Goal: Communication & Community: Answer question/provide support

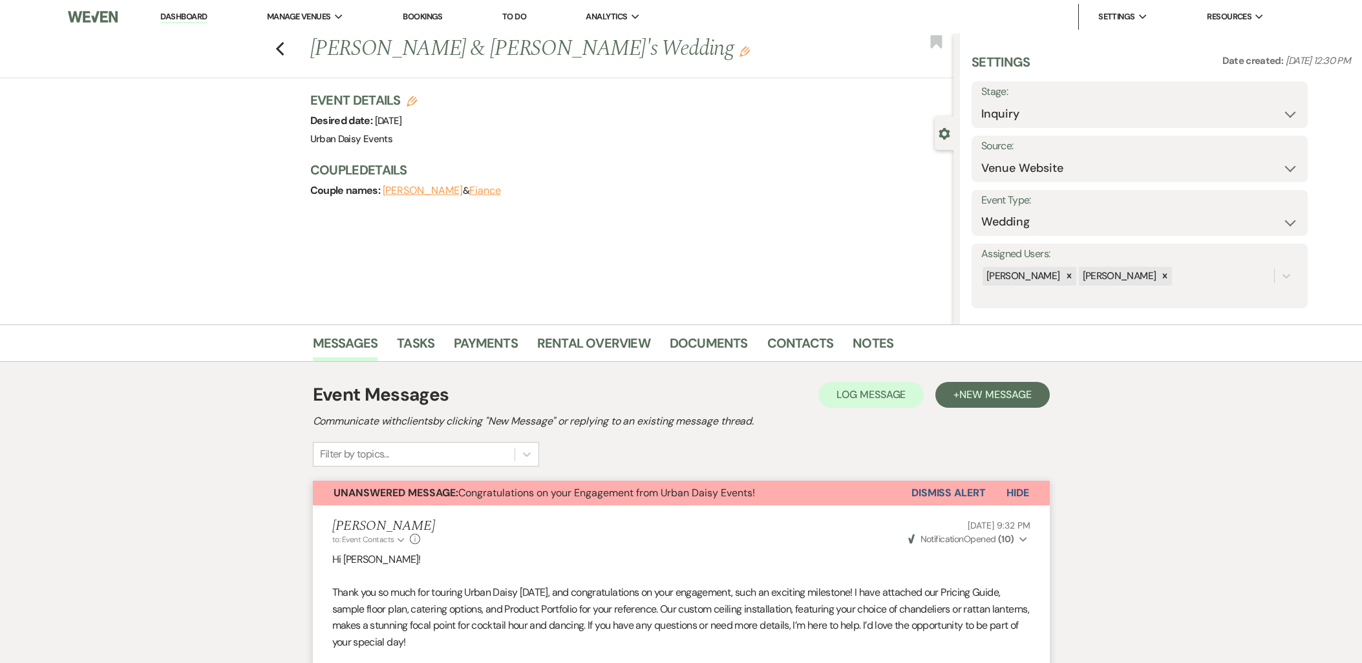
select select "5"
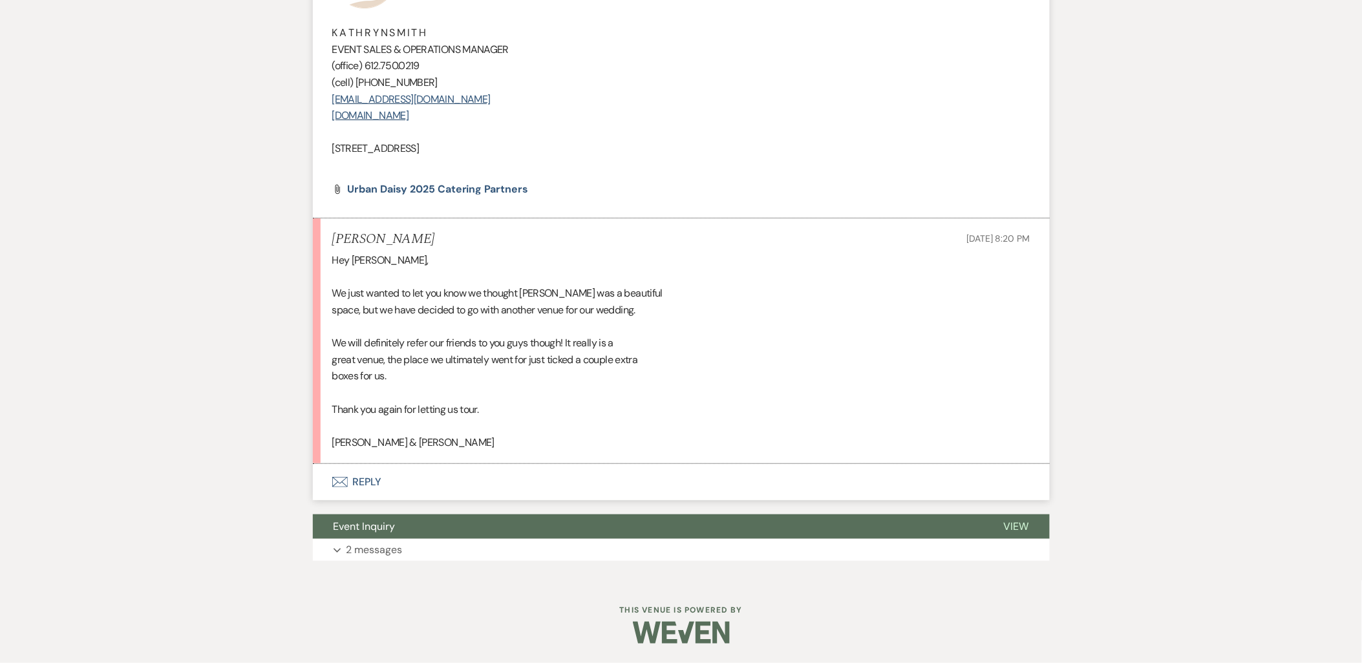
click at [335, 482] on icon "Envelope" at bounding box center [340, 482] width 16 height 10
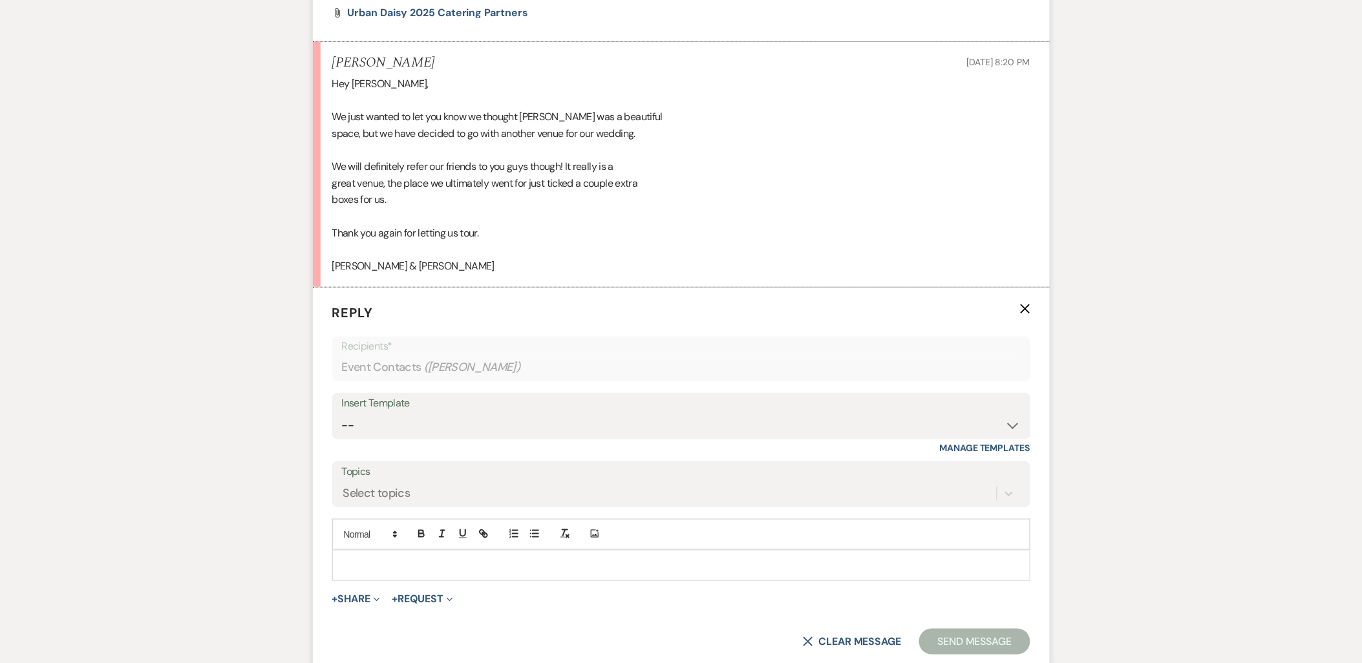
scroll to position [2040, 0]
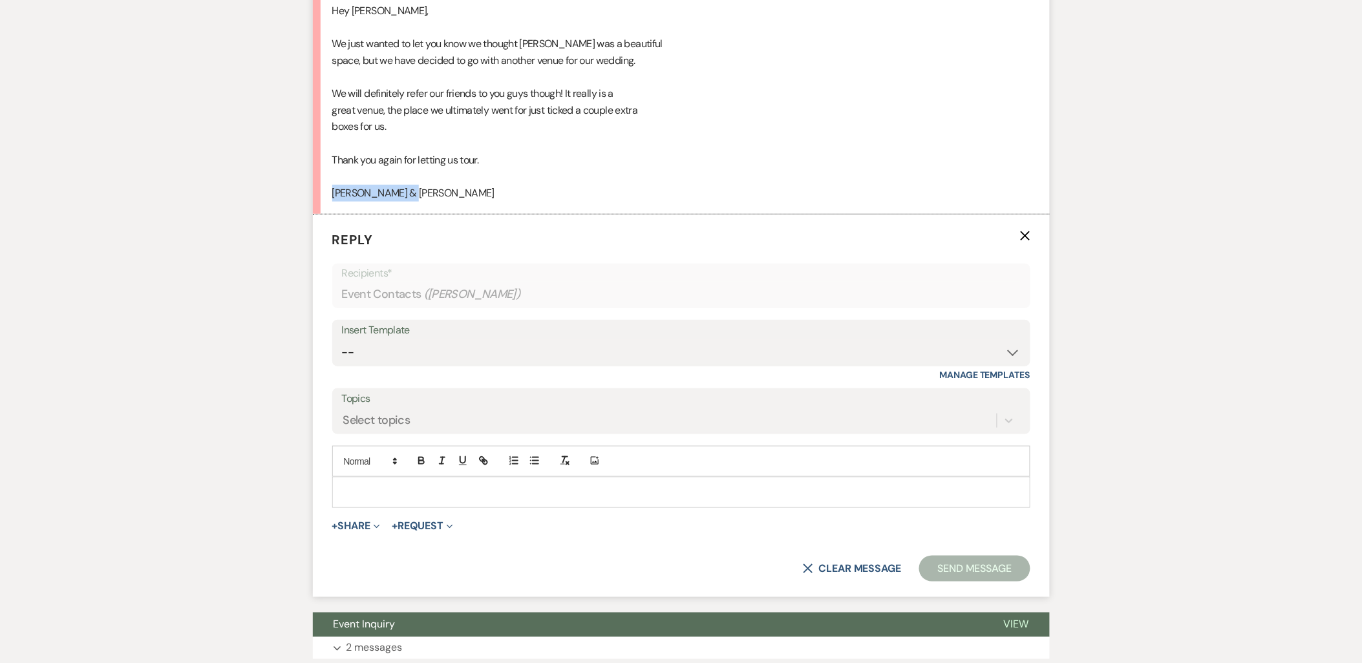
drag, startPoint x: 435, startPoint y: 211, endPoint x: 332, endPoint y: 213, distance: 102.8
click at [332, 201] on div "Hey [PERSON_NAME], We just wanted to let you know we thought [PERSON_NAME] was …" at bounding box center [681, 102] width 698 height 199
copy div "[PERSON_NAME] & [PERSON_NAME]"
click at [436, 500] on p at bounding box center [682, 493] width 678 height 14
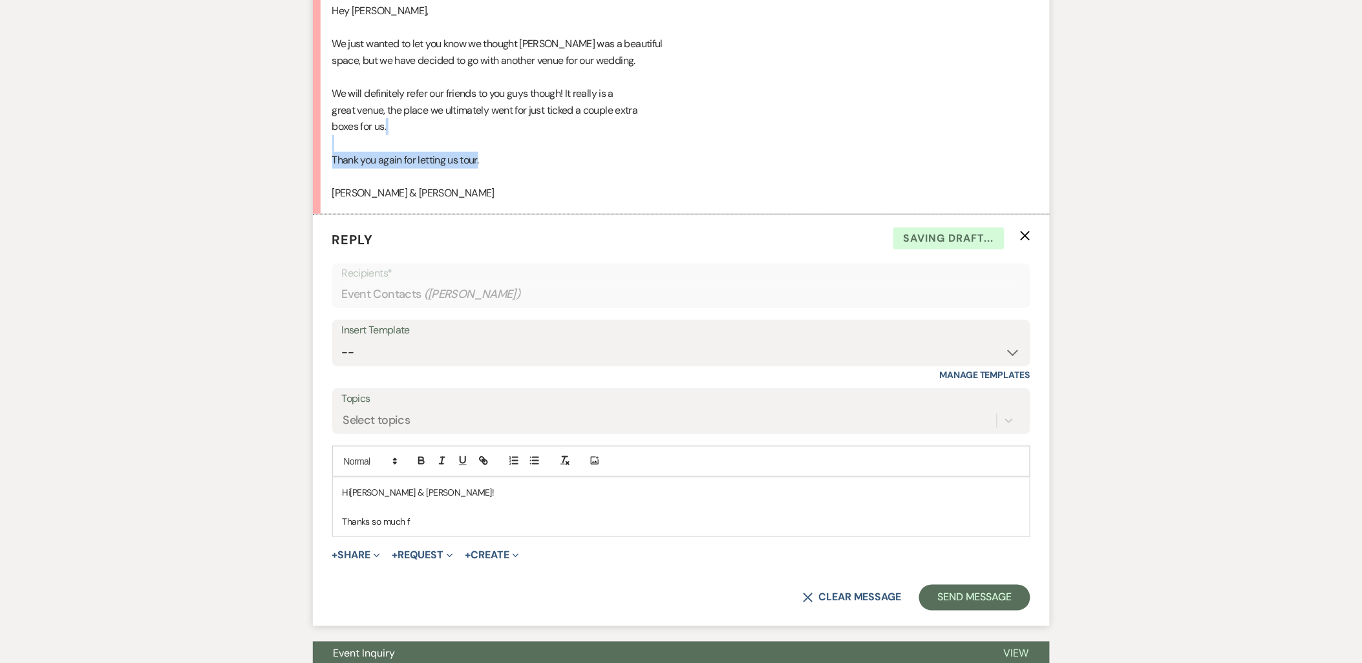
drag, startPoint x: 502, startPoint y: 179, endPoint x: 382, endPoint y: 109, distance: 138.8
click at [423, 138] on div "Hey [PERSON_NAME], We just wanted to let you know we thought [PERSON_NAME] was …" at bounding box center [681, 102] width 698 height 199
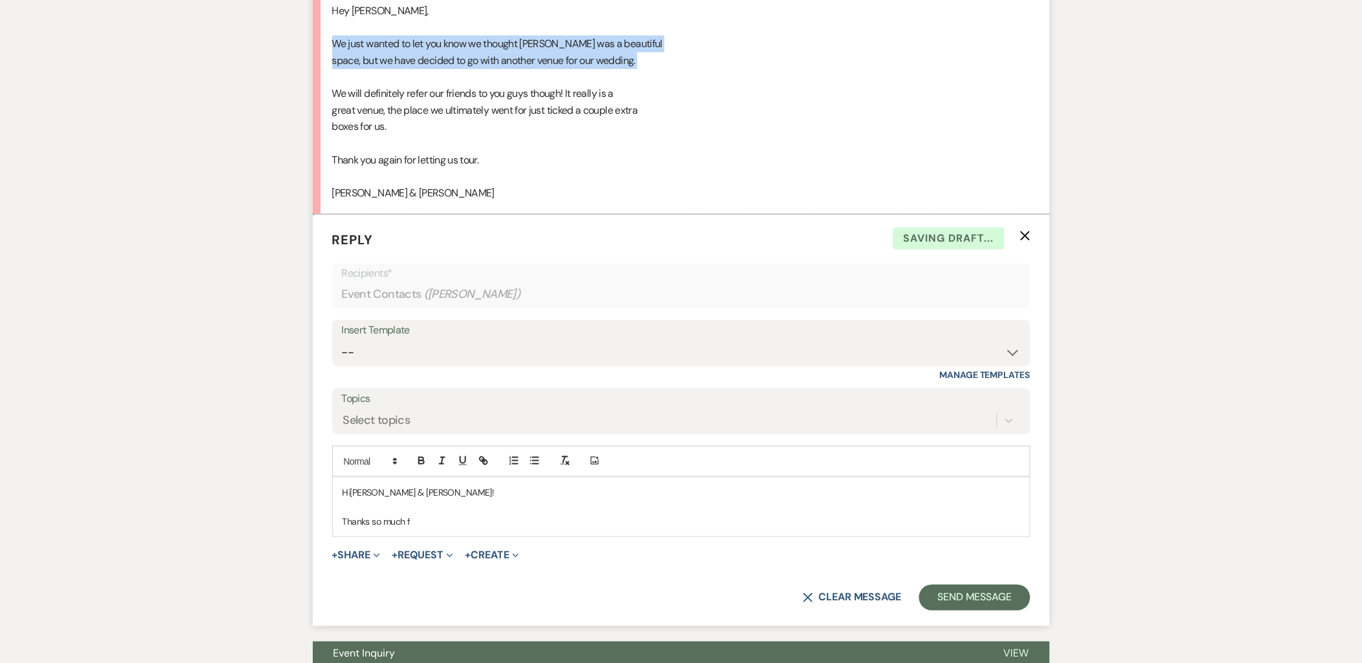
drag, startPoint x: 352, startPoint y: 86, endPoint x: 323, endPoint y: 63, distance: 37.3
click at [323, 63] on li "[PERSON_NAME] [DATE] 8:20 PM Hey [PERSON_NAME], We just wanted to let you know …" at bounding box center [681, 92] width 737 height 246
click at [335, 62] on div "Hey [PERSON_NAME], We just wanted to let you know we thought [PERSON_NAME] was …" at bounding box center [681, 102] width 698 height 199
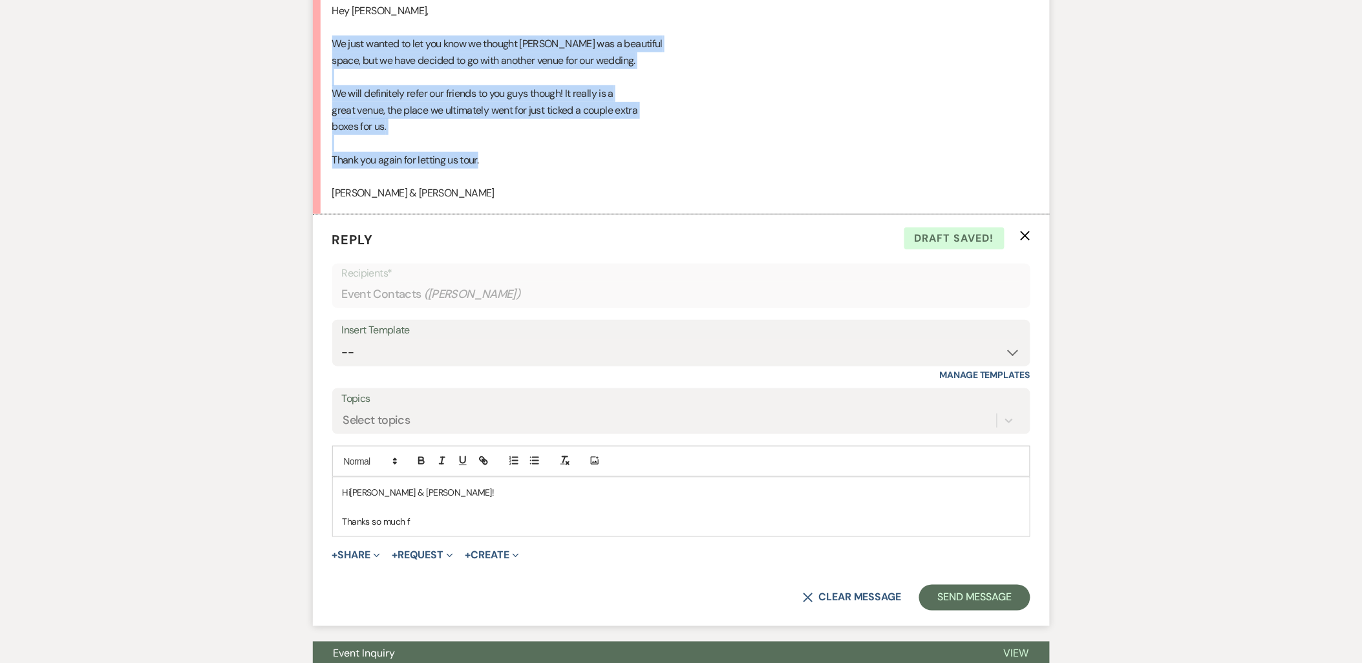
drag, startPoint x: 332, startPoint y: 56, endPoint x: 487, endPoint y: 181, distance: 199.5
click at [487, 181] on div "Hey [PERSON_NAME], We just wanted to let you know we thought [PERSON_NAME] was …" at bounding box center [681, 102] width 698 height 199
copy div "We just wanted to let you know we thought [PERSON_NAME] was a beautiful space, …"
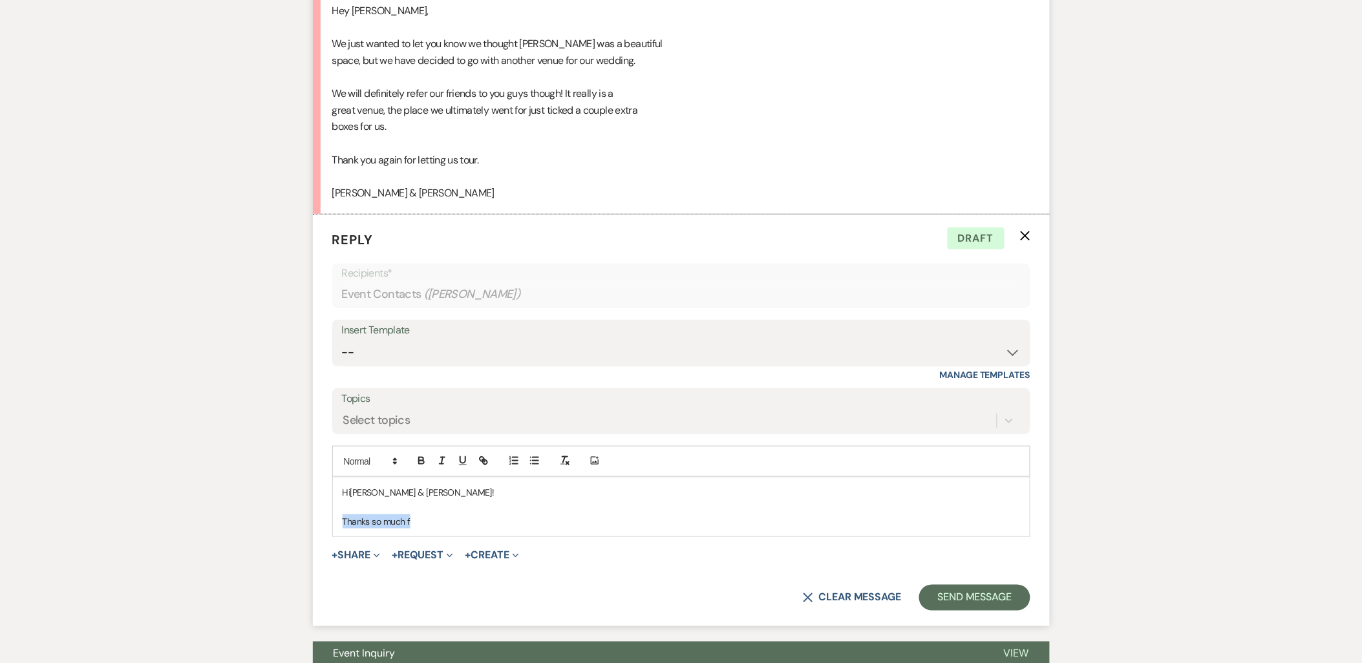
drag, startPoint x: 414, startPoint y: 542, endPoint x: 305, endPoint y: 542, distance: 109.3
click at [521, 529] on p "Thank you so much for your kind words!" at bounding box center [682, 522] width 678 height 14
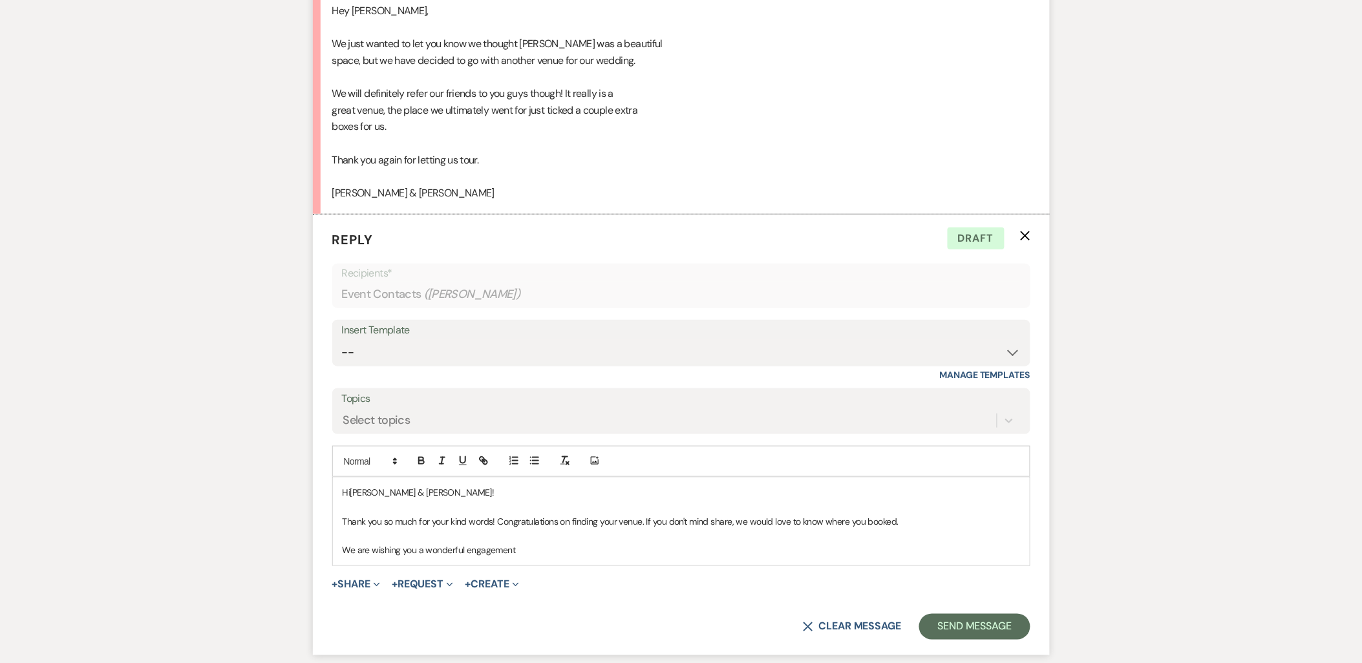
drag, startPoint x: 533, startPoint y: 567, endPoint x: 362, endPoint y: 541, distance: 173.3
click at [362, 541] on div "Hi [PERSON_NAME] & [PERSON_NAME]! Thank you so much for your kind words! Congra…" at bounding box center [681, 522] width 697 height 88
click at [548, 566] on div "Hi [PERSON_NAME] & [PERSON_NAME]! Thank you so much for your kind words! Congra…" at bounding box center [681, 522] width 697 height 88
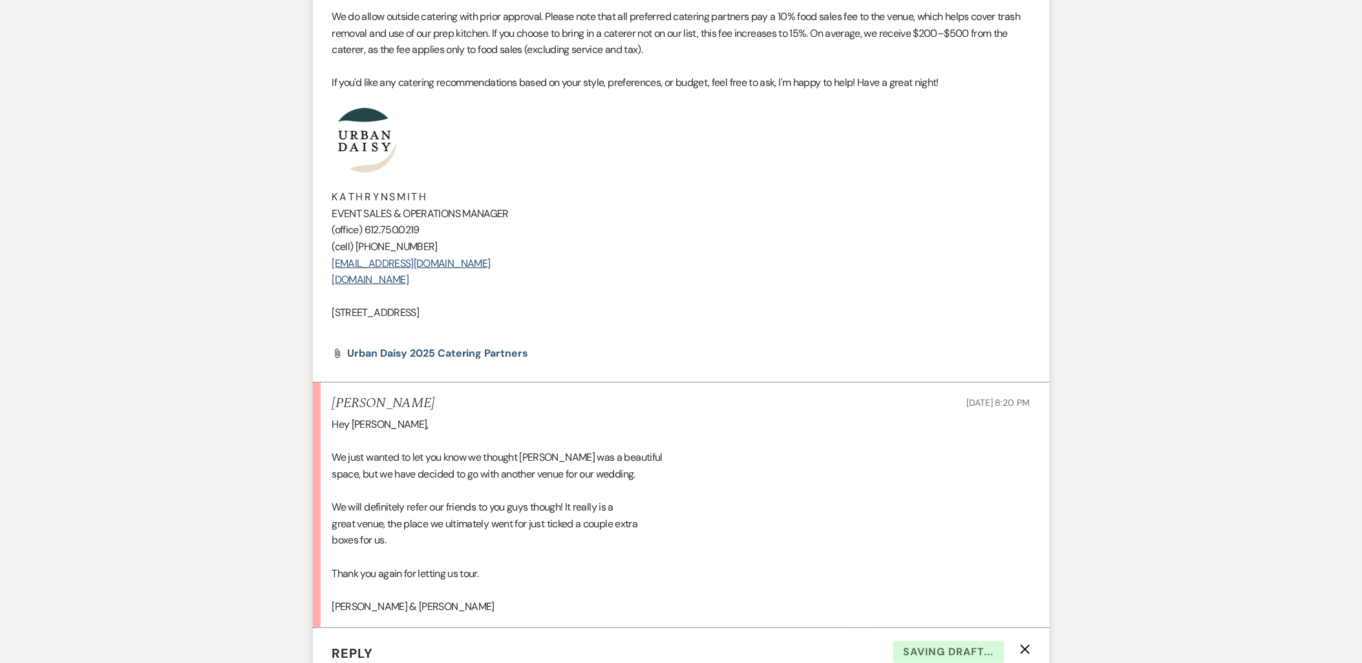
scroll to position [1609, 0]
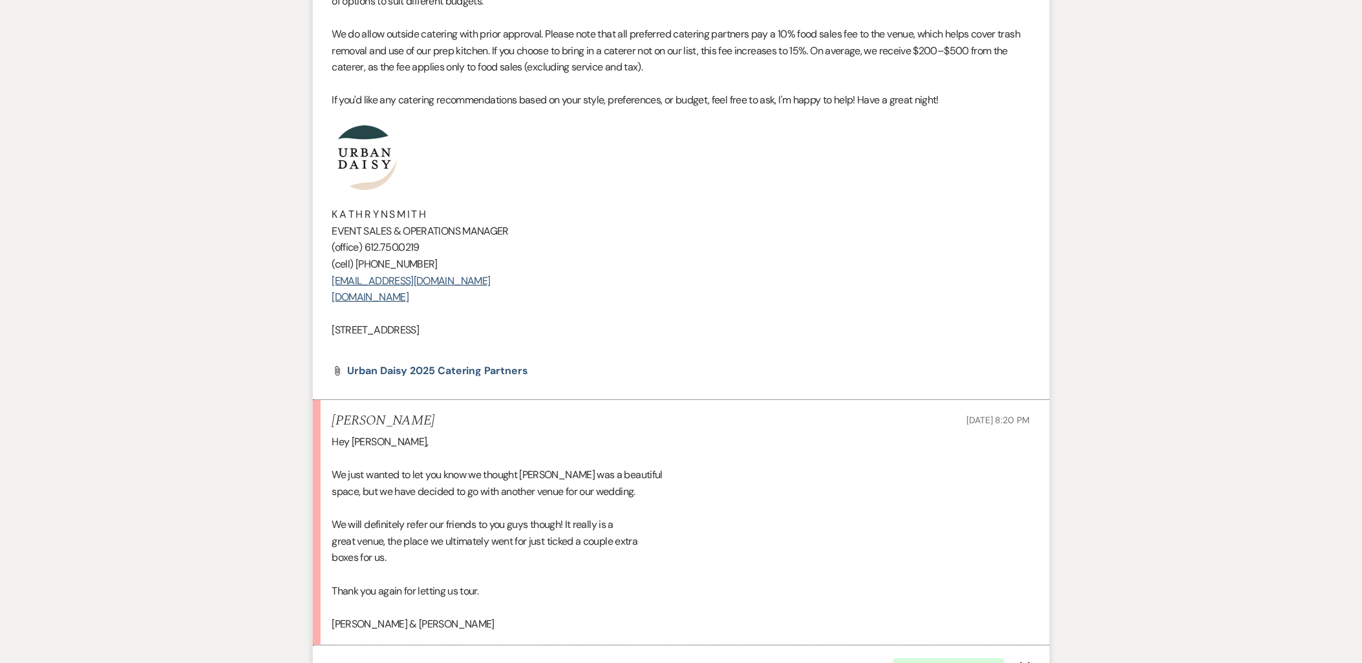
drag, startPoint x: 525, startPoint y: 346, endPoint x: 313, endPoint y: 175, distance: 272.3
click at [313, 175] on li "[PERSON_NAME] to: Event Contacts Expand Info [DATE] 9:48 PM Weven Check Notific…" at bounding box center [681, 139] width 737 height 519
copy div "K A T H R Y N S M I T H EVENT SALES & OPERATIONS MANAGER (office) [PHONE_NUMBER…"
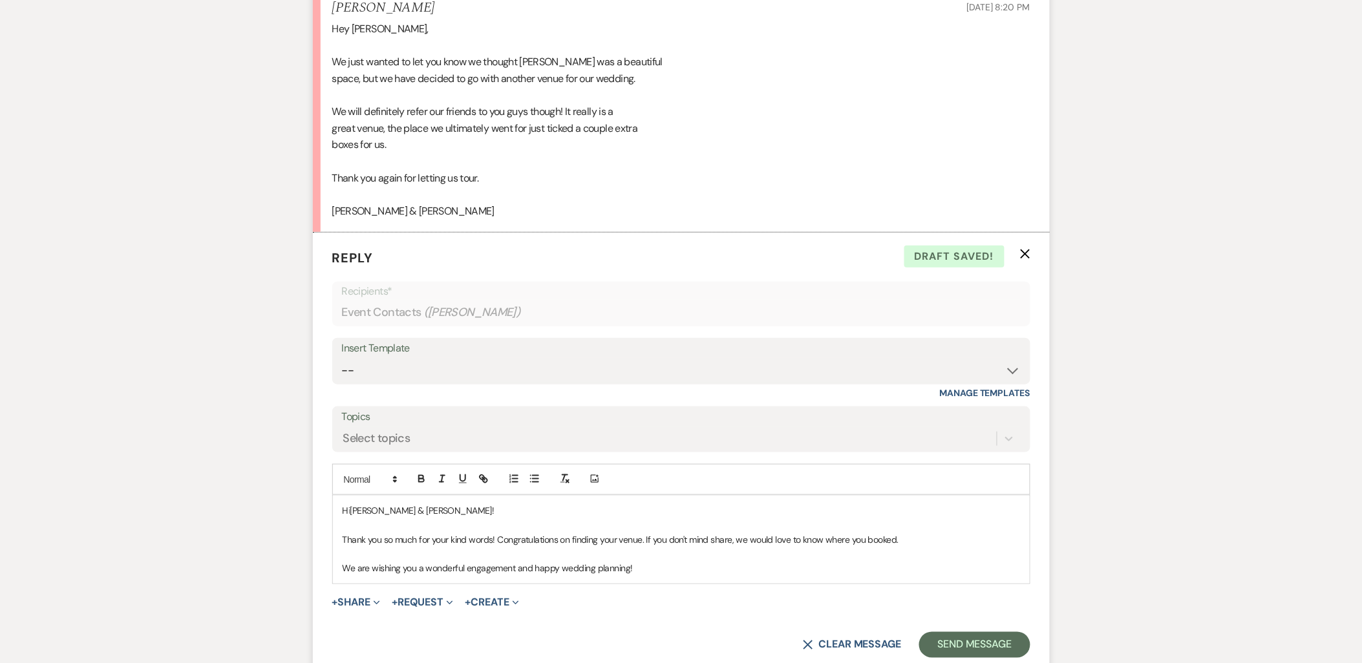
scroll to position [2184, 0]
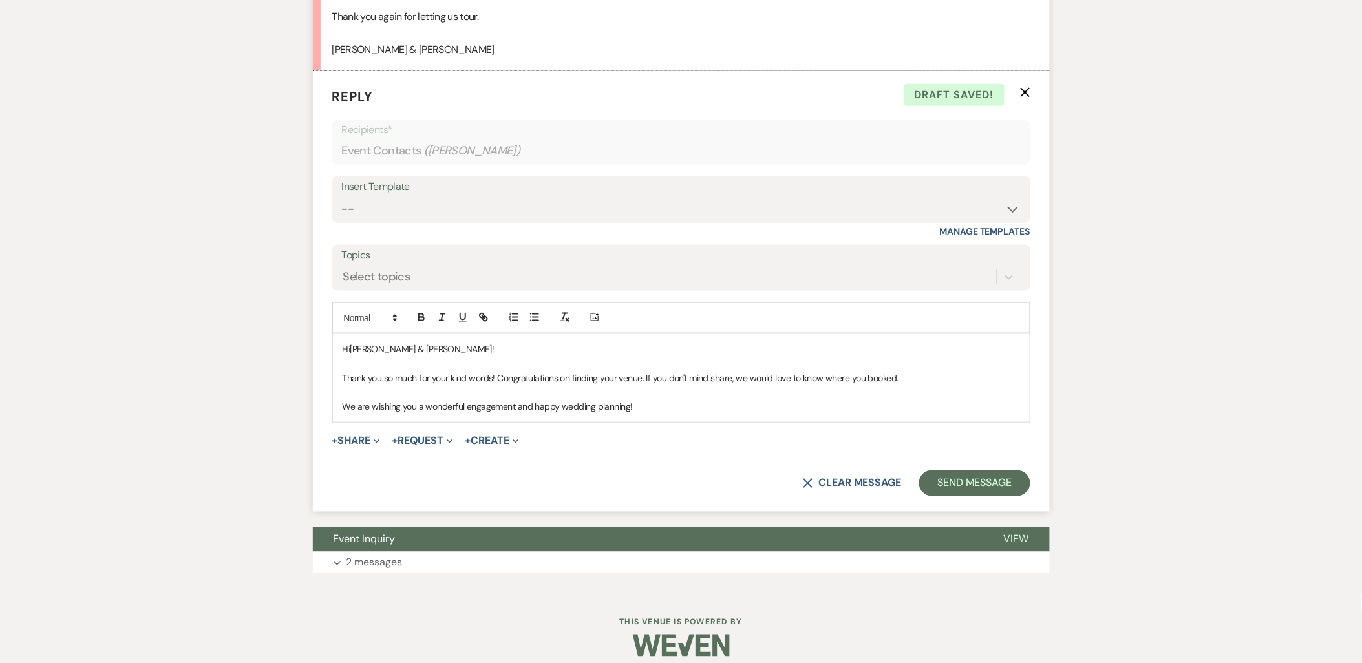
click at [649, 414] on p "We are wishing you a wonderful engagement and happy wedding planning!" at bounding box center [682, 407] width 678 height 14
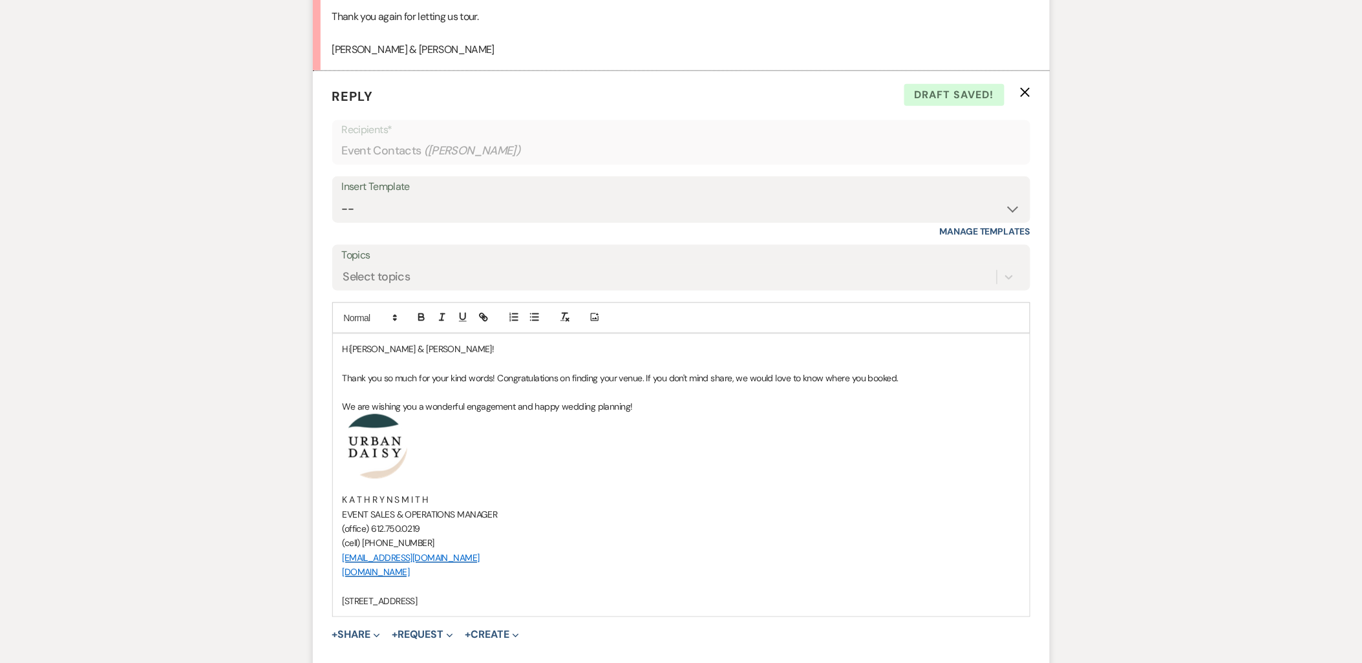
click at [915, 385] on p "Thank you so much for your kind words! Congratulations on finding your venue. I…" at bounding box center [682, 378] width 678 height 14
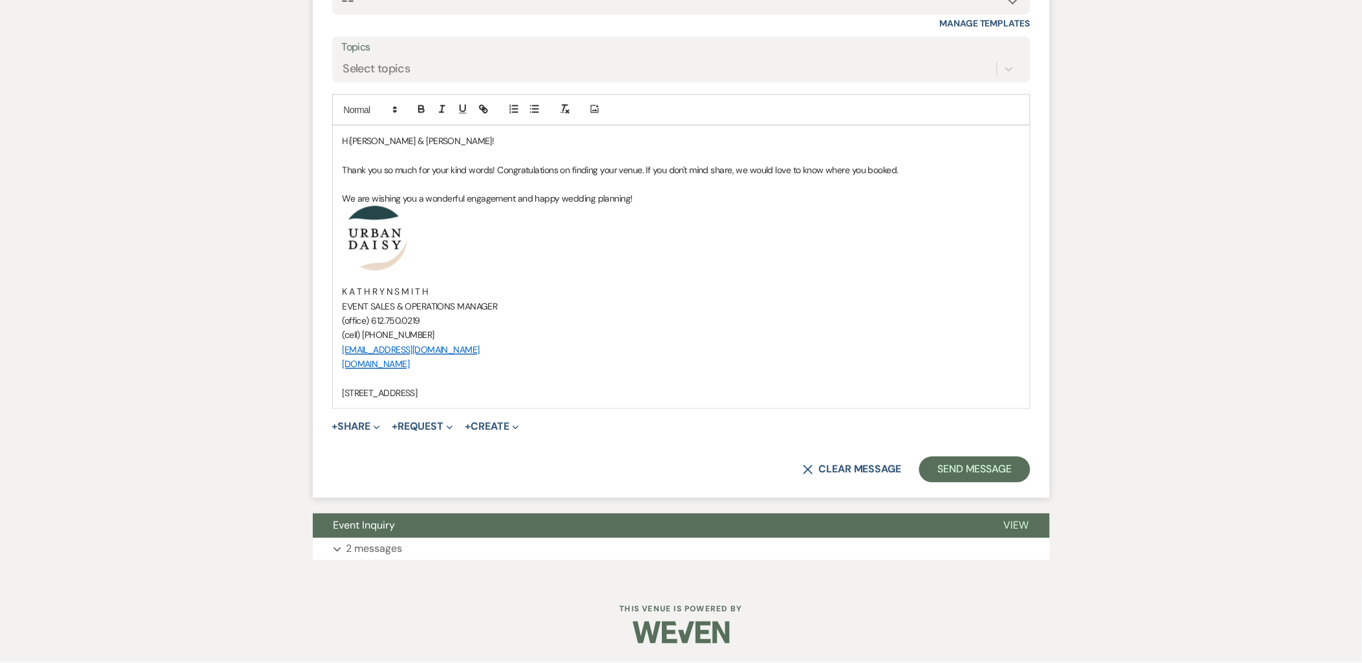
scroll to position [2409, 0]
click at [951, 477] on button "Send Message" at bounding box center [974, 470] width 111 height 26
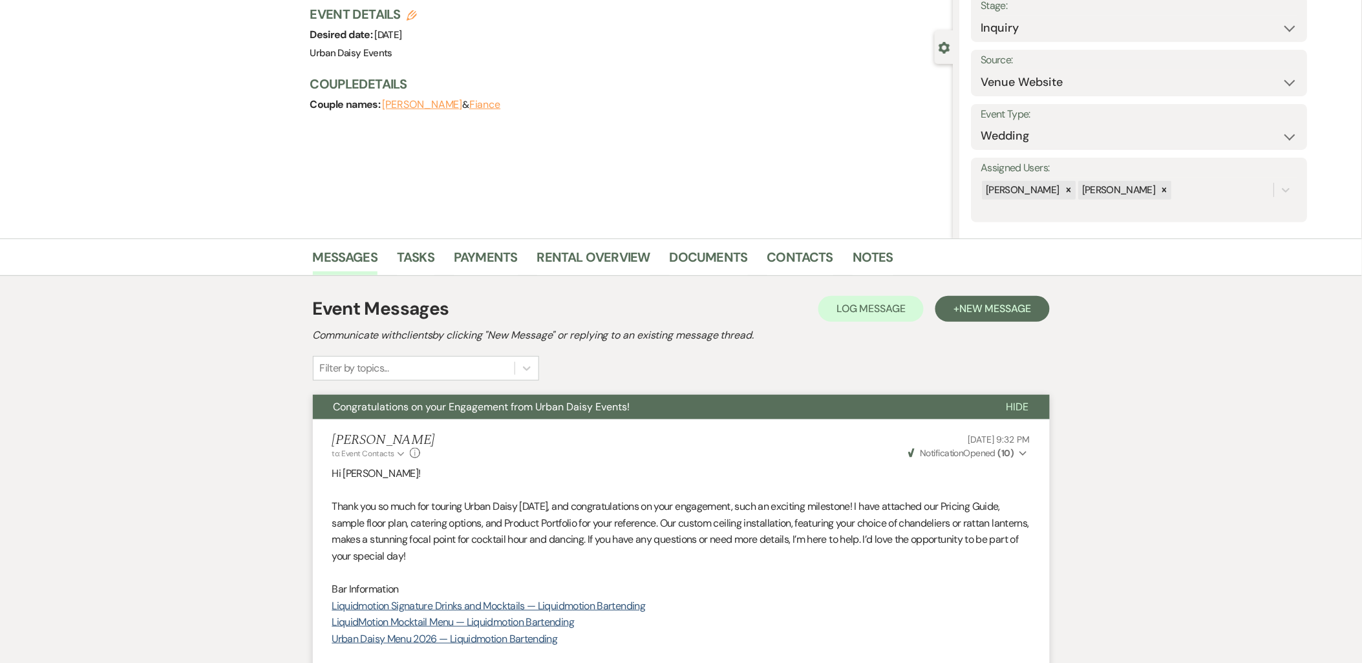
scroll to position [0, 0]
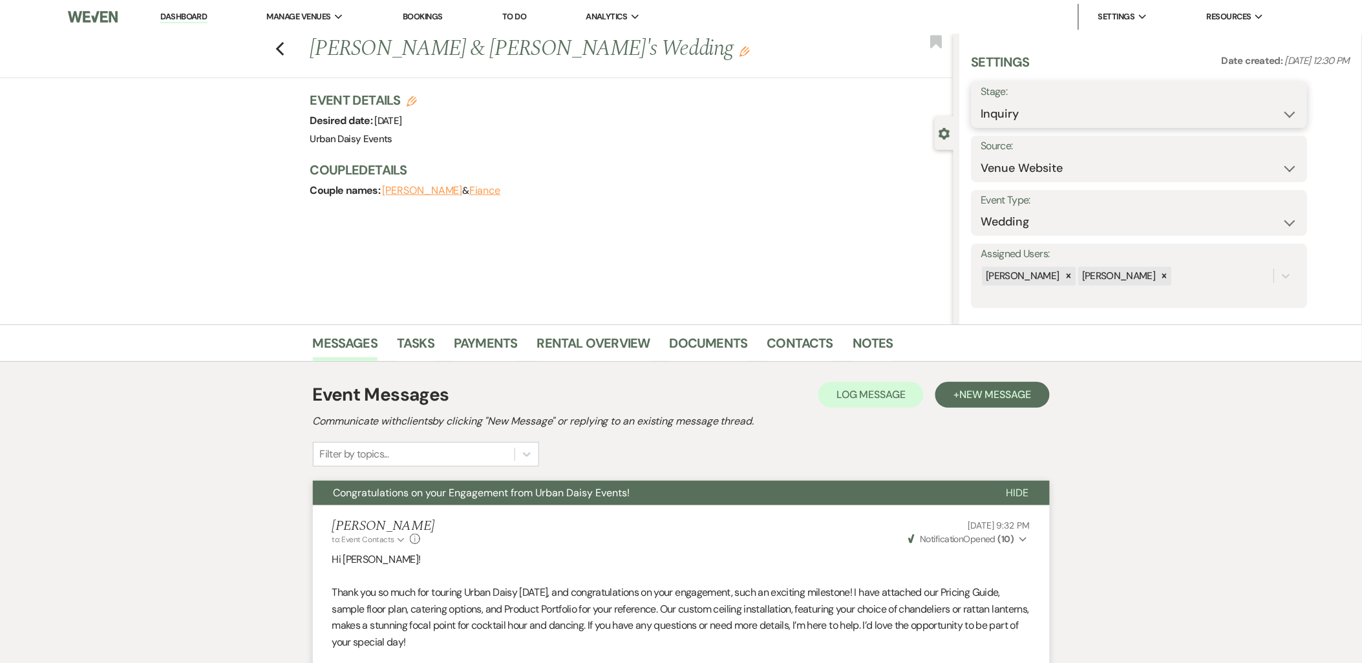
click at [1032, 109] on select "Inquiry Follow Up Tour Requested Tour Confirmed Toured Proposal Sent Booked Lost" at bounding box center [1140, 114] width 317 height 25
select select "8"
click at [982, 102] on select "Inquiry Follow Up Tour Requested Tour Confirmed Toured Proposal Sent Booked Lost" at bounding box center [1140, 114] width 317 height 25
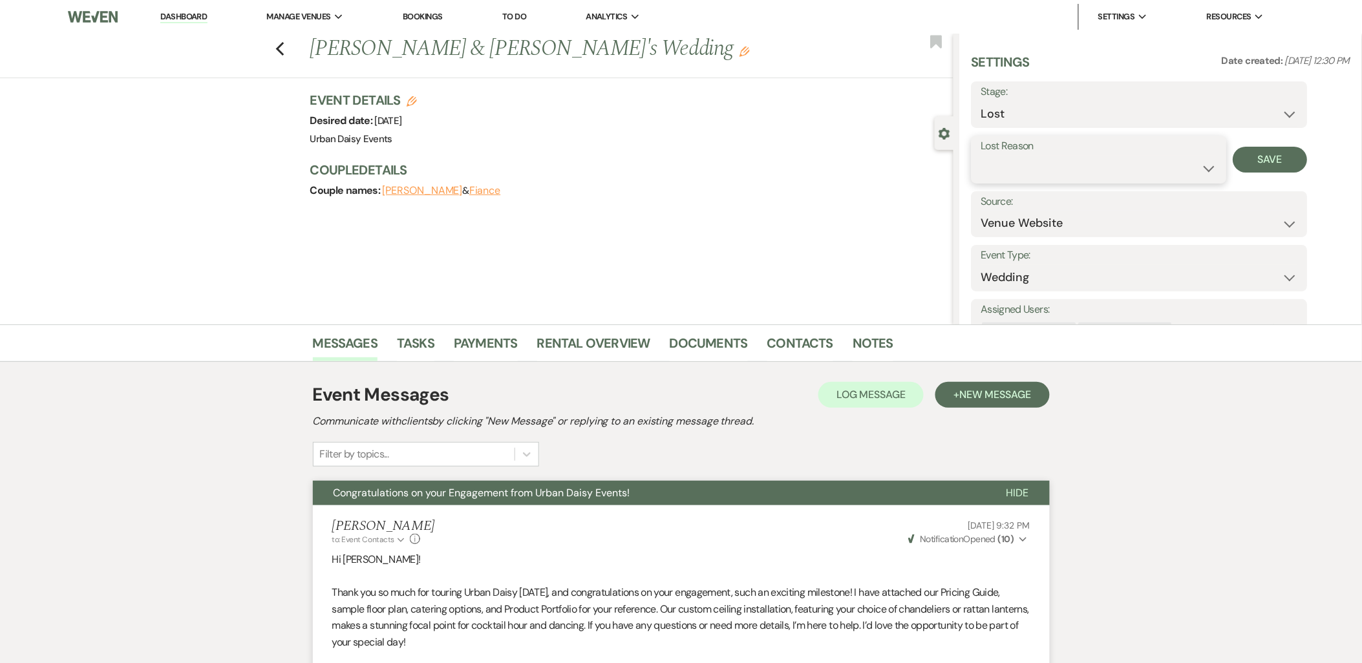
click at [1024, 156] on select "Booked Elsewhere Budget Date Unavailable No Response Not a Good Match Capacity …" at bounding box center [1100, 168] width 236 height 25
select select "6"
click at [982, 156] on select "Booked Elsewhere Budget Date Unavailable No Response Not a Good Match Capacity …" at bounding box center [1100, 168] width 236 height 25
click at [1258, 170] on button "Save" at bounding box center [1271, 160] width 74 height 26
click at [188, 14] on link "Dashboard" at bounding box center [183, 17] width 47 height 12
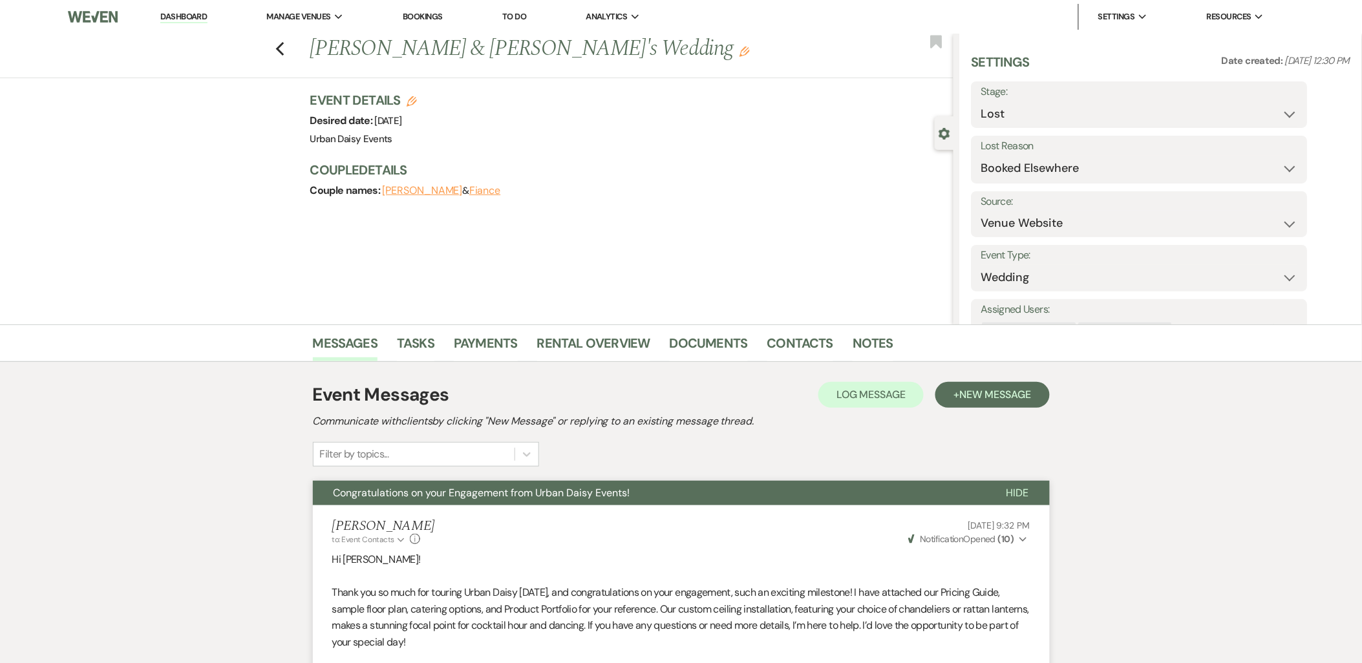
select select "8"
select select "6"
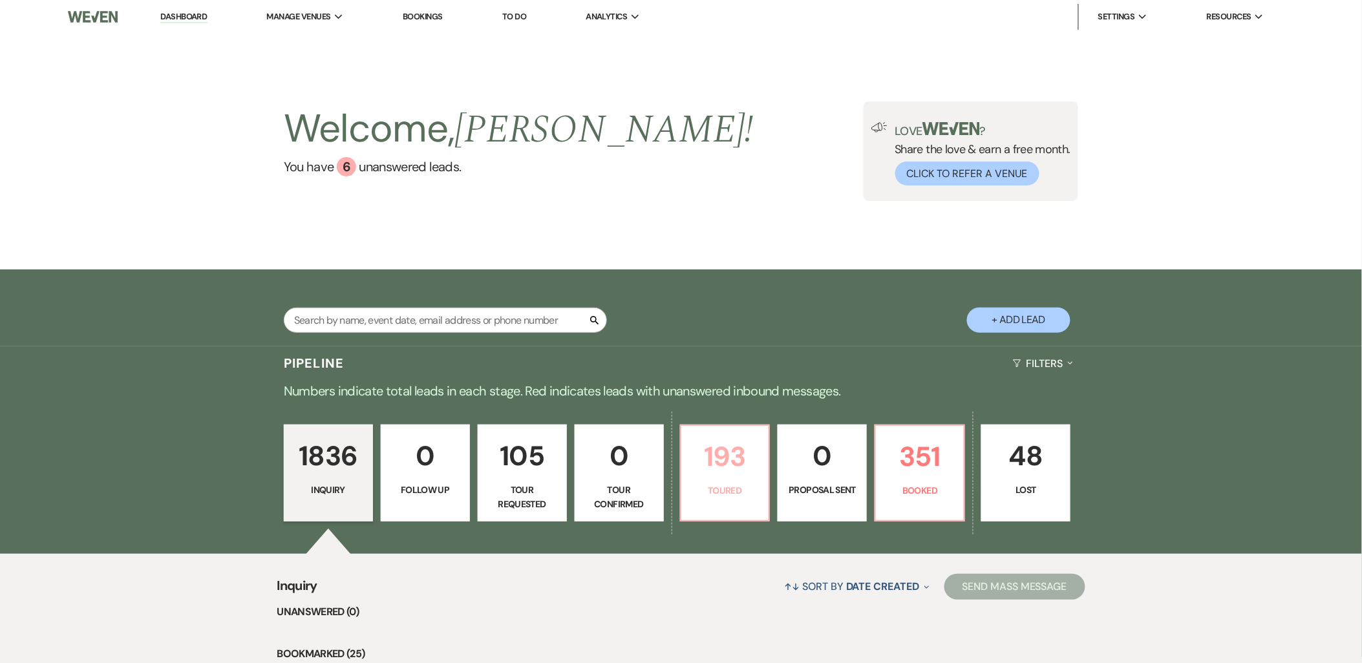
click at [693, 480] on link "193 Toured" at bounding box center [725, 473] width 91 height 97
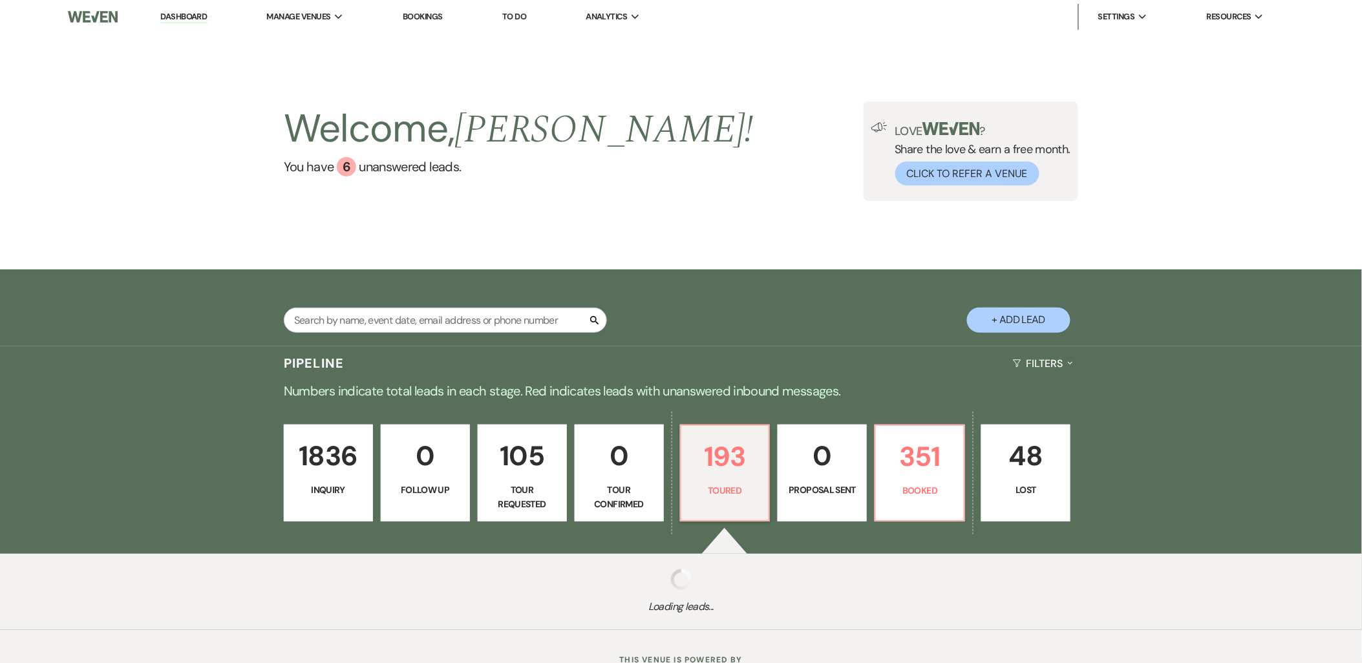
select select "5"
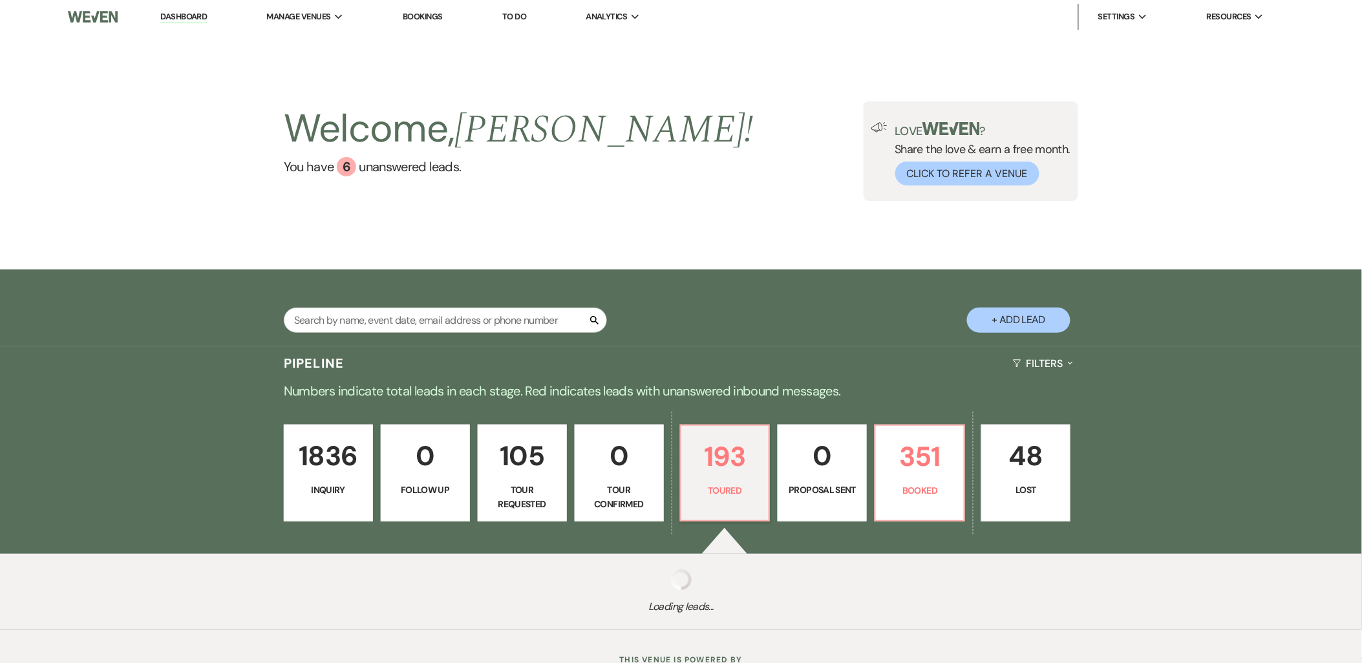
select select "5"
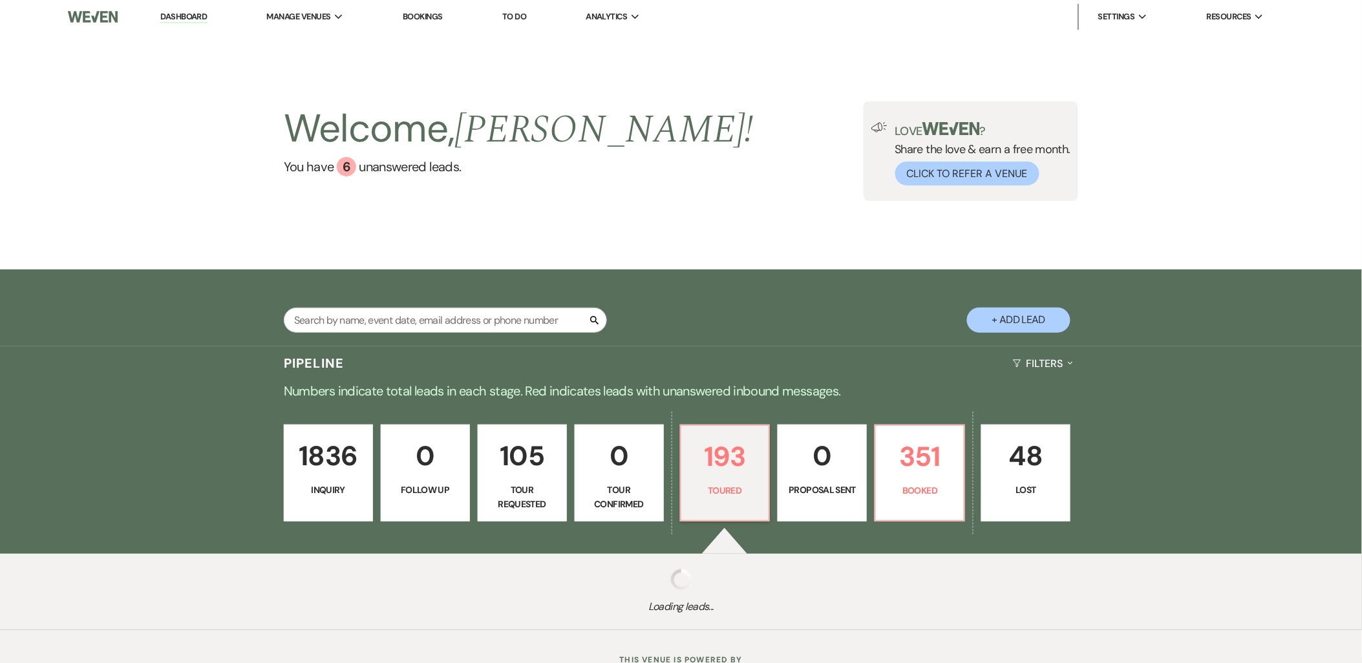
select select "5"
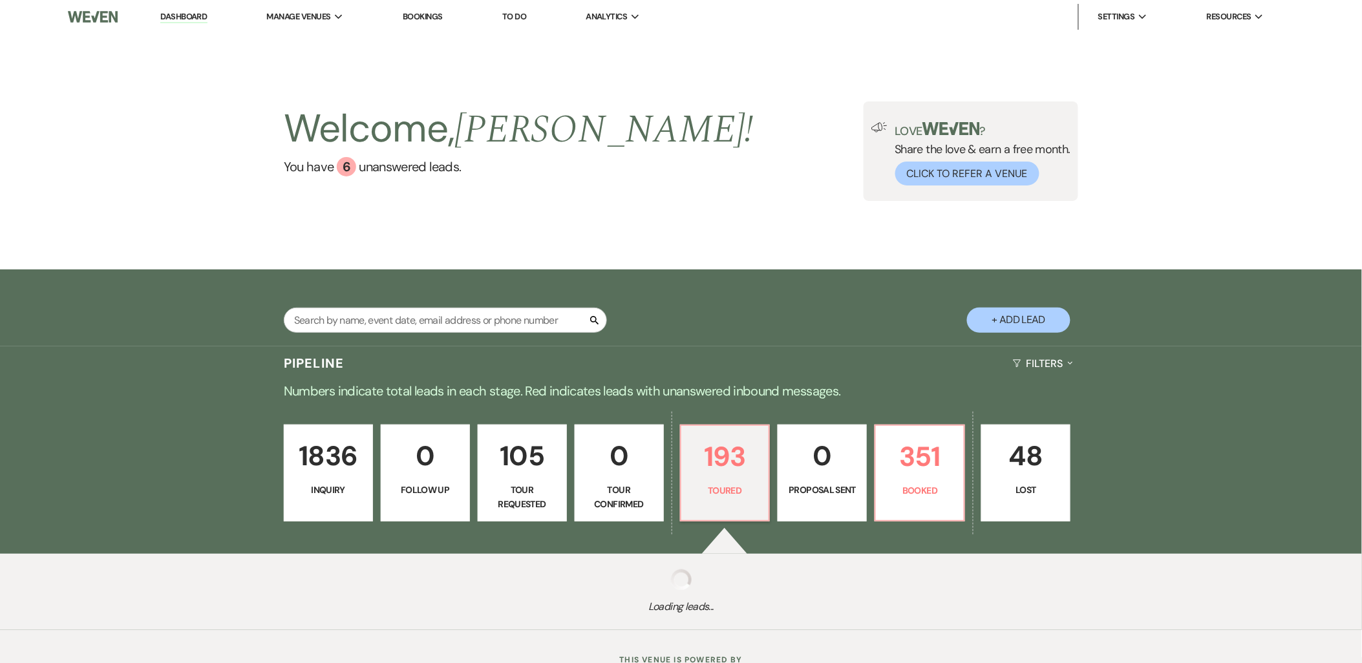
select select "5"
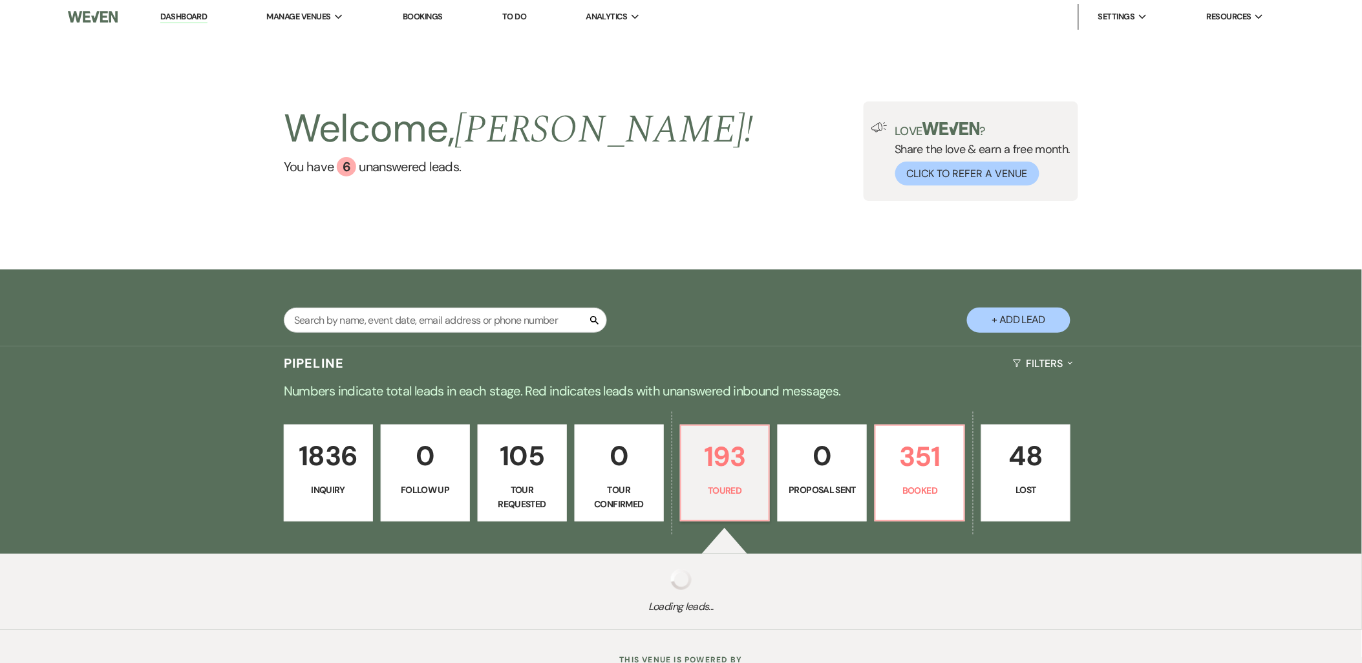
select select "5"
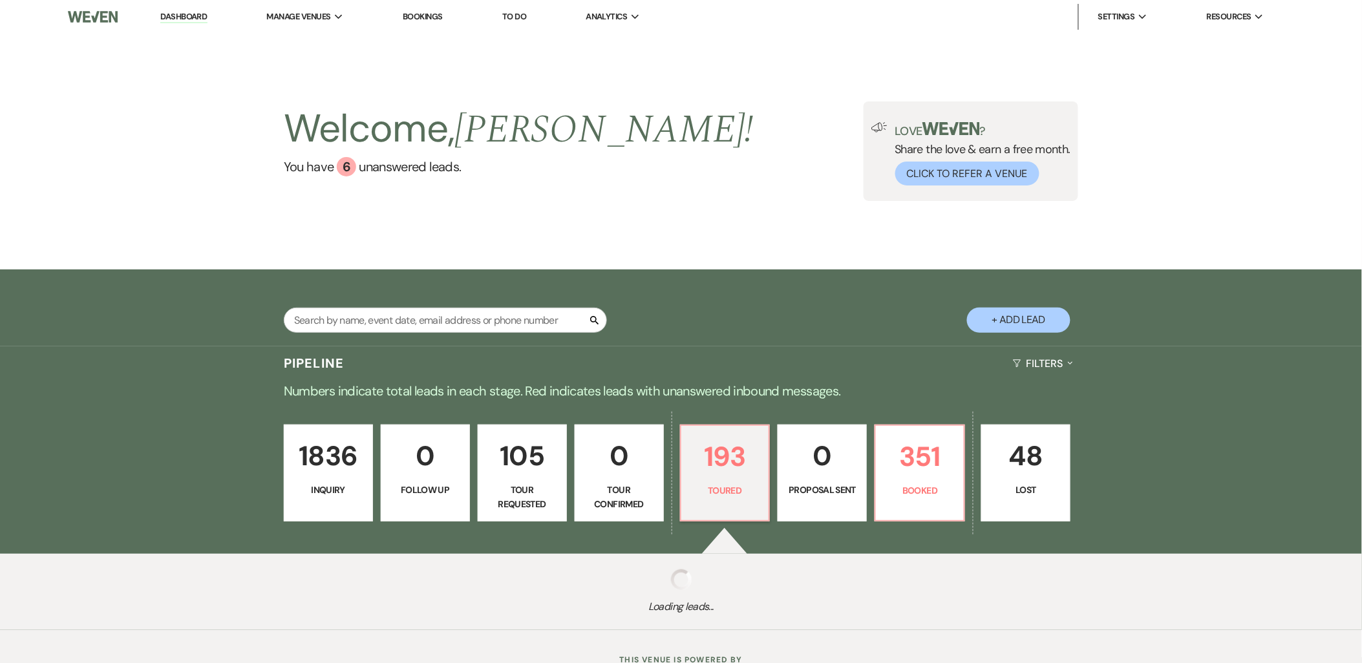
select select "5"
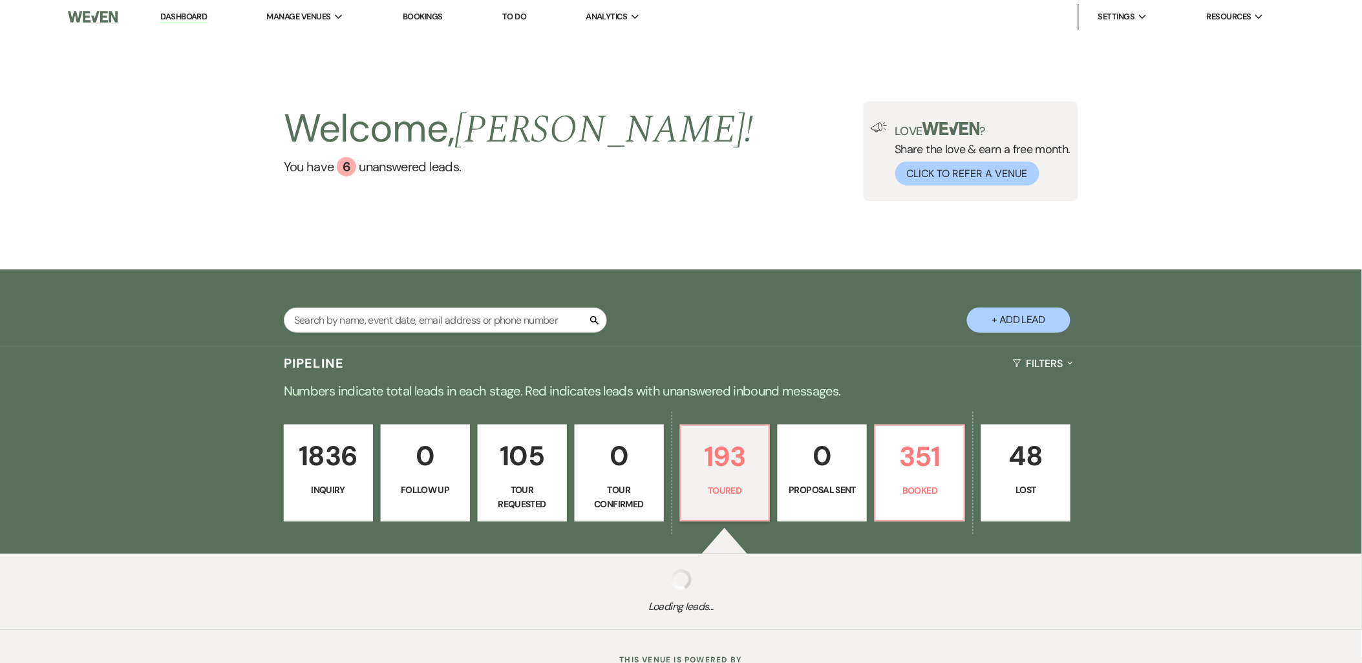
select select "5"
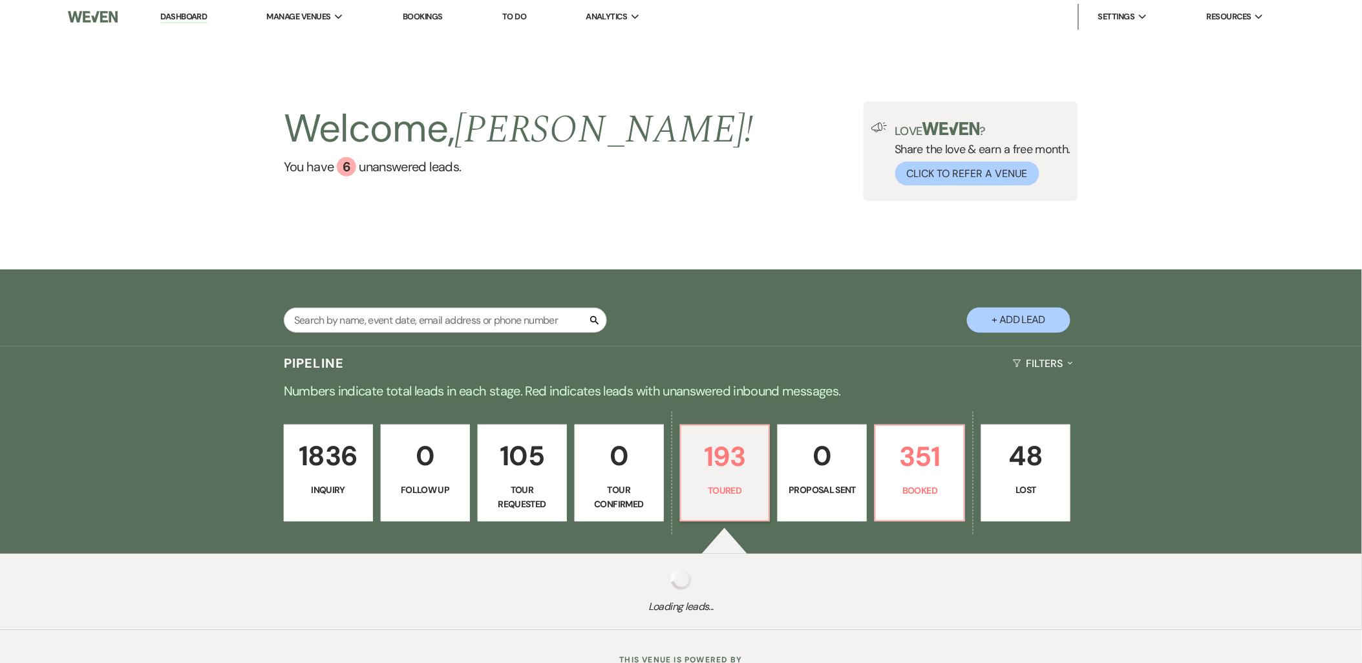
select select "5"
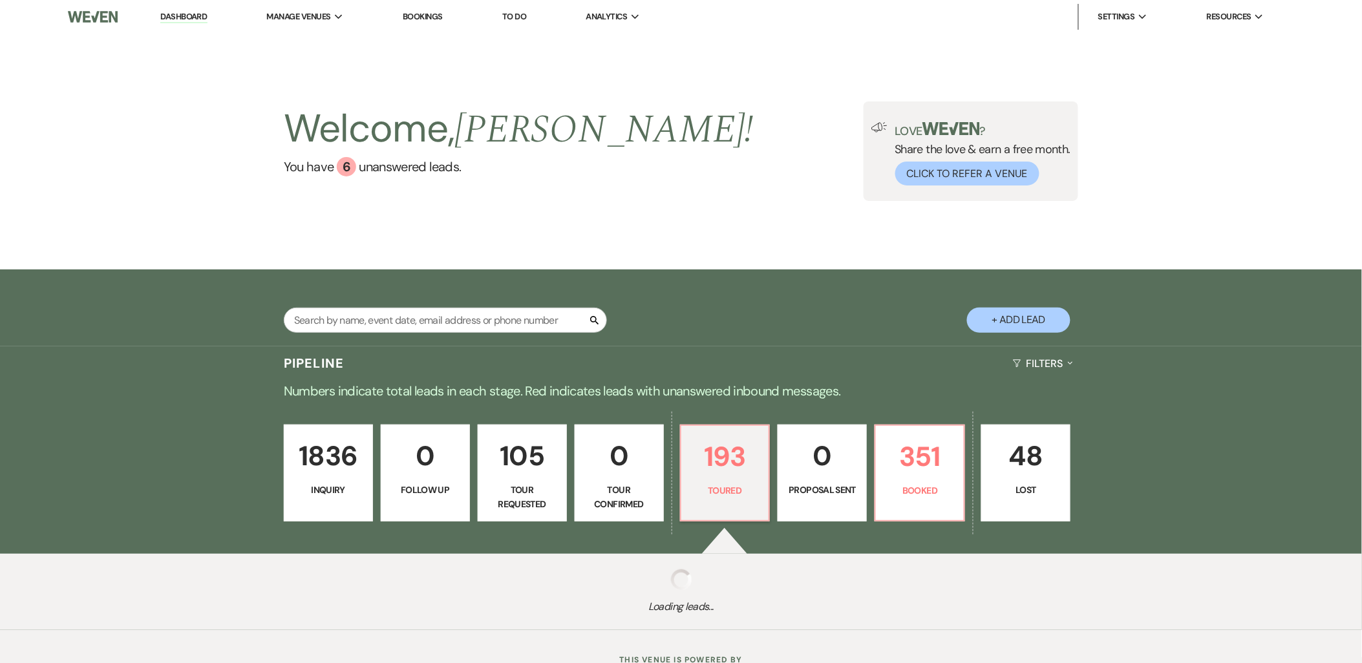
select select "5"
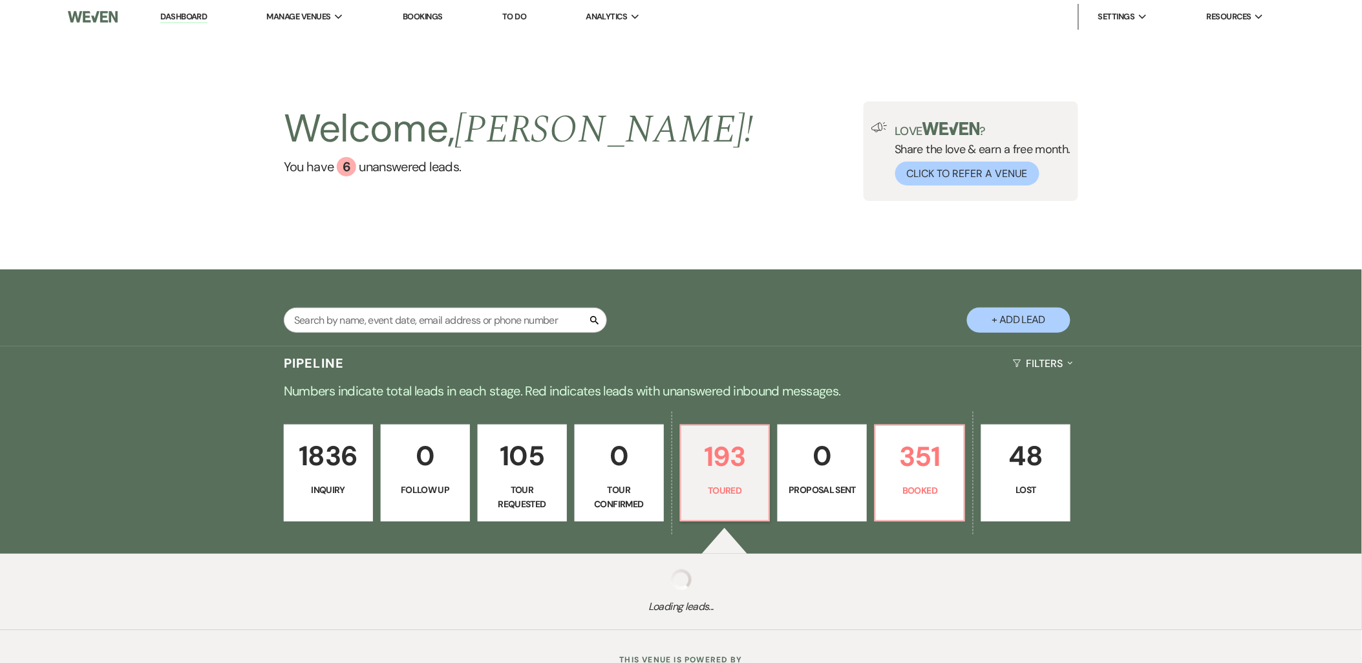
select select "5"
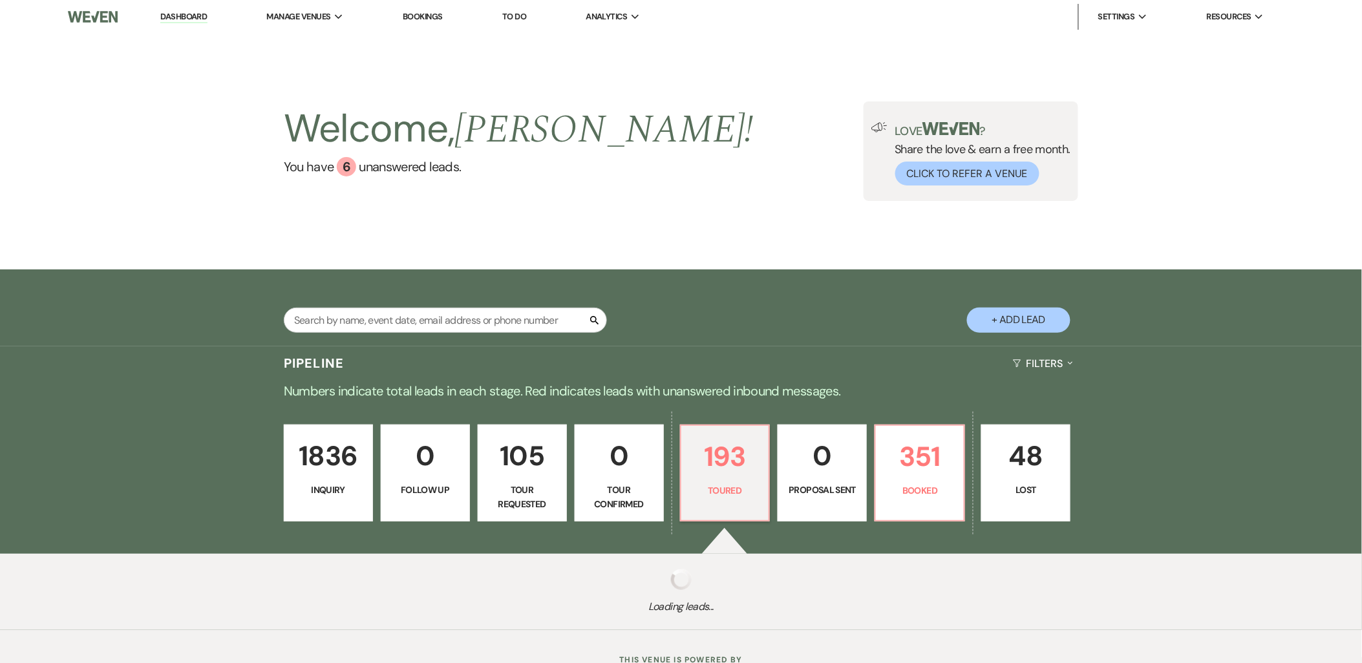
select select "5"
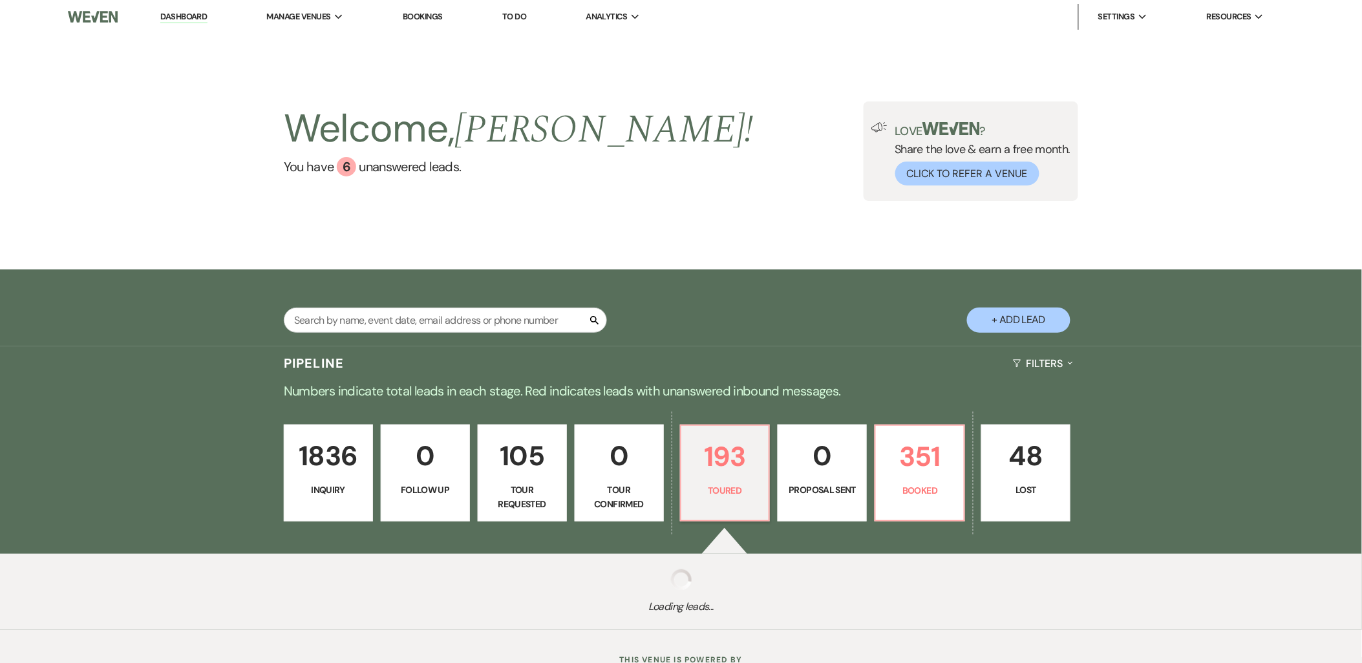
select select "5"
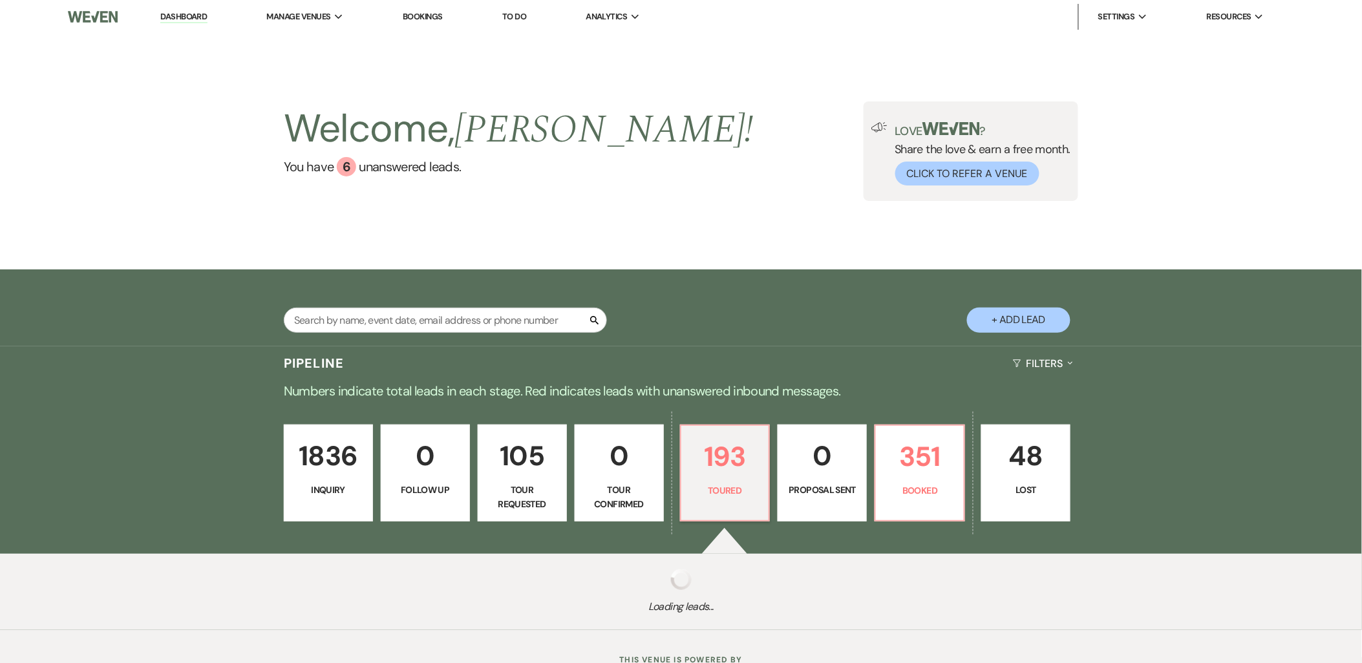
select select "5"
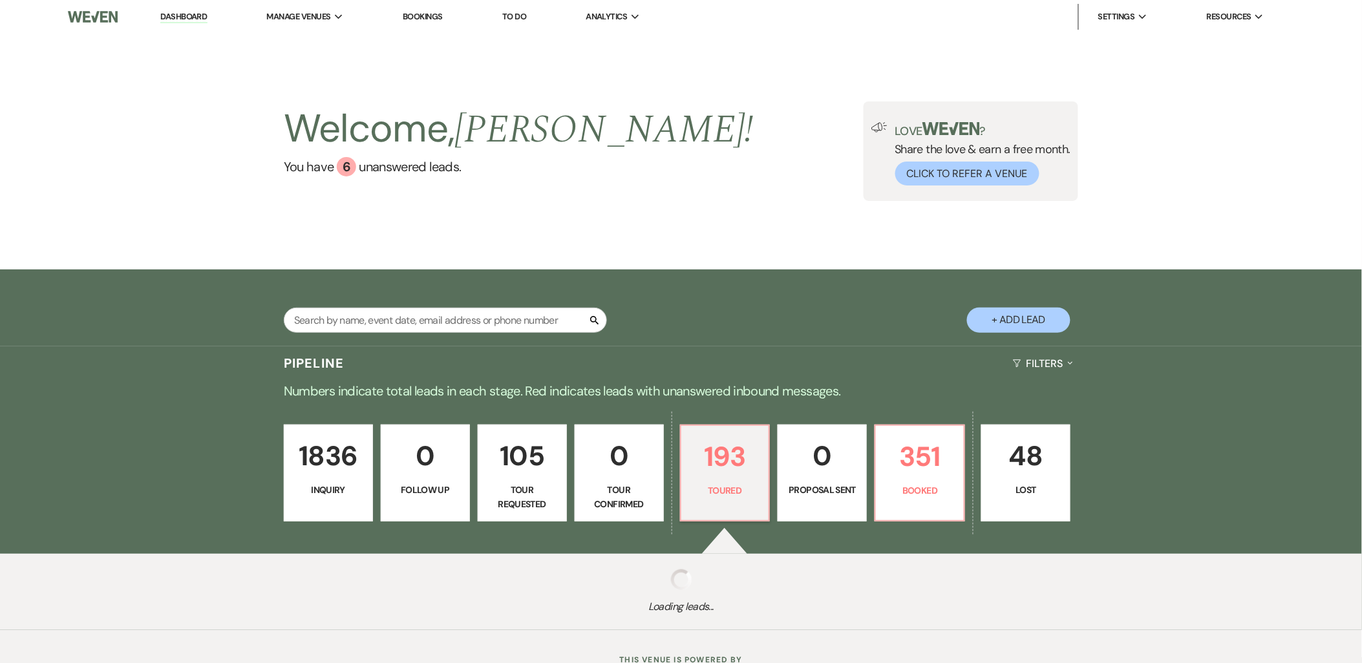
select select "5"
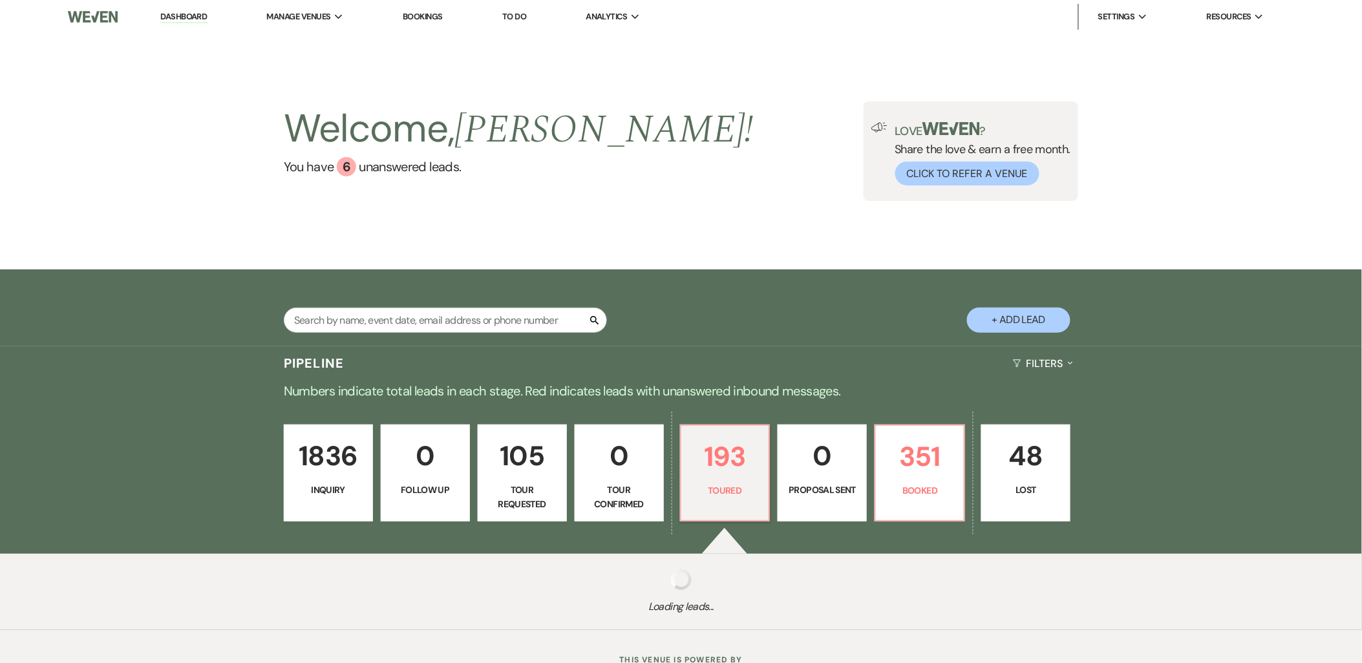
select select "5"
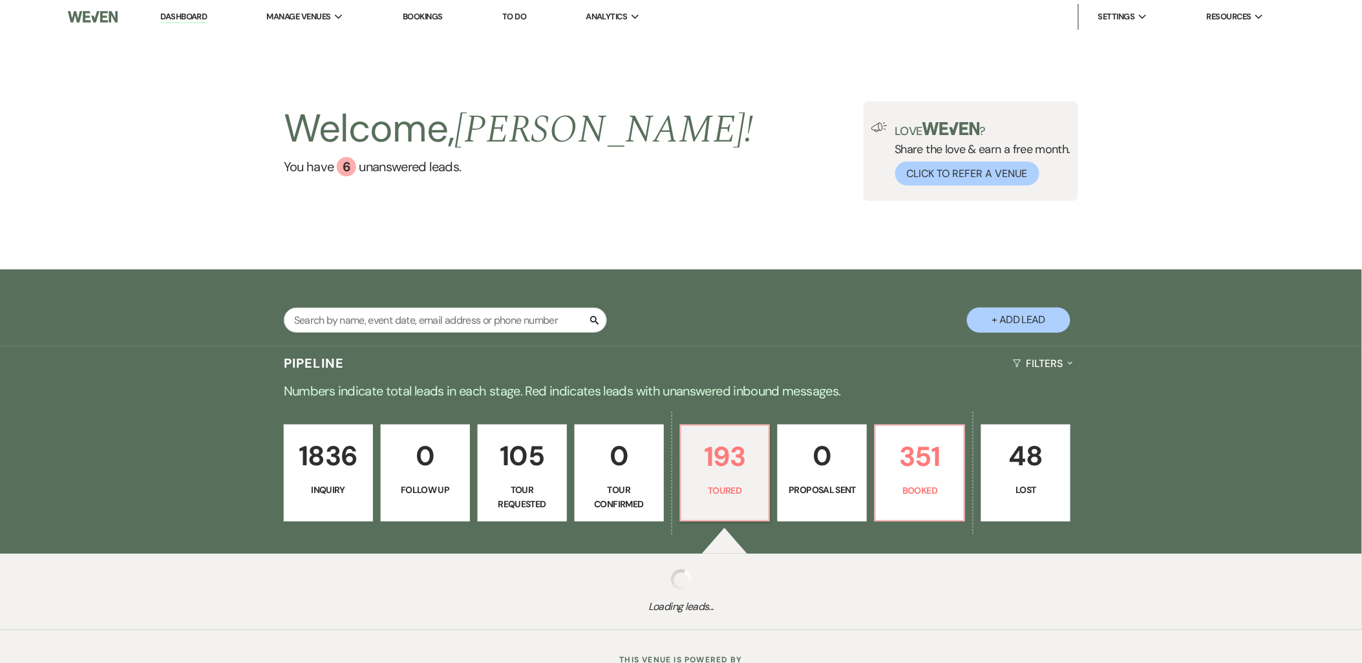
select select "5"
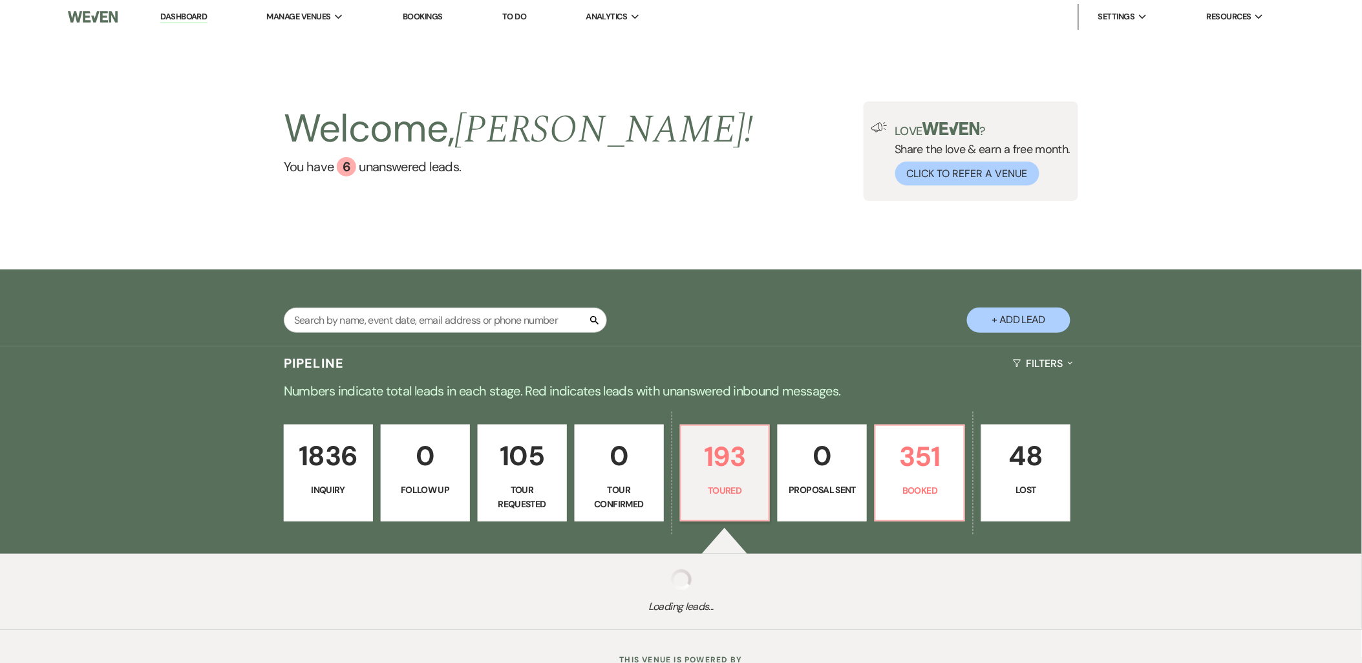
select select "5"
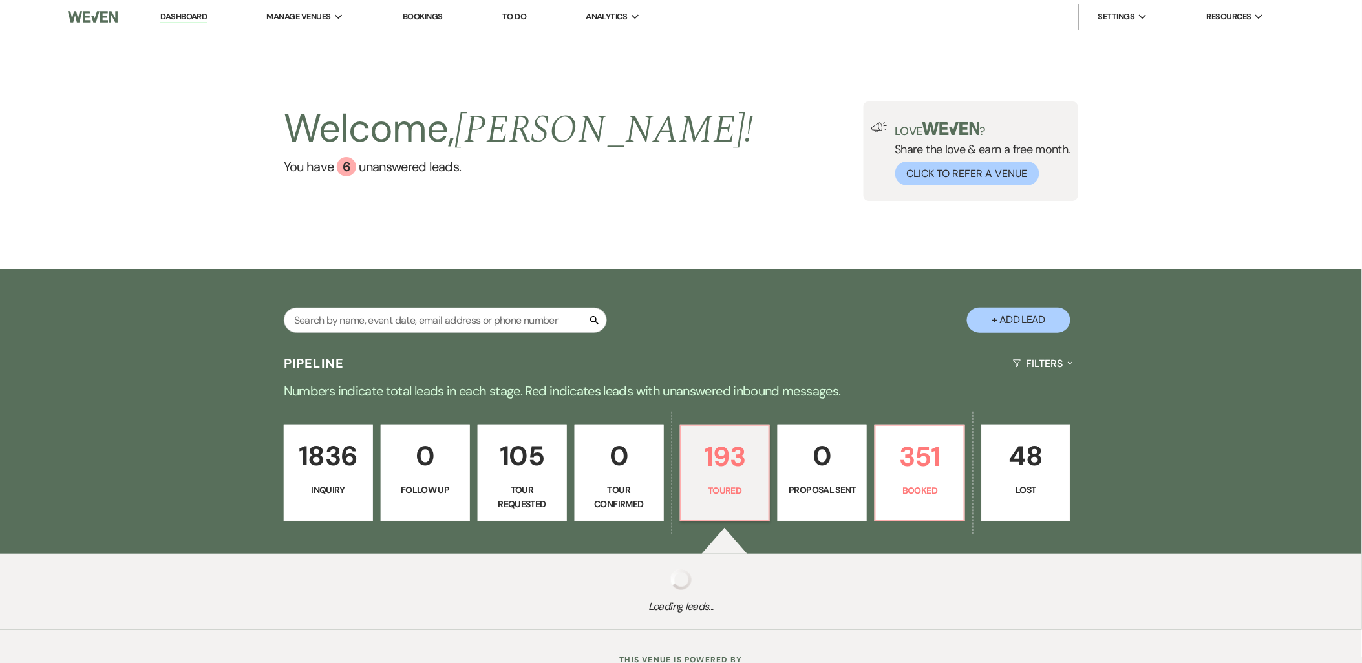
select select "5"
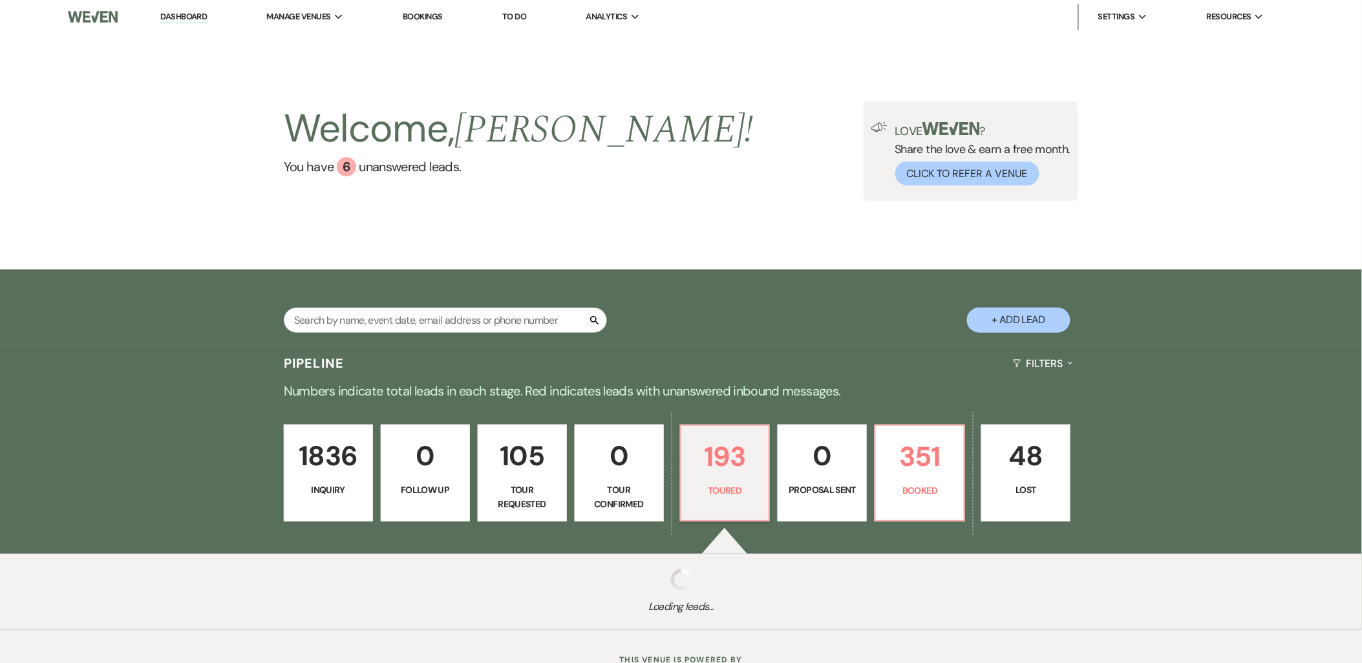
select select "5"
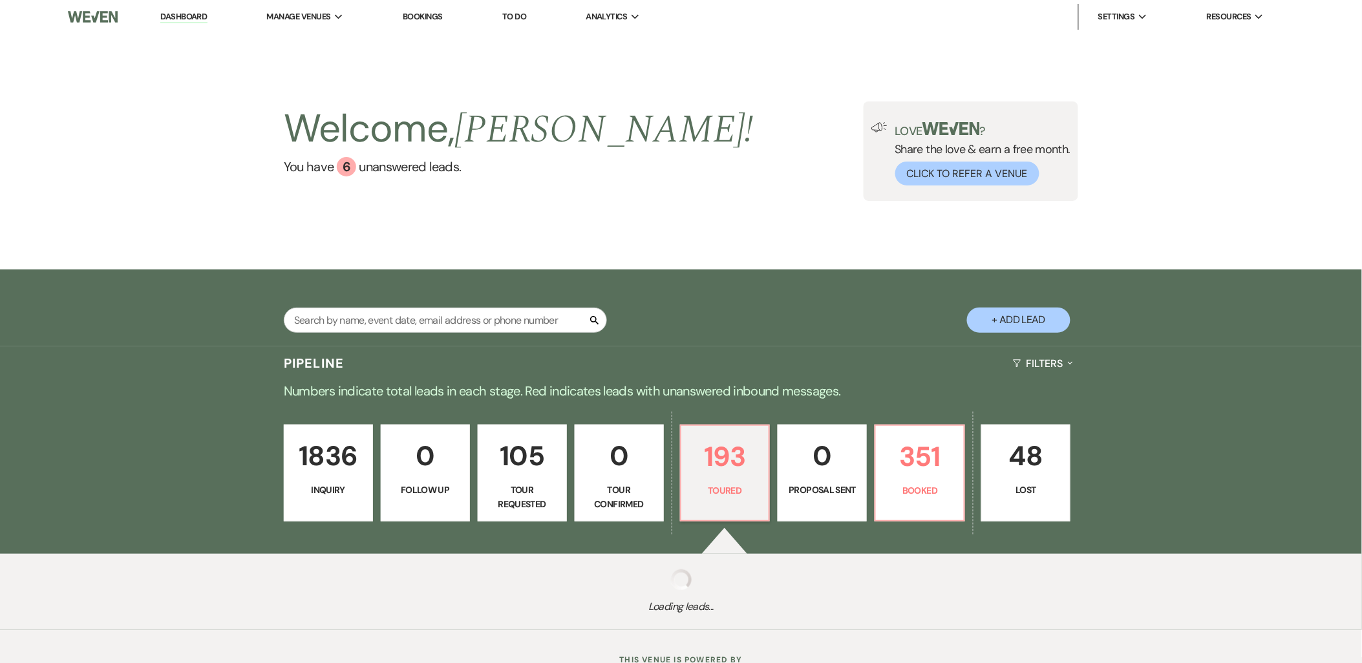
select select "5"
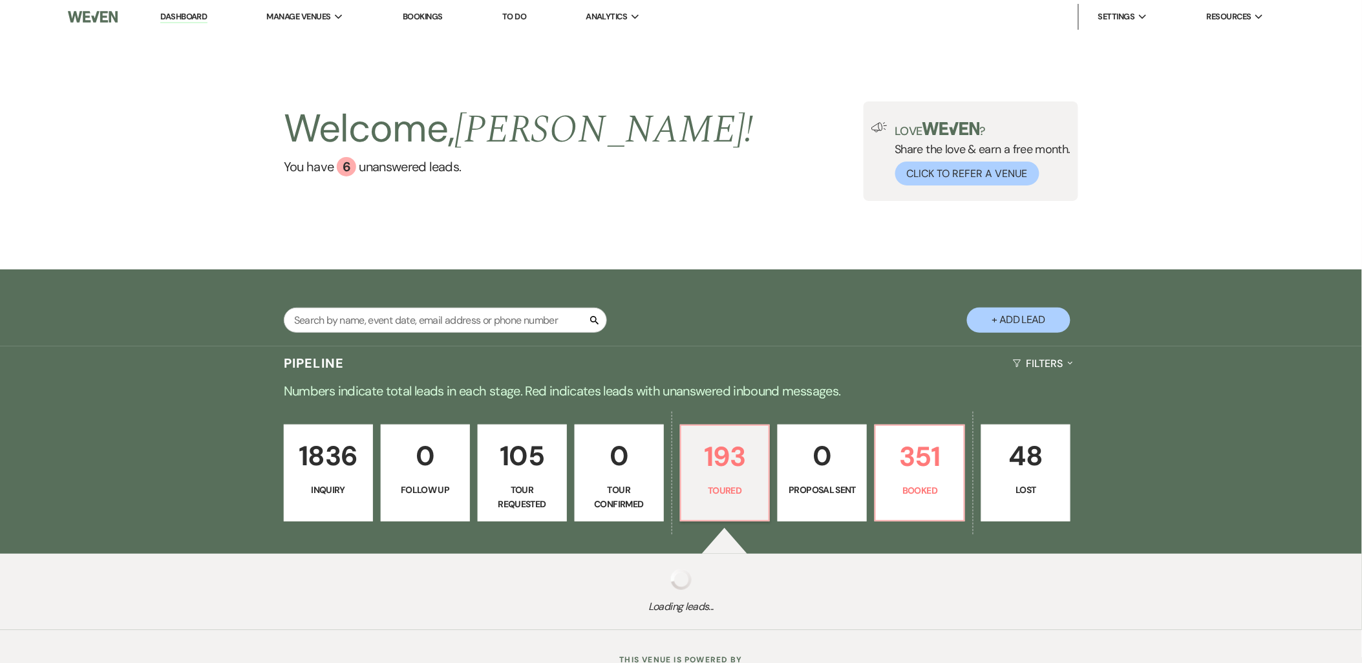
select select "5"
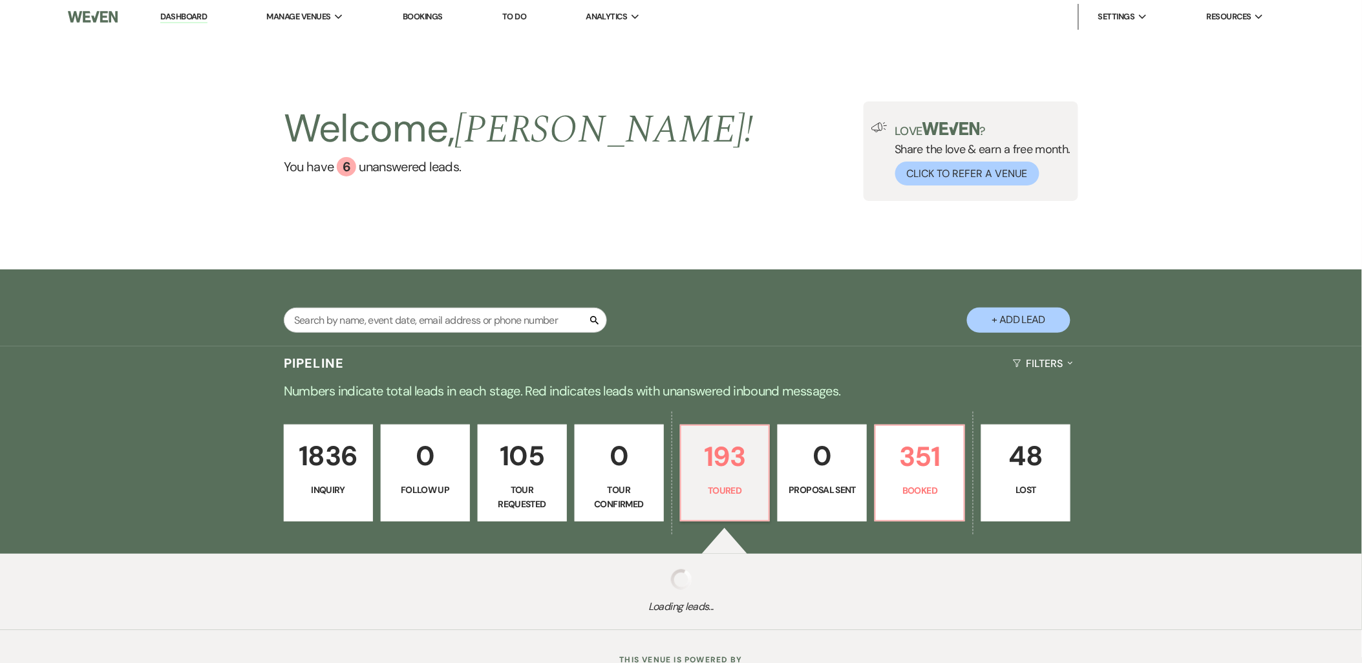
select select "5"
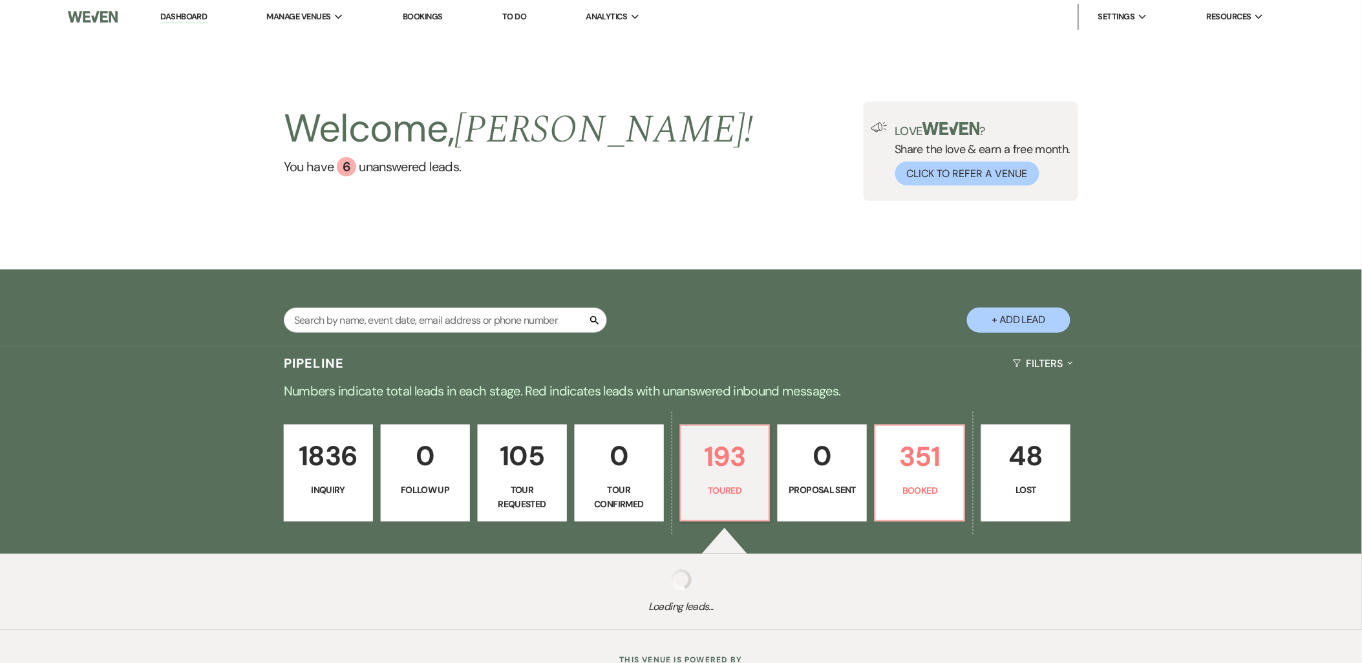
select select "5"
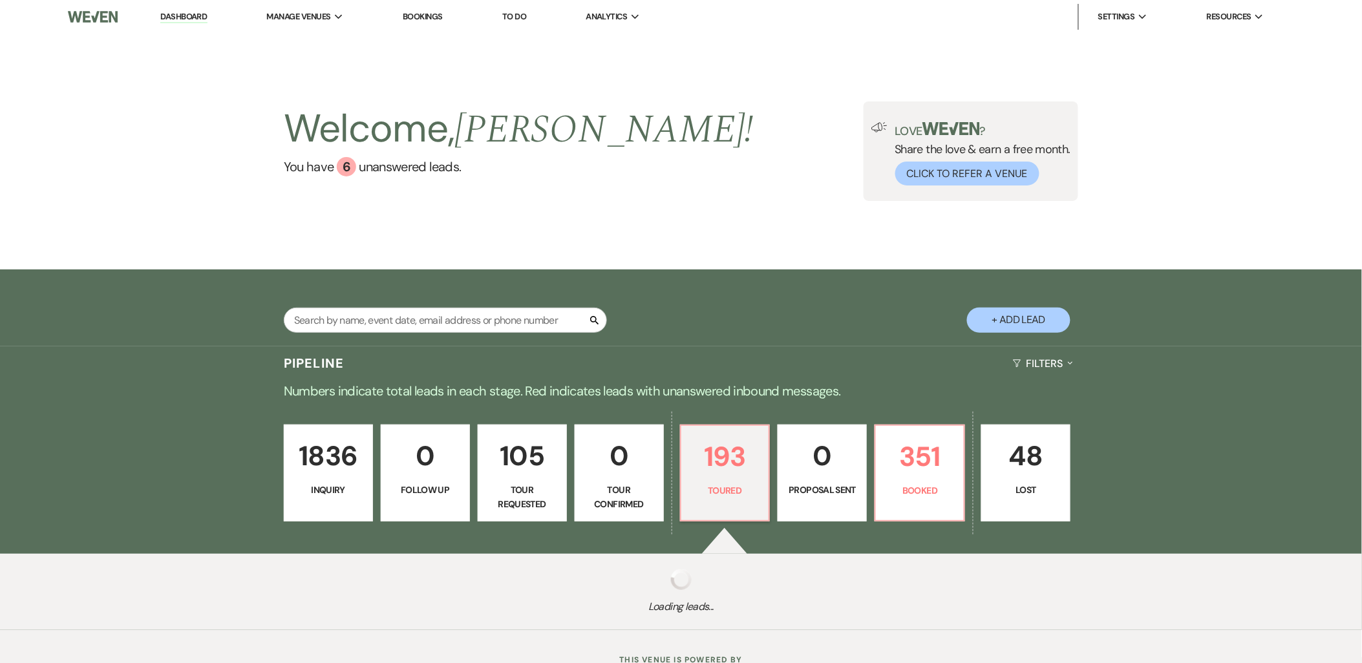
select select "5"
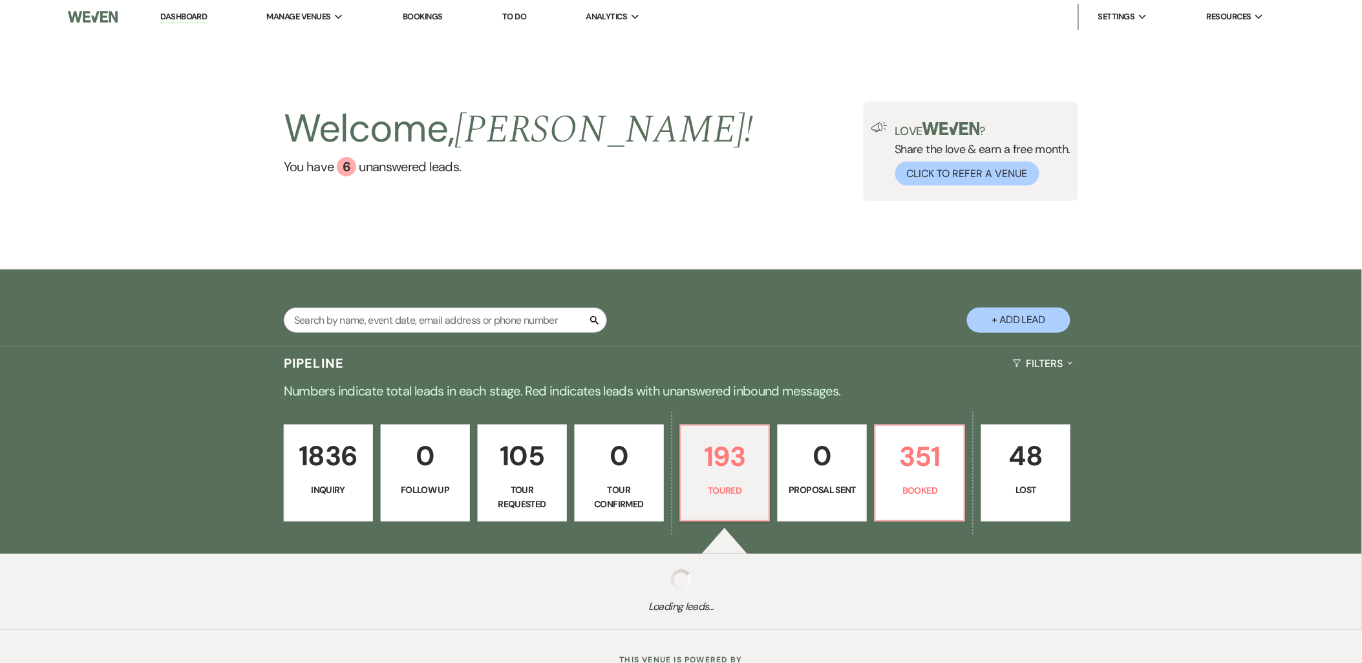
select select "5"
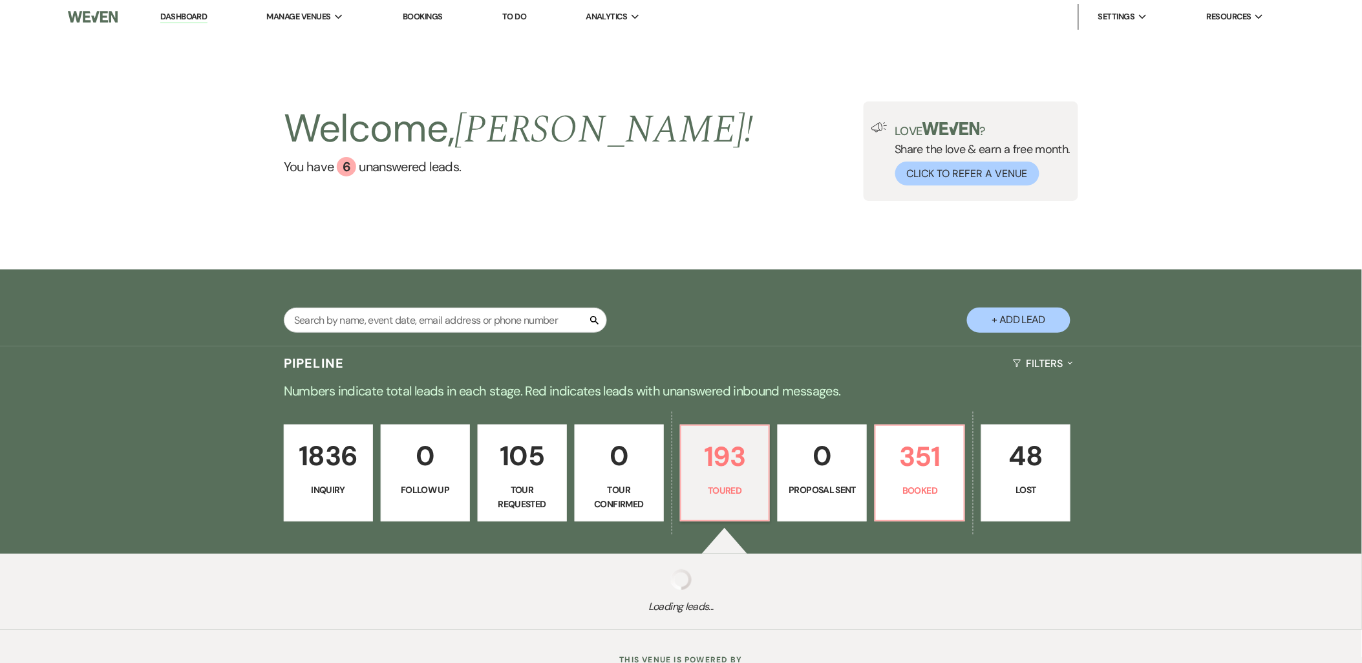
select select "5"
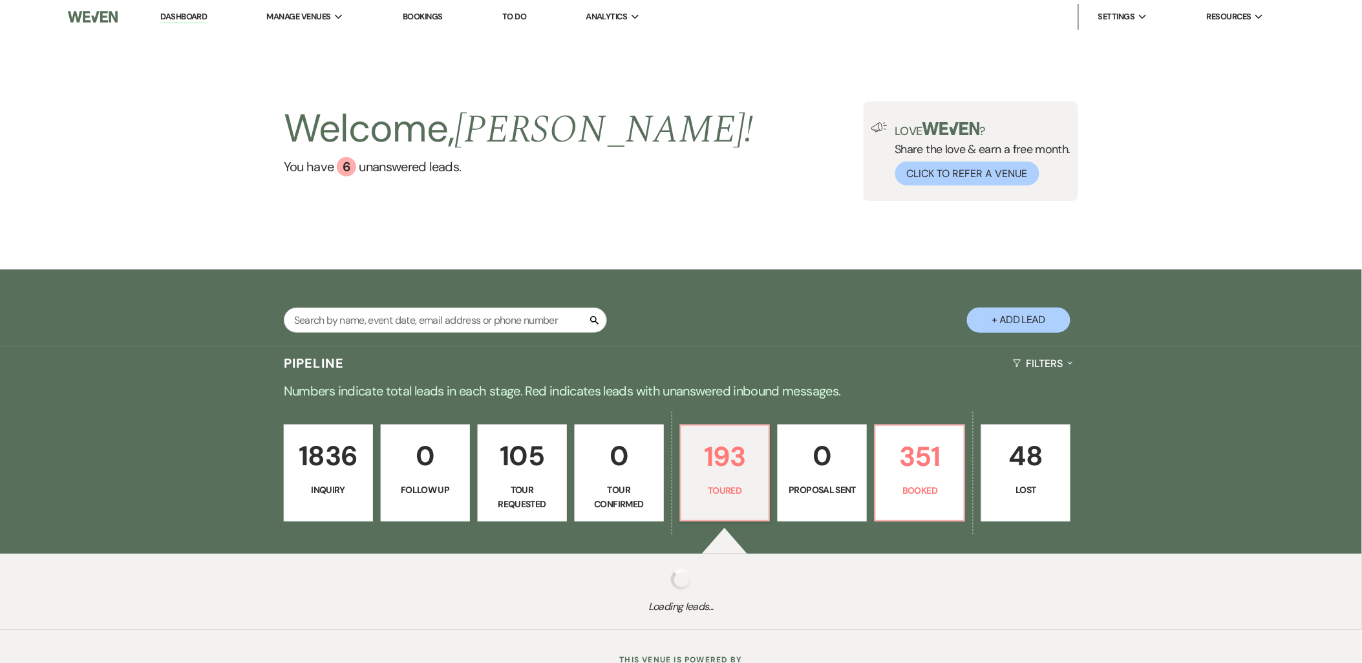
select select "5"
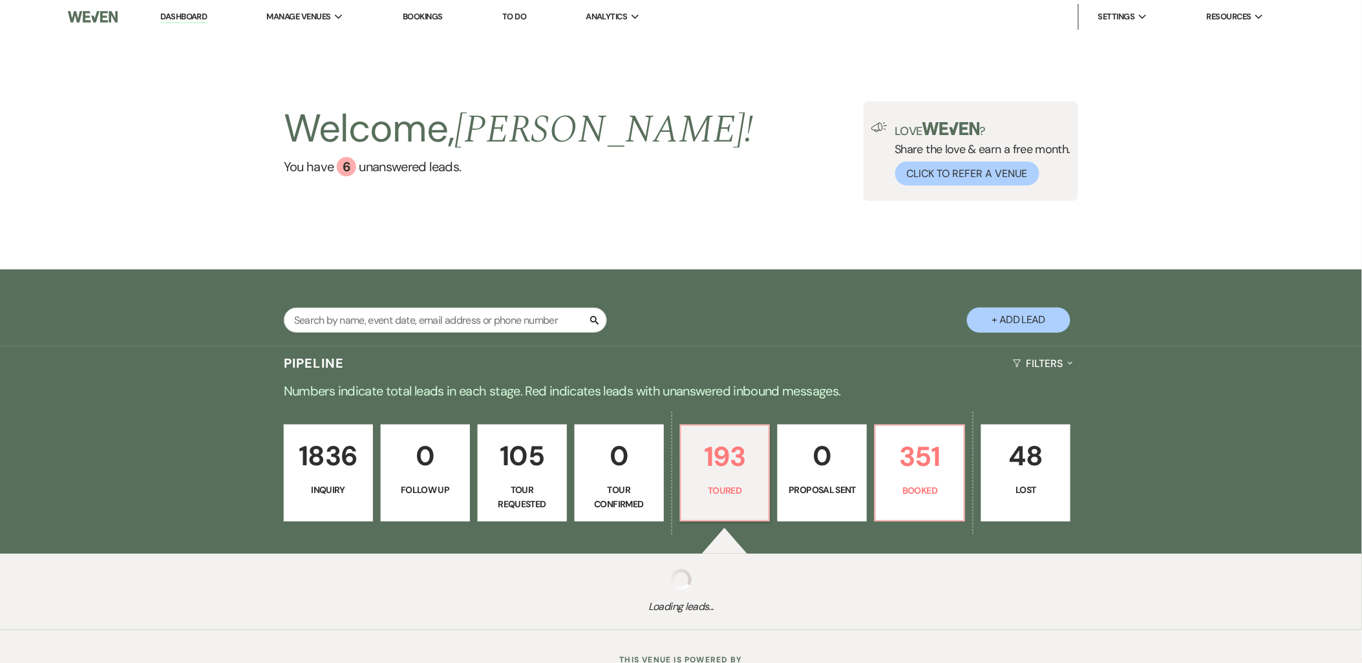
select select "5"
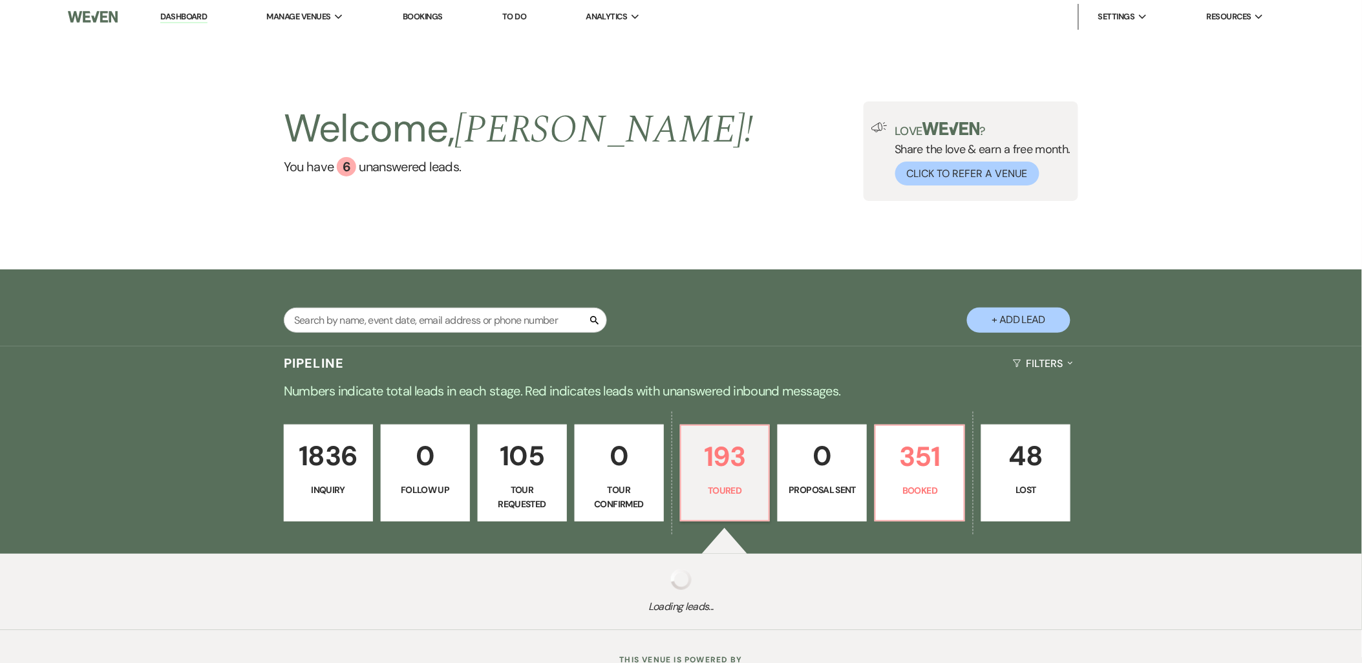
select select "5"
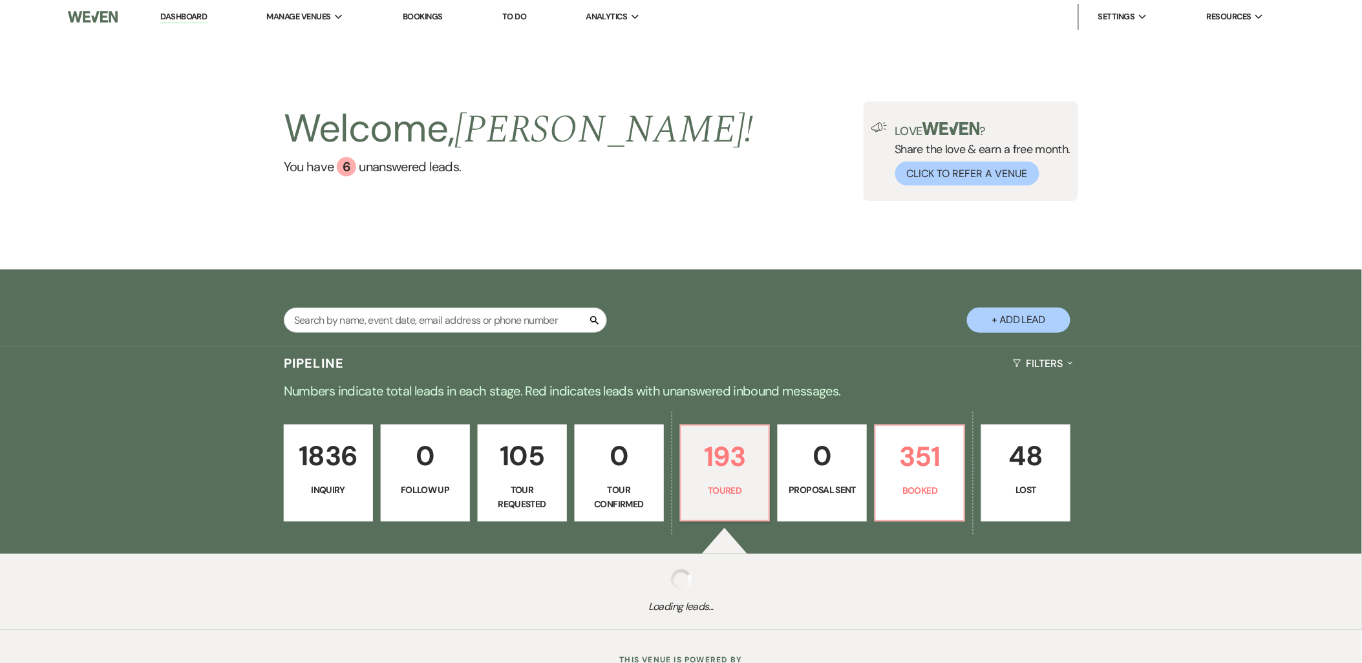
select select "5"
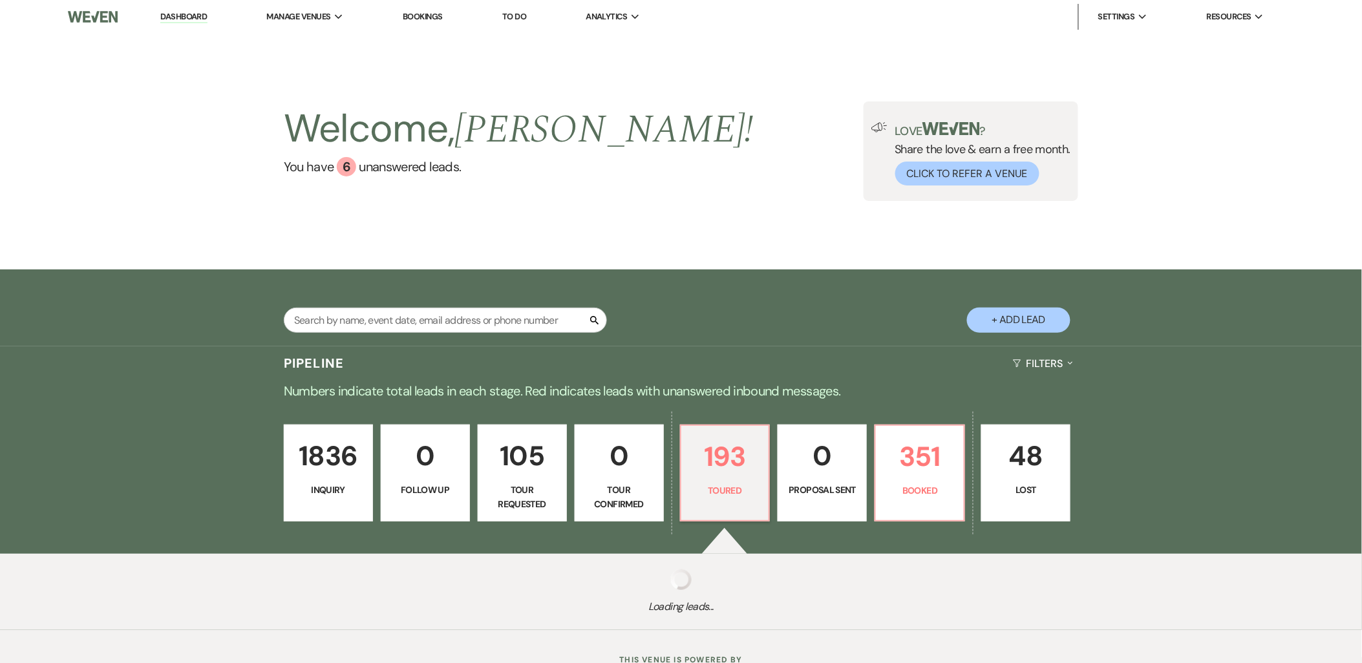
select select "5"
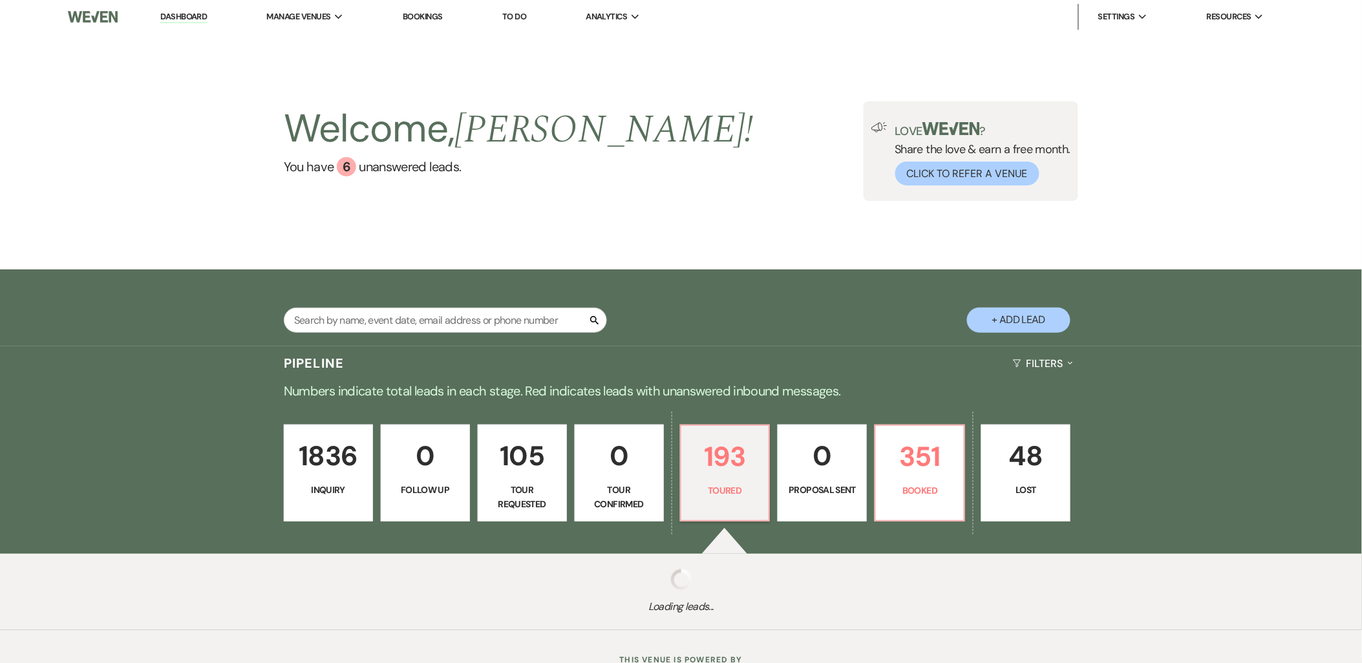
select select "5"
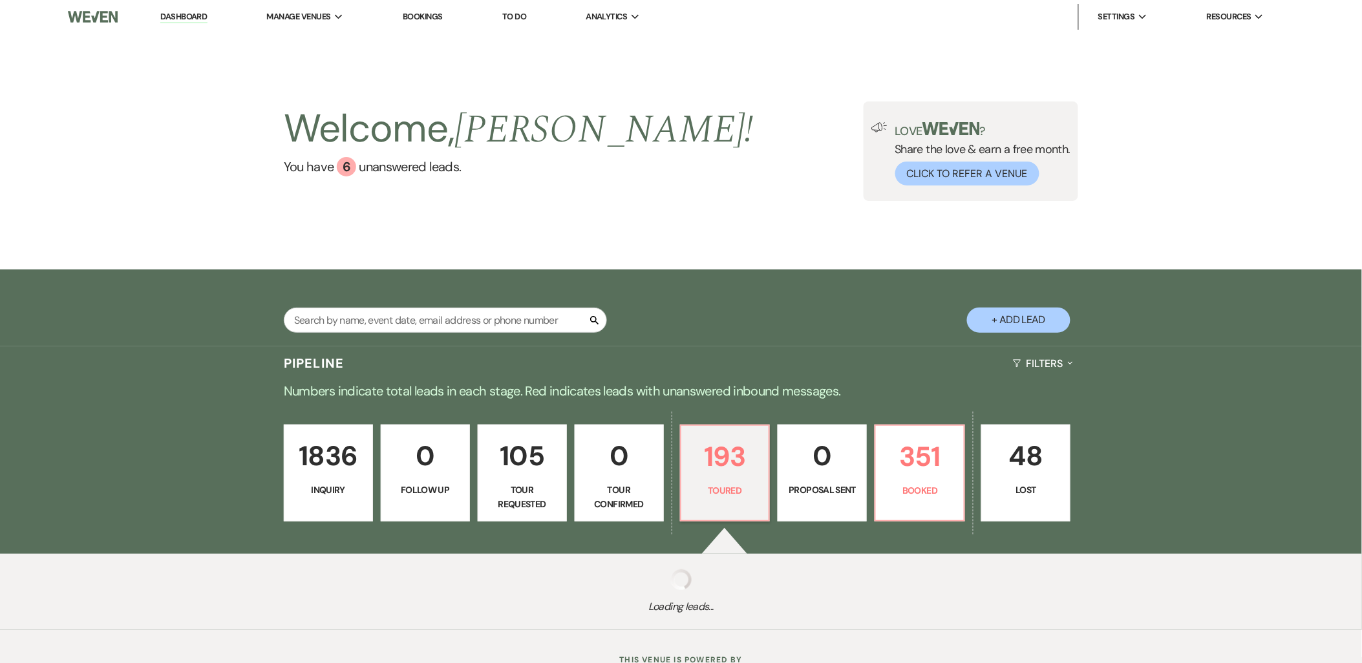
select select "5"
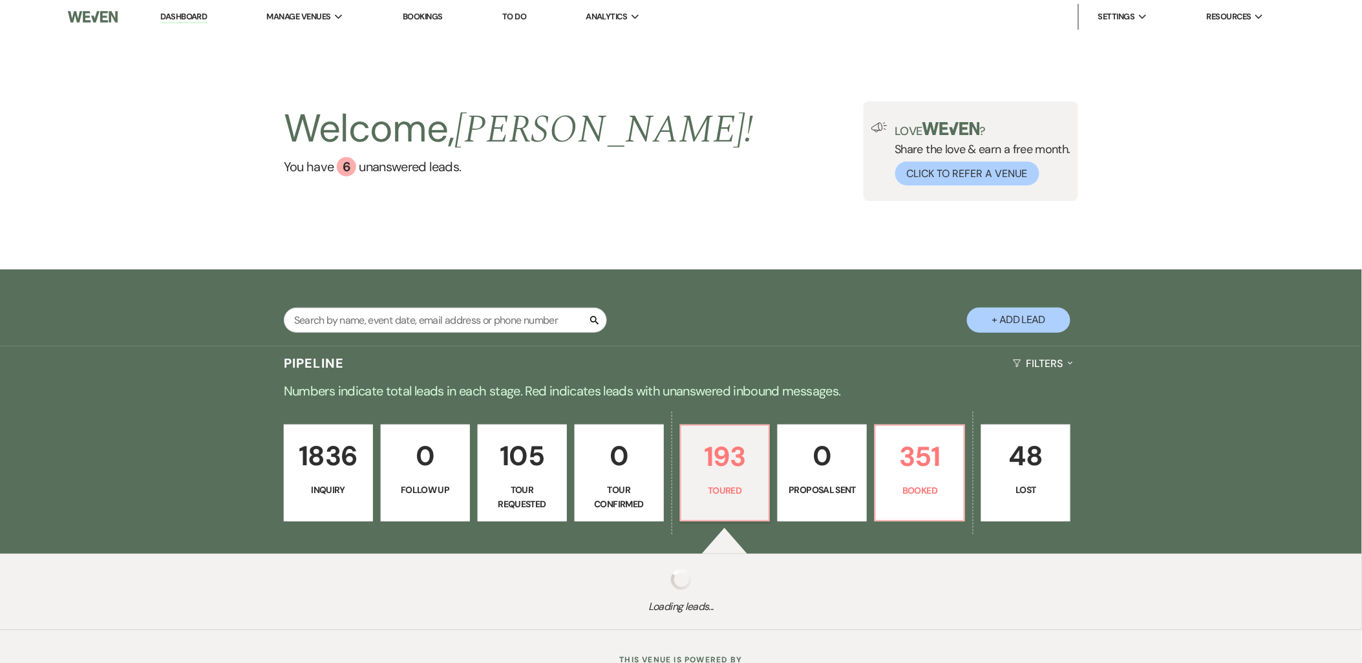
select select "5"
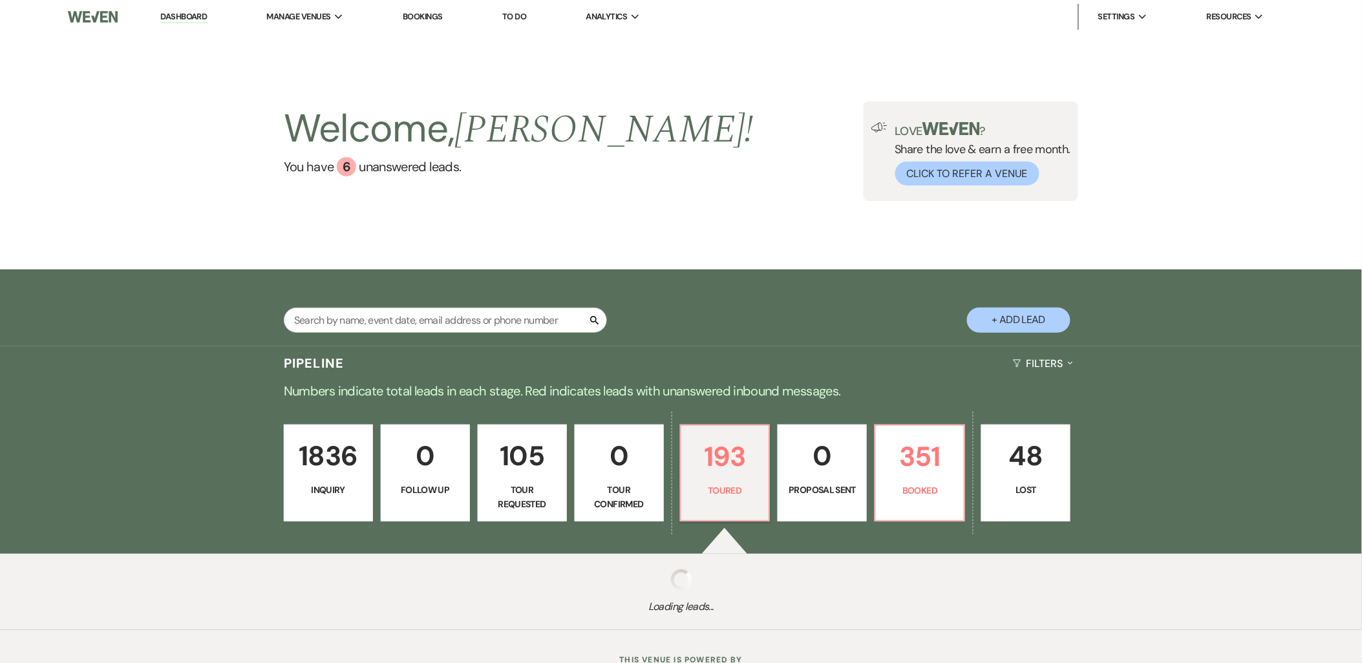
select select "5"
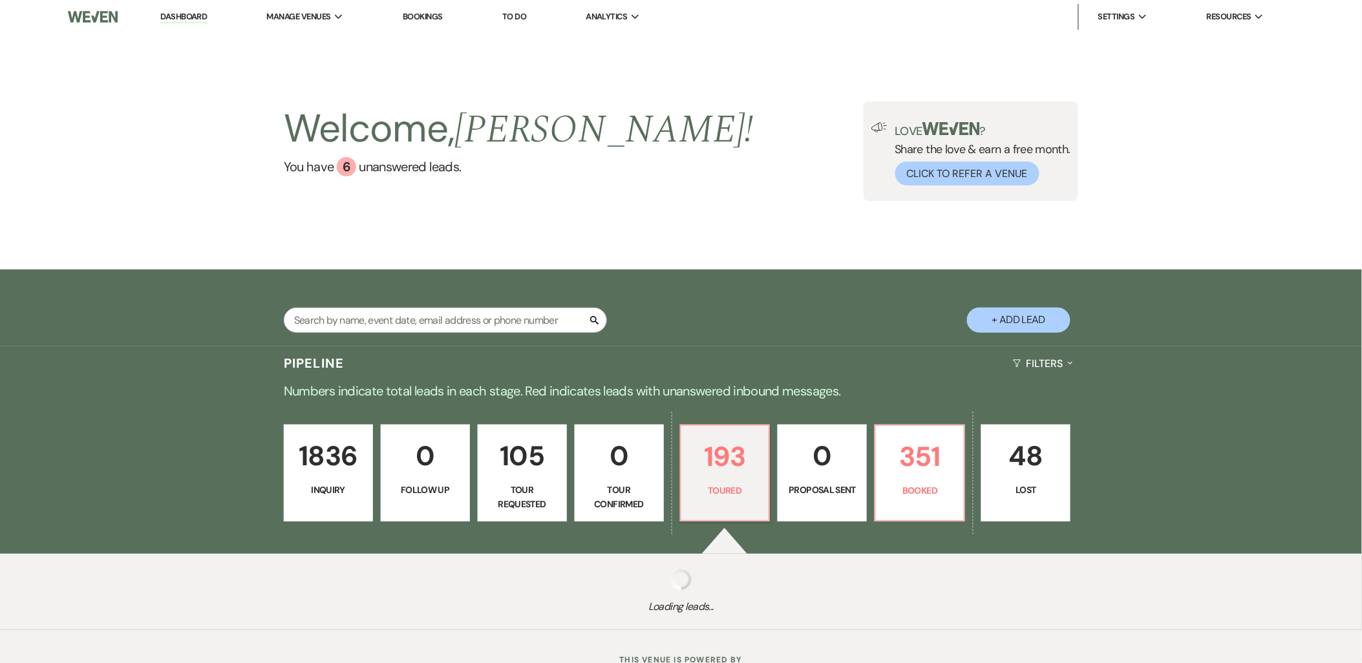
select select "5"
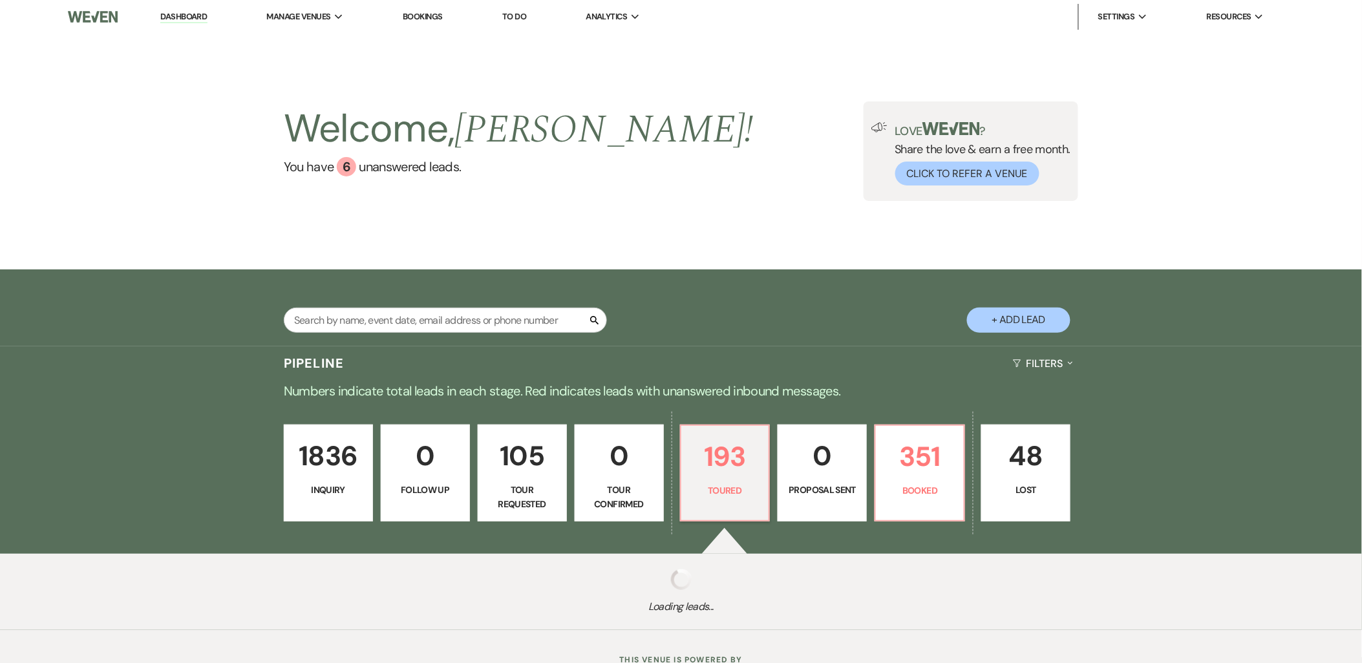
select select "5"
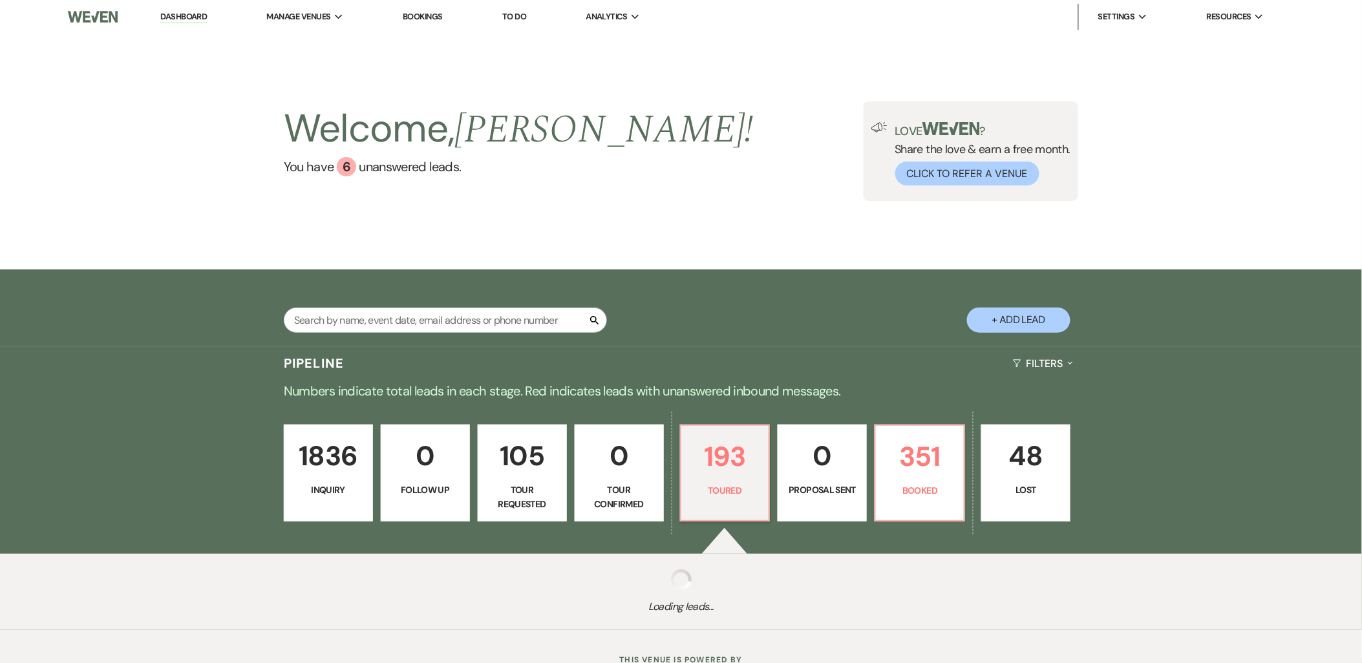
select select "5"
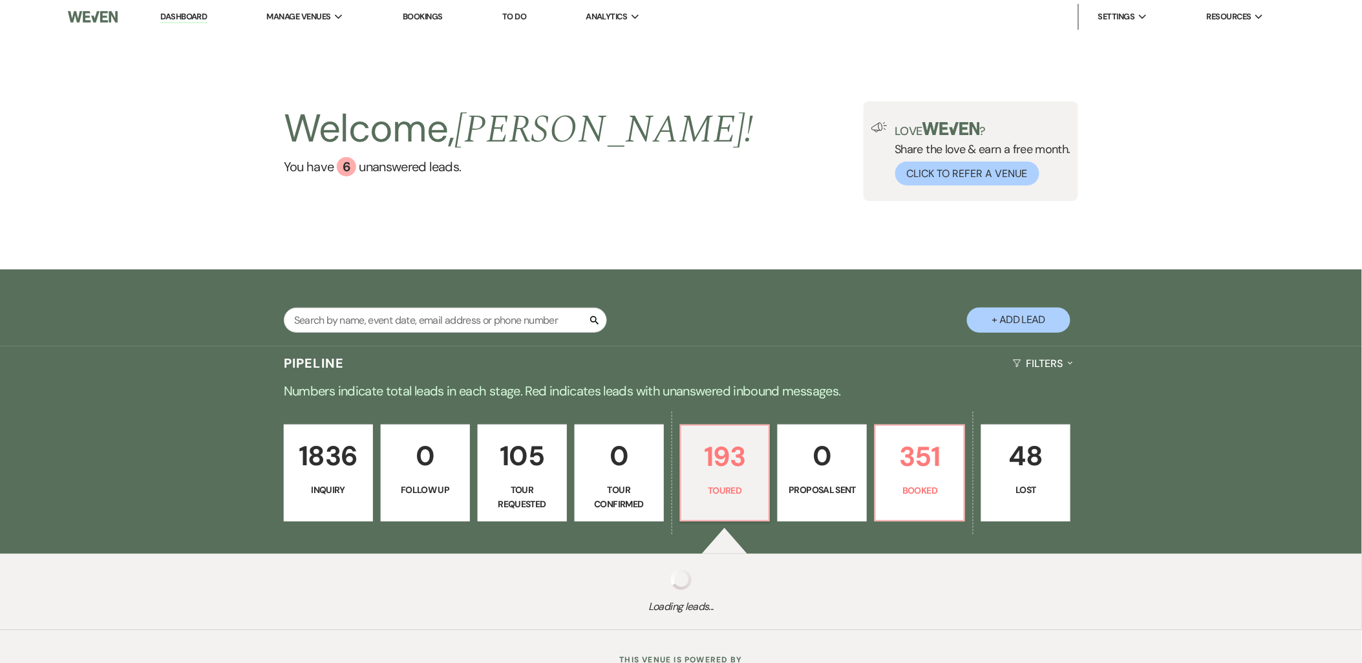
select select "5"
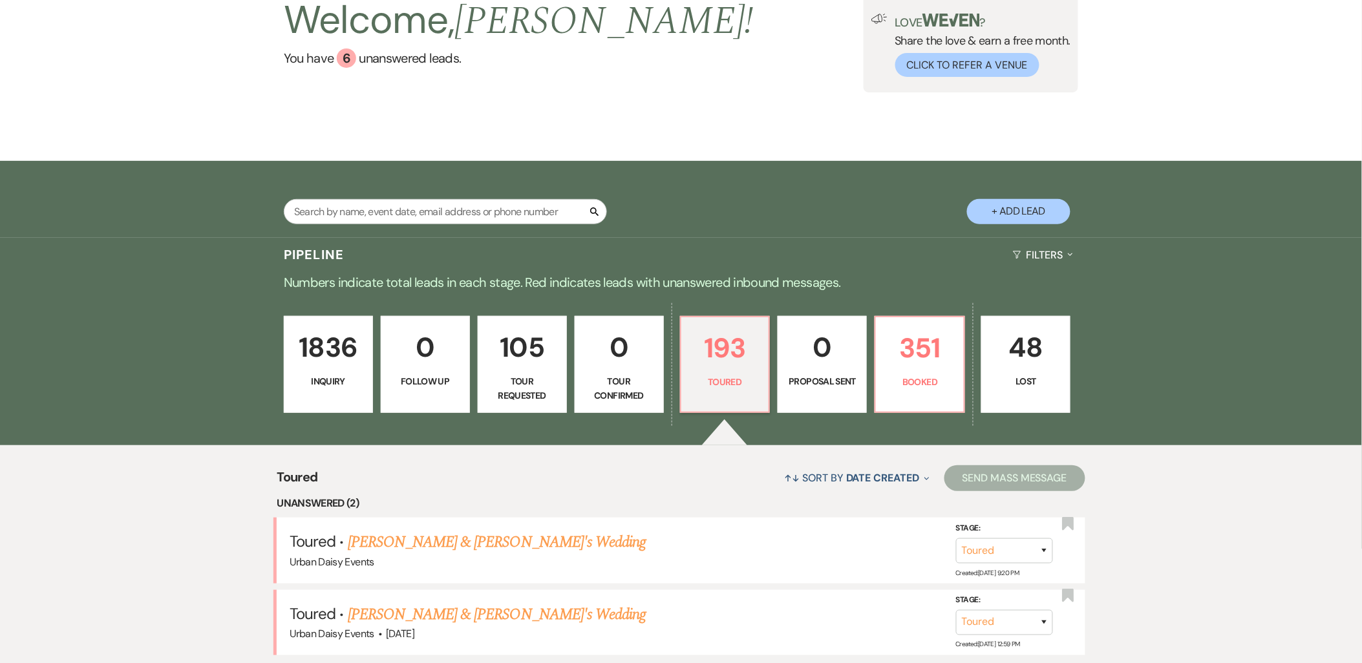
scroll to position [215, 0]
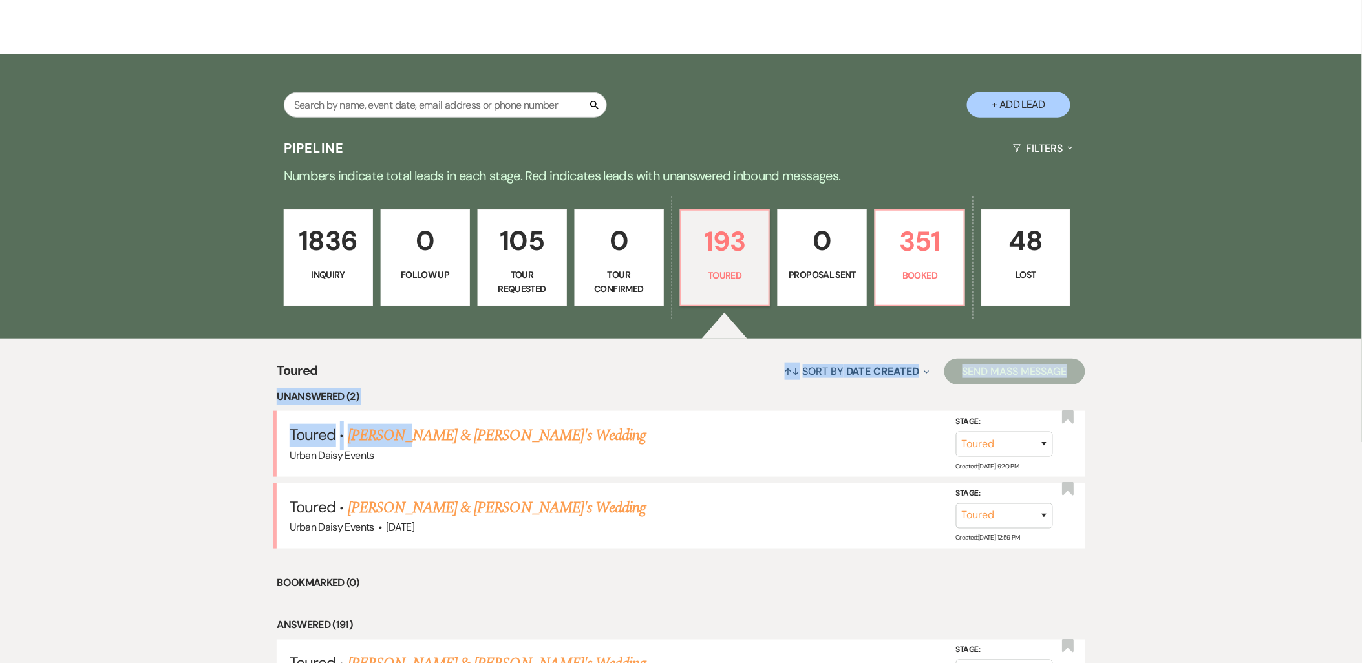
drag, startPoint x: 408, startPoint y: 423, endPoint x: 456, endPoint y: 380, distance: 64.1
click at [477, 510] on link "[PERSON_NAME] & [PERSON_NAME]'s Wedding" at bounding box center [497, 508] width 299 height 23
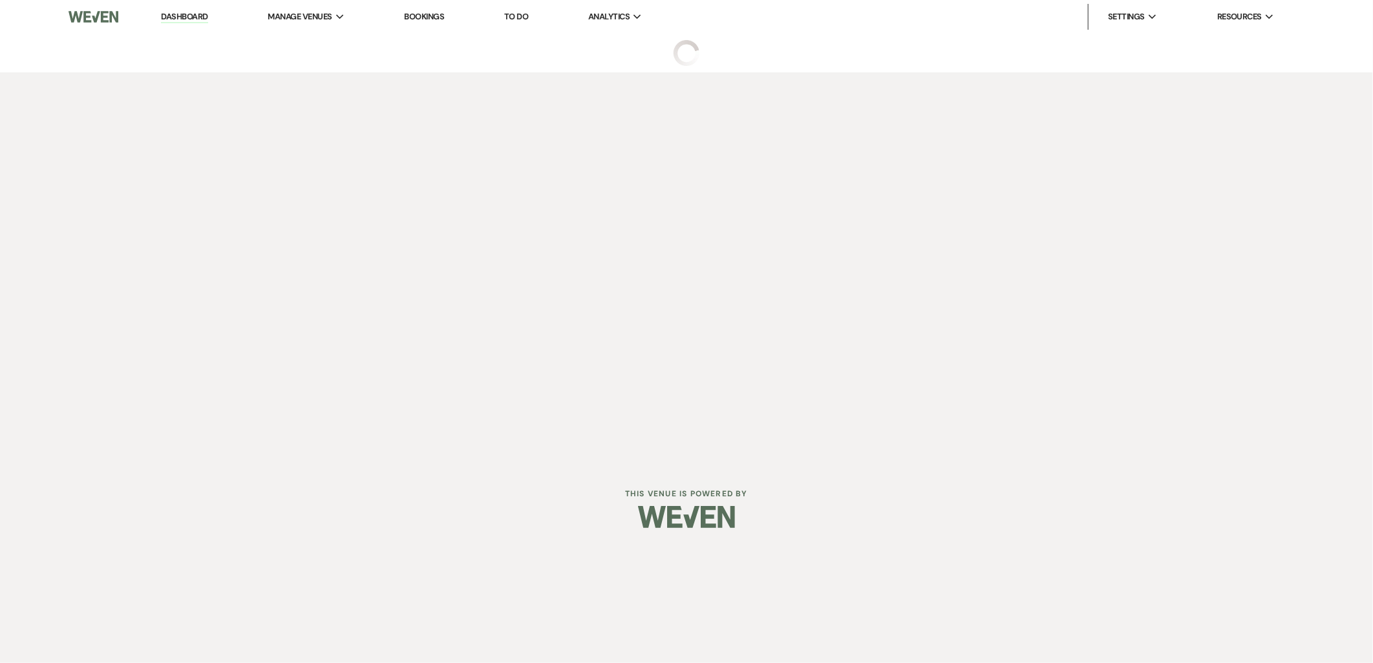
select select "5"
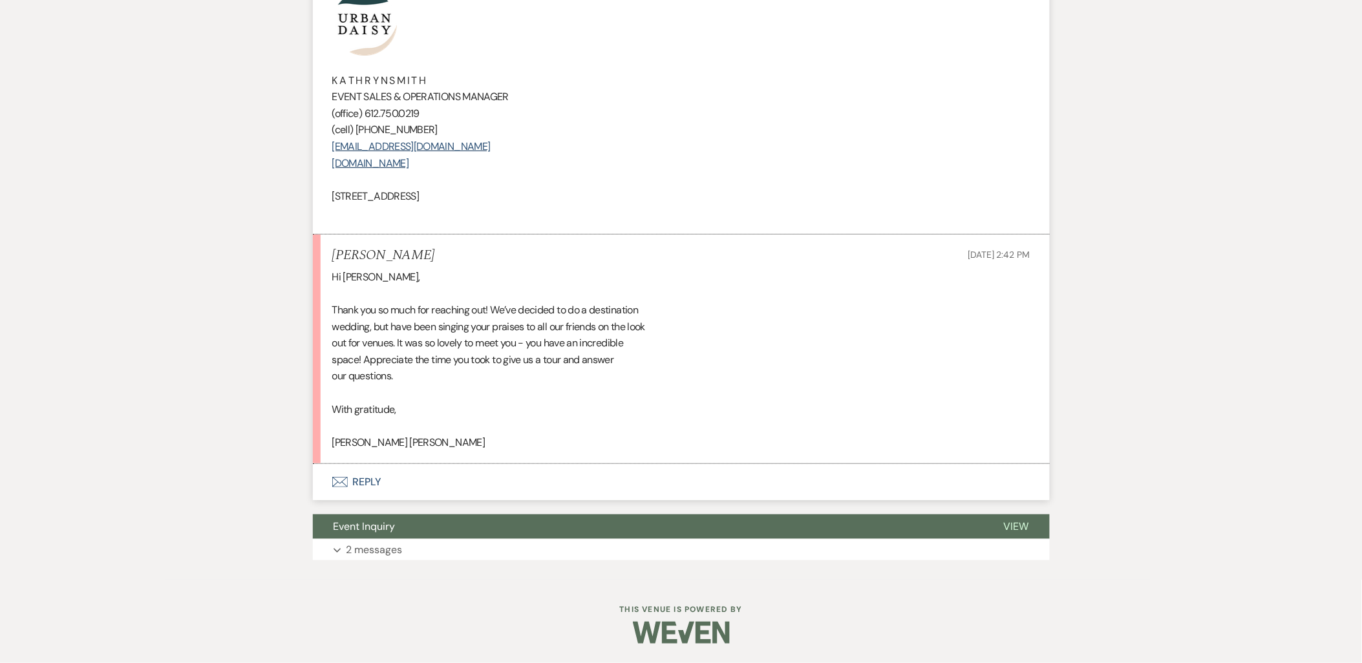
click at [359, 490] on button "Envelope Reply" at bounding box center [681, 482] width 737 height 36
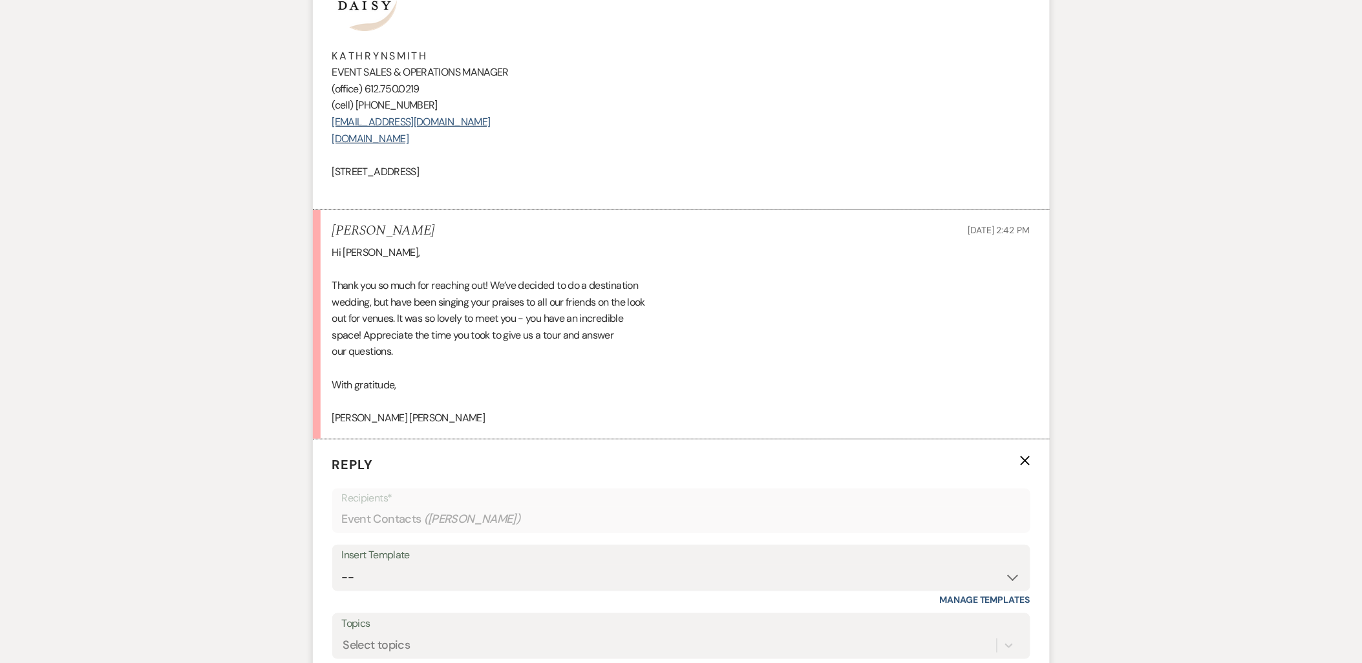
scroll to position [3421, 0]
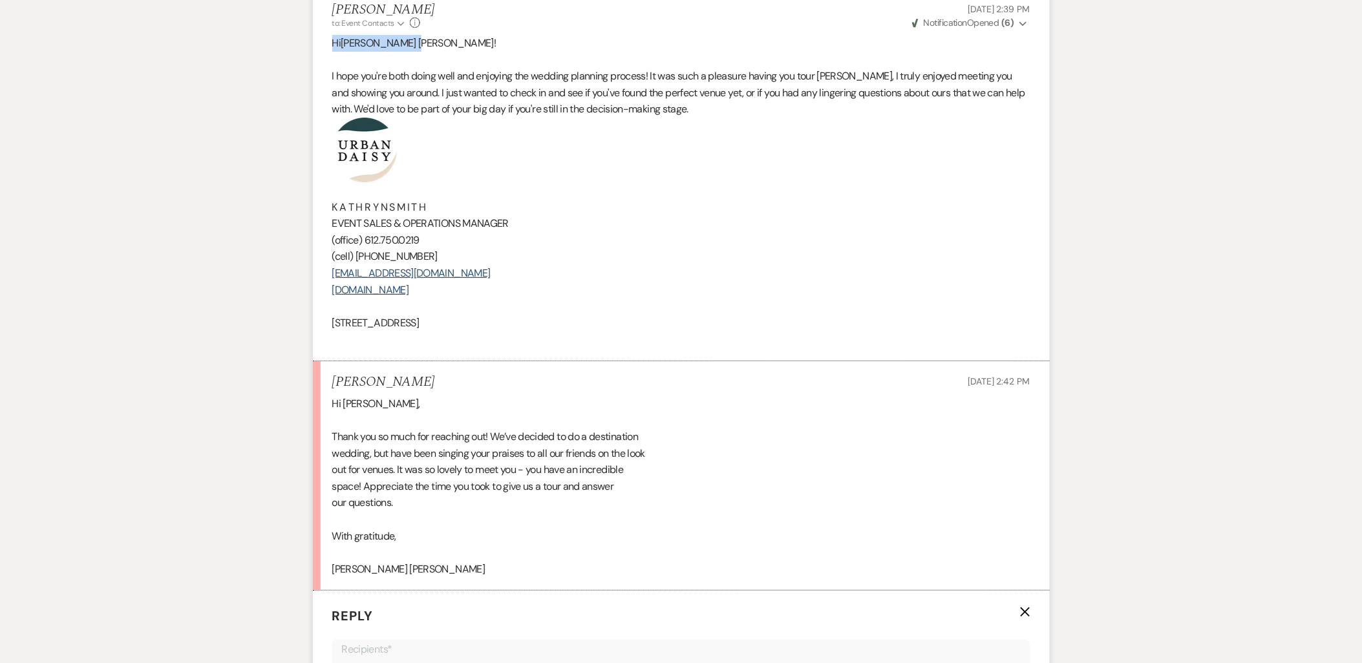
drag, startPoint x: 415, startPoint y: 94, endPoint x: 248, endPoint y: 92, distance: 167.5
copy p "Hi [PERSON_NAME] [PERSON_NAME]!"
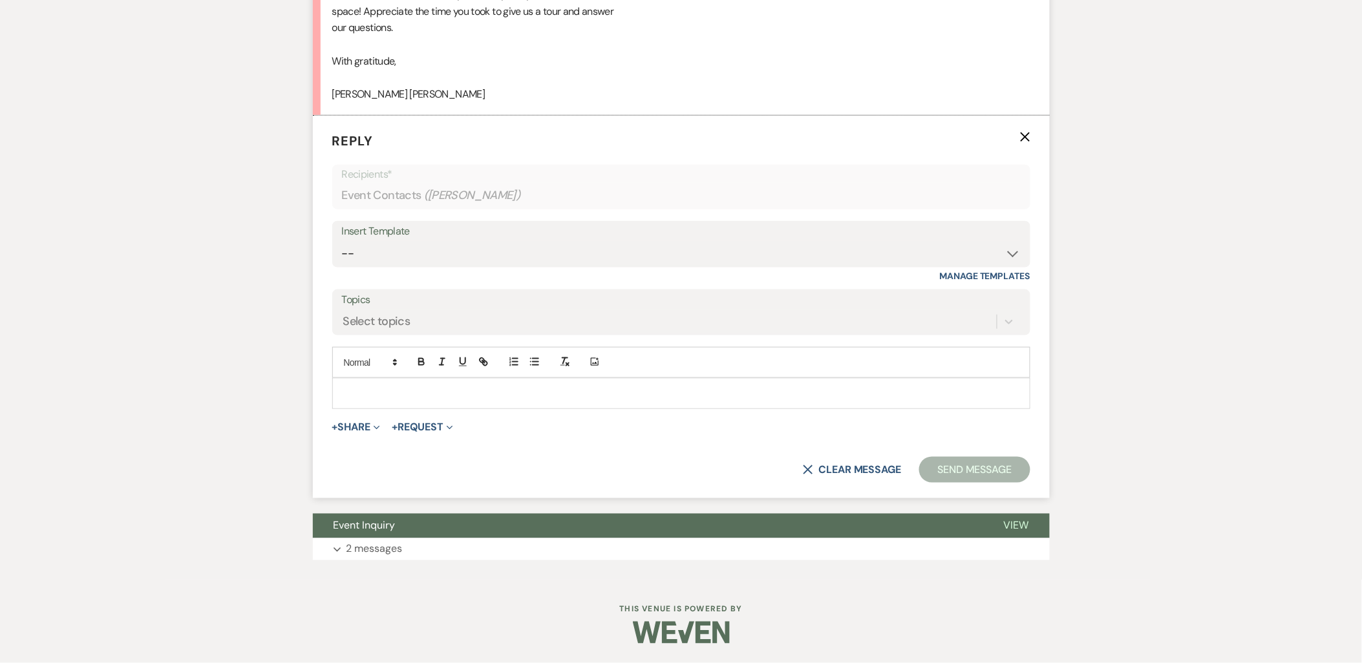
scroll to position [3947, 0]
click at [420, 384] on div at bounding box center [681, 394] width 697 height 30
paste div
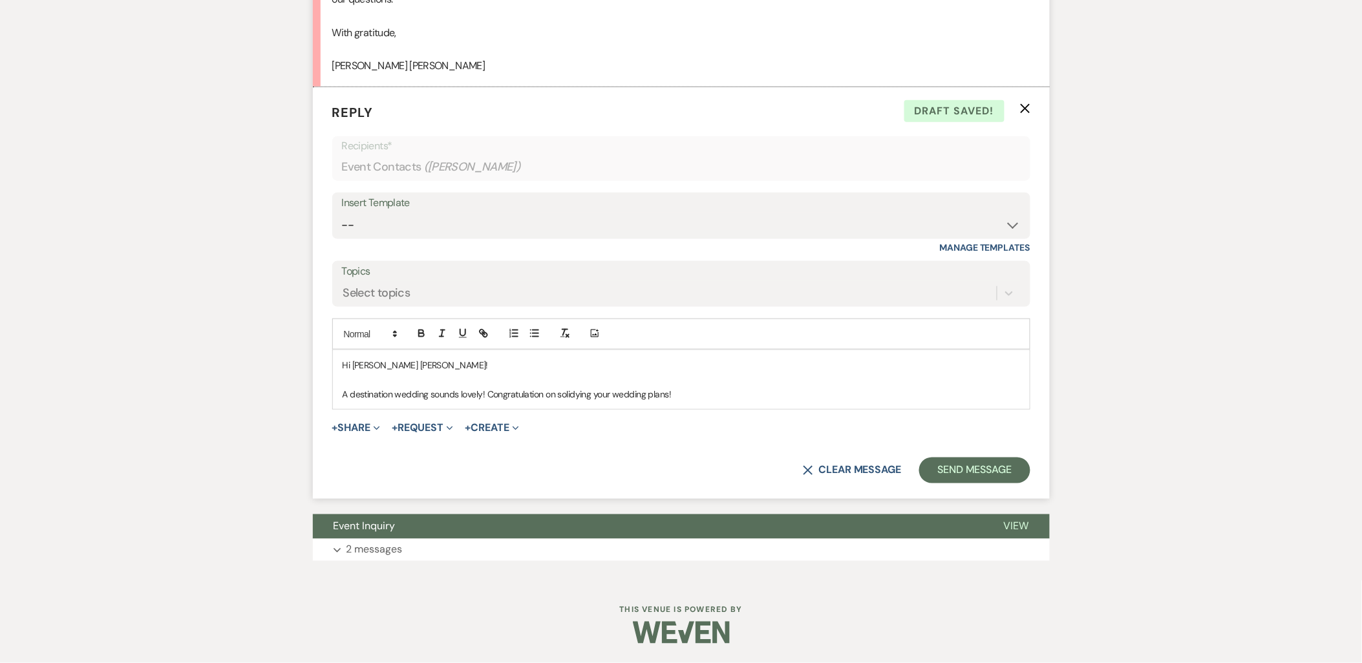
click at [652, 402] on p "A destination wedding sounds lovely! Congratulation on solidying your wedding p…" at bounding box center [682, 394] width 678 height 14
drag, startPoint x: 592, startPoint y: 424, endPoint x: 573, endPoint y: 424, distance: 18.8
click at [573, 400] on span "A destination wedding sounds lovely! Congratulation on solidying your wedding p…" at bounding box center [507, 395] width 329 height 12
click at [586, 387] on p at bounding box center [682, 379] width 678 height 14
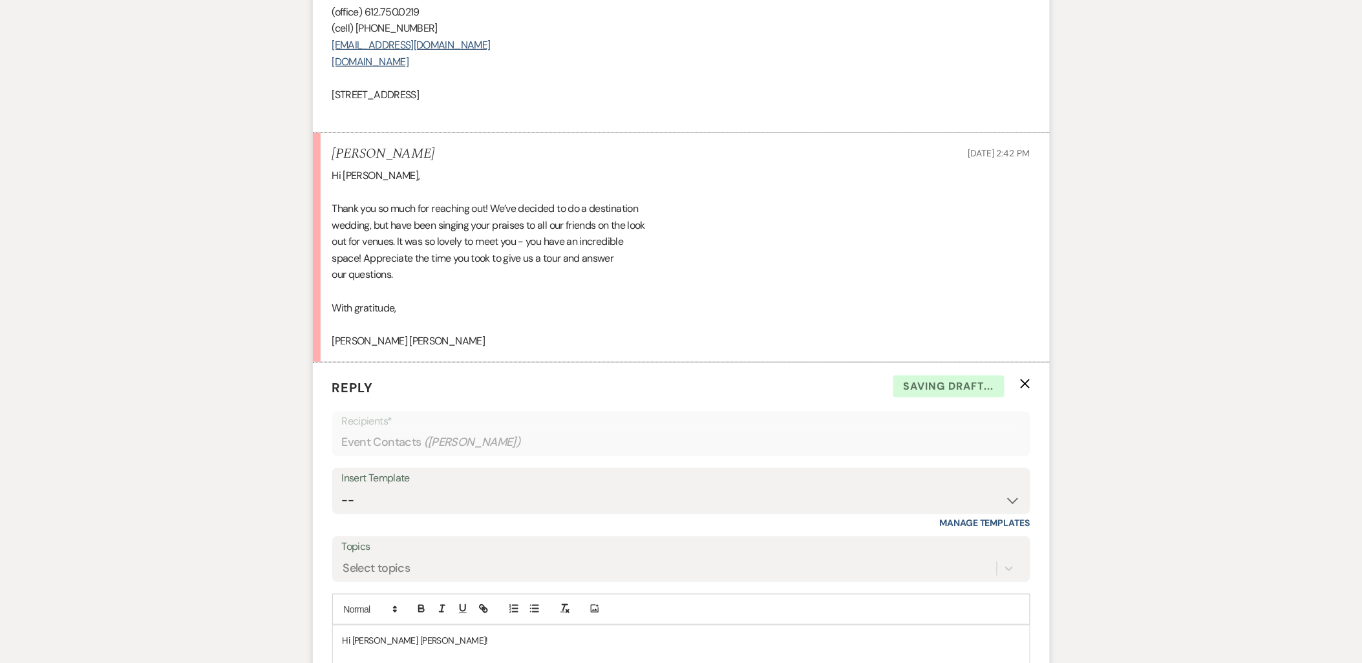
scroll to position [3516, 0]
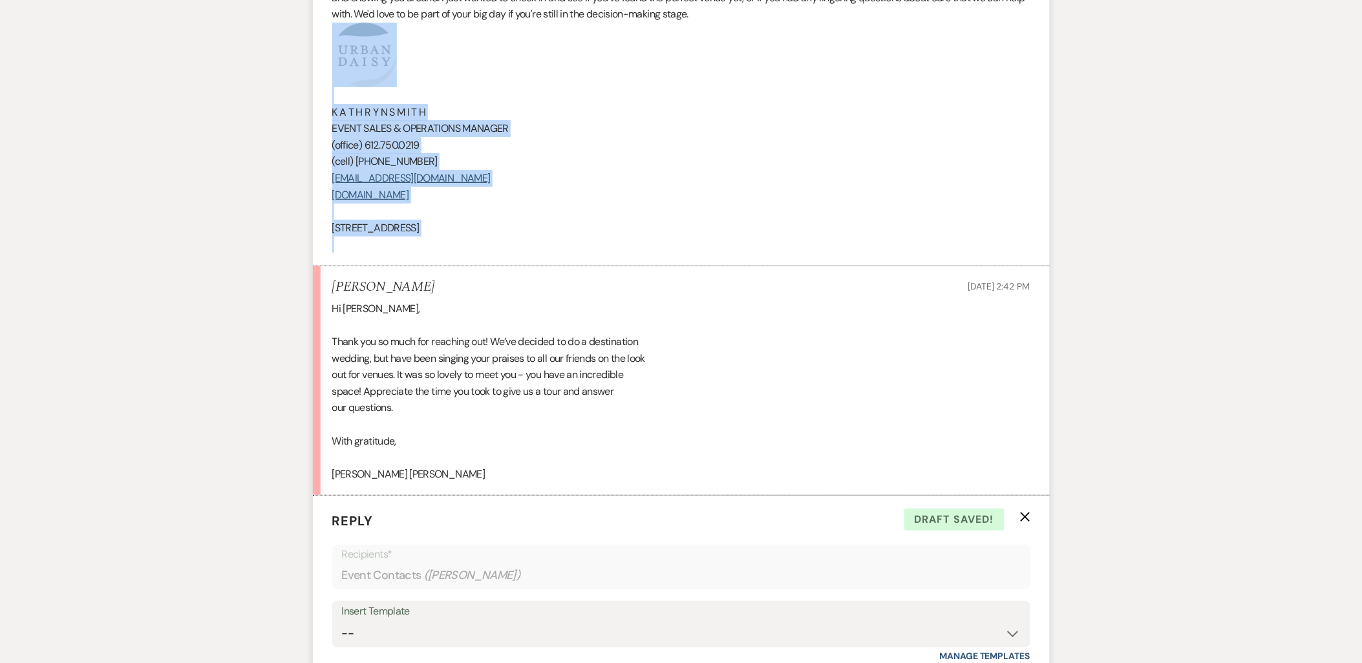
drag, startPoint x: 517, startPoint y: 292, endPoint x: 314, endPoint y: 125, distance: 263.3
click at [314, 125] on li "[PERSON_NAME] to: Event Contacts Expand Info [DATE] 2:39 PM Weven Check Notific…" at bounding box center [681, 80] width 737 height 372
copy div "K A T H R Y N S M I T H EVENT SALES & OPERATIONS MANAGER (office) [PHONE_NUMBER…"
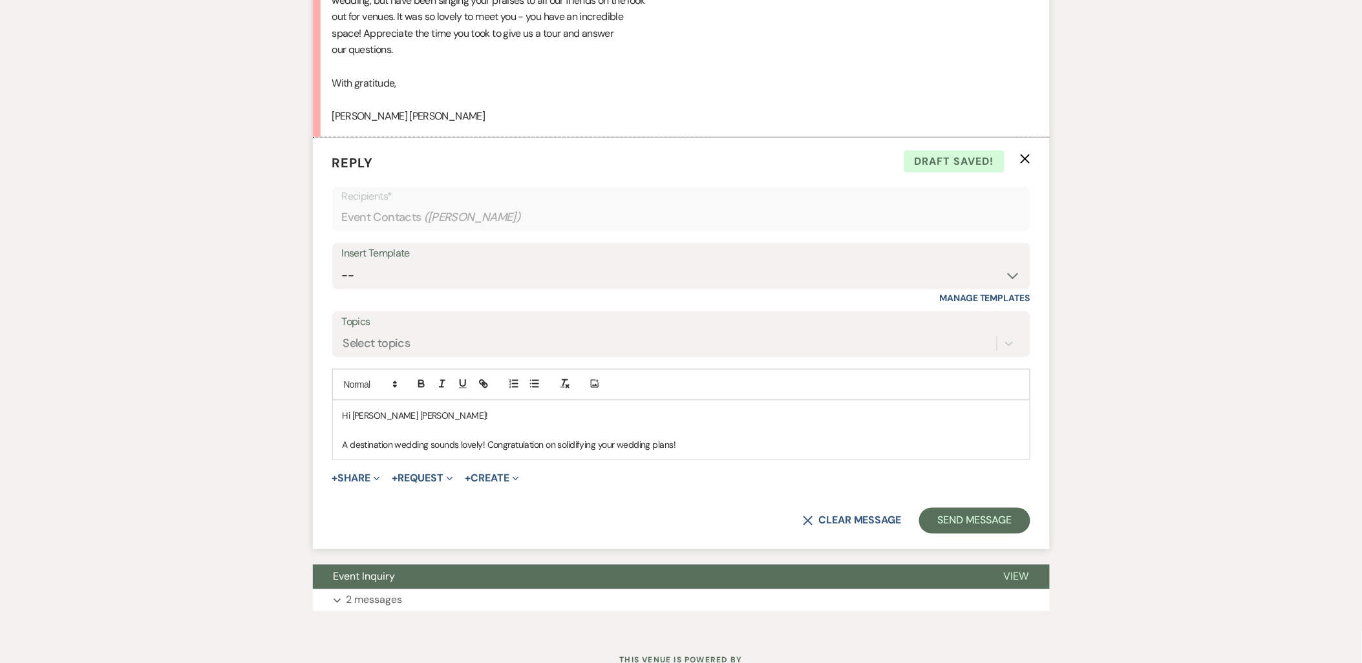
scroll to position [3875, 0]
click at [708, 451] on p "A destination wedding sounds lovely! Congratulation on solidifying your wedding…" at bounding box center [682, 443] width 678 height 14
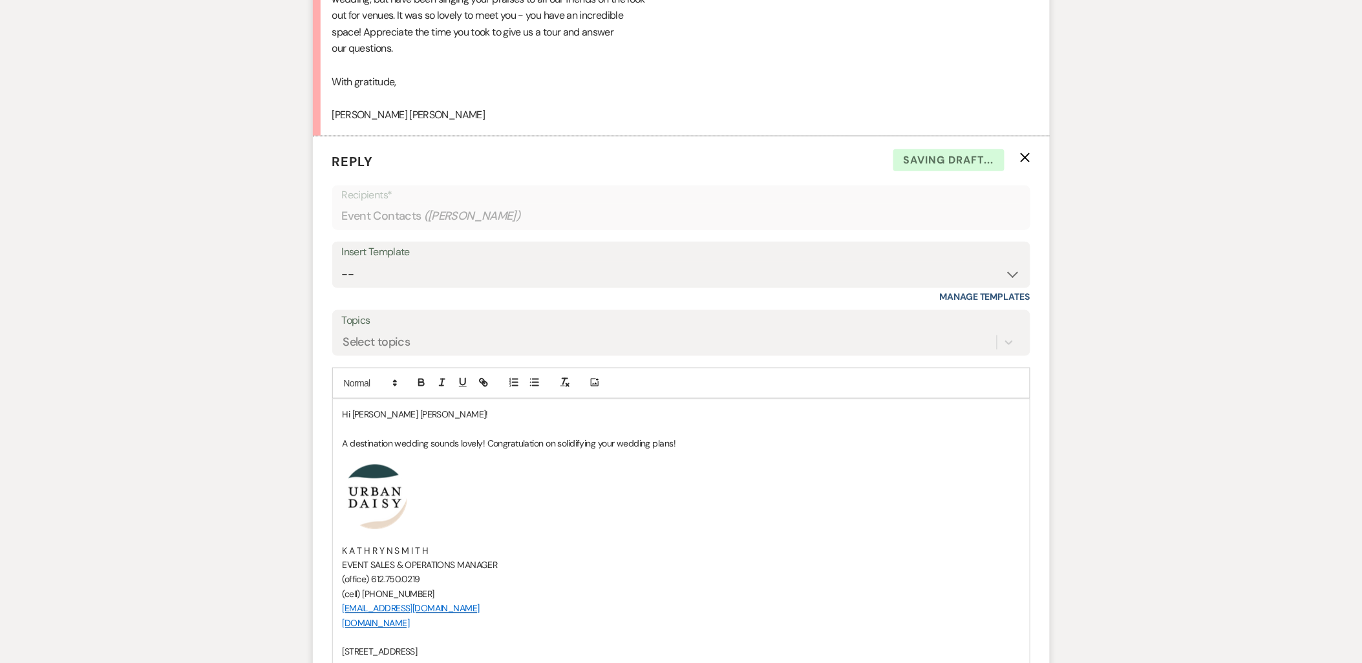
click at [694, 451] on p "A destination wedding sounds lovely! Congratulation on solidifying your wedding…" at bounding box center [682, 443] width 678 height 14
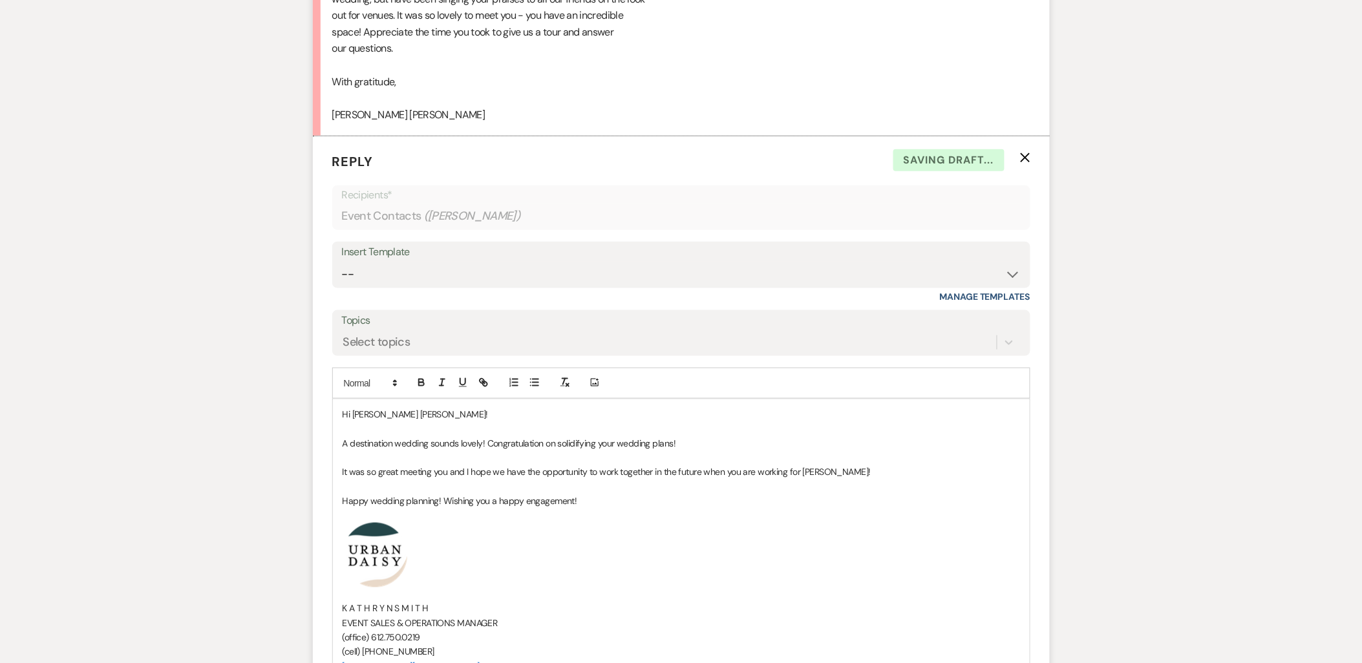
click at [632, 508] on p "Happy wedding planning! Wishing you a happy engagement!" at bounding box center [682, 501] width 678 height 14
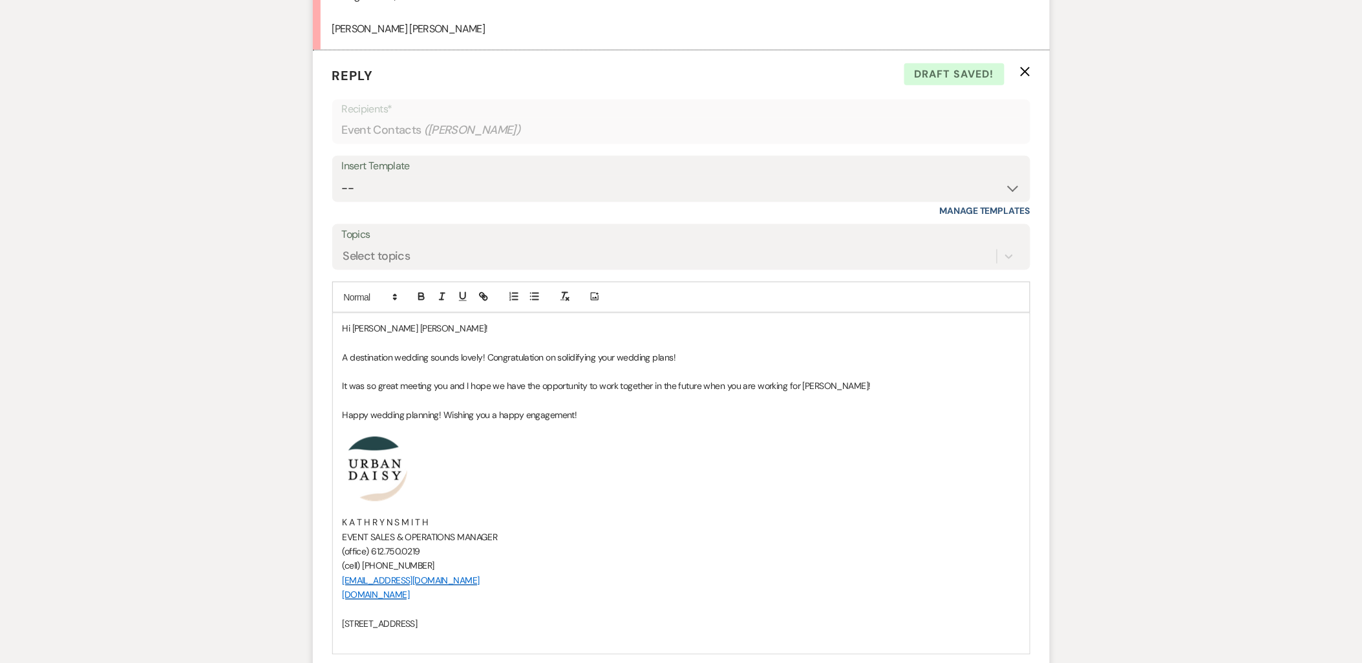
scroll to position [4091, 0]
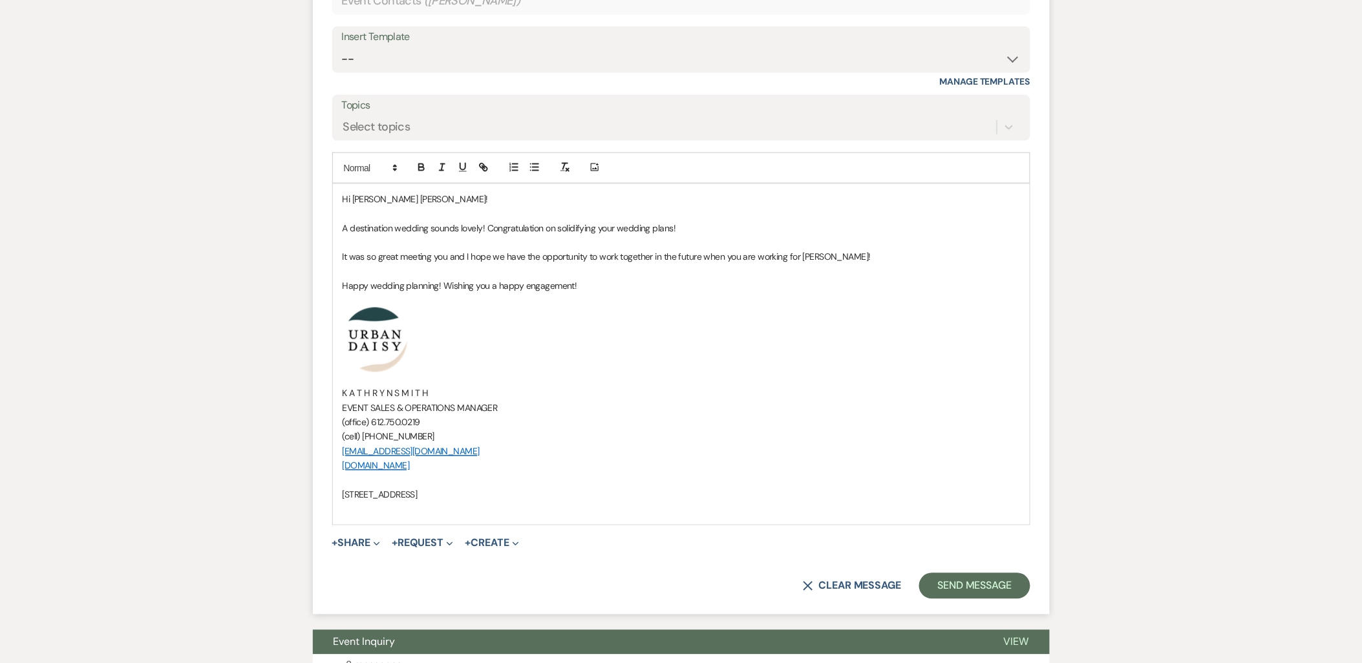
click at [952, 615] on form "Reply X Draft saved! Recipients* Event Contacts ( [PERSON_NAME] ) Insert Templa…" at bounding box center [681, 268] width 737 height 694
click at [954, 599] on button "Send Message" at bounding box center [974, 587] width 111 height 26
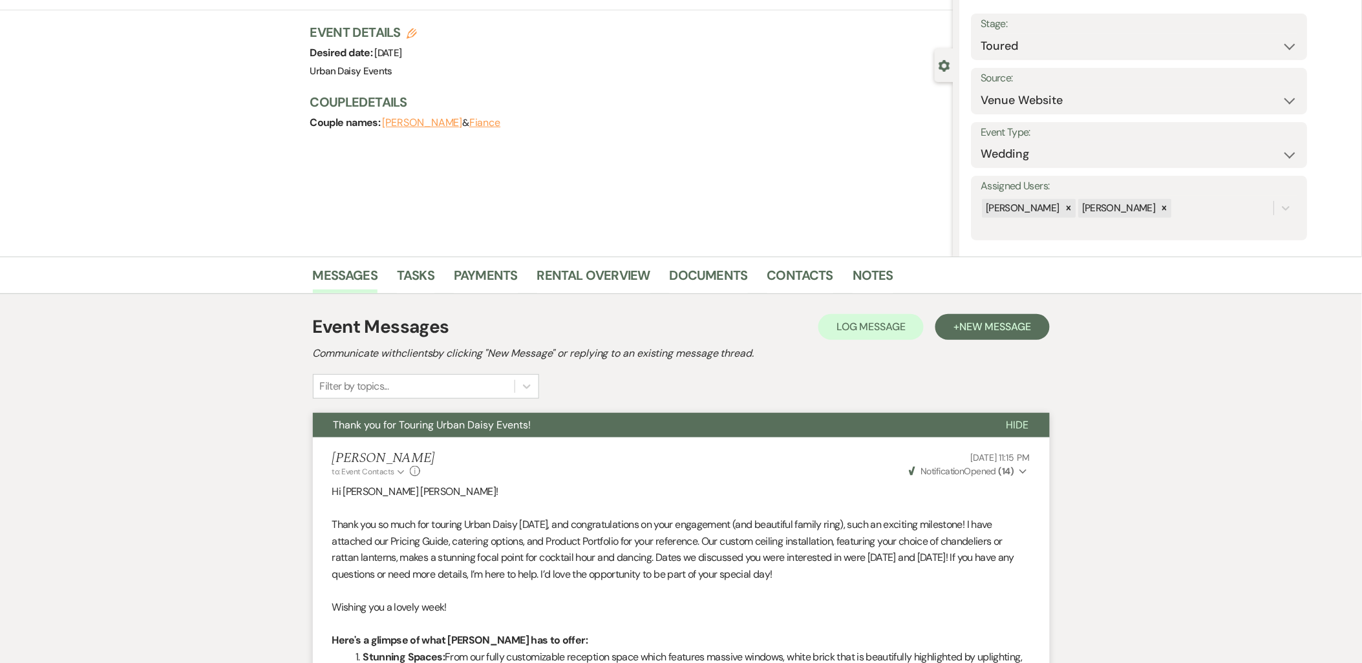
scroll to position [0, 0]
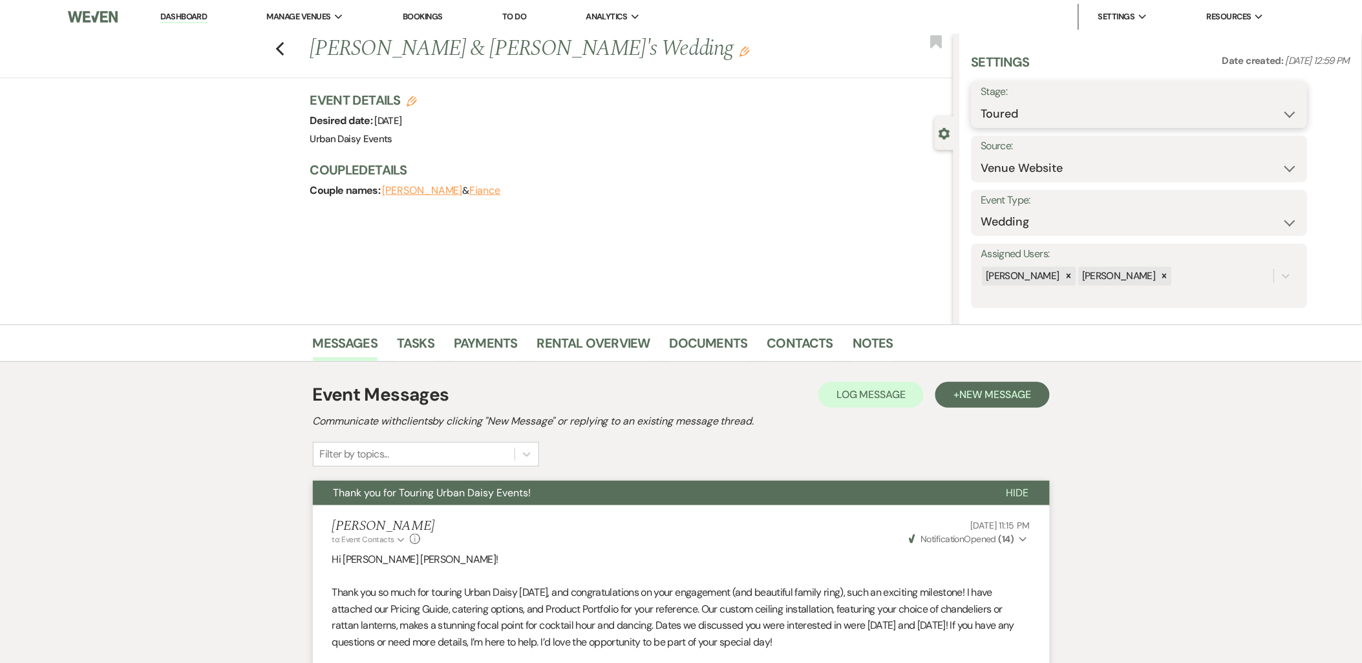
click at [1104, 121] on select "Inquiry Follow Up Tour Requested Tour Confirmed Toured Proposal Sent Booked Lost" at bounding box center [1140, 114] width 317 height 25
click at [982, 102] on select "Inquiry Follow Up Tour Requested Tour Confirmed Toured Proposal Sent Booked Lost" at bounding box center [1140, 114] width 317 height 25
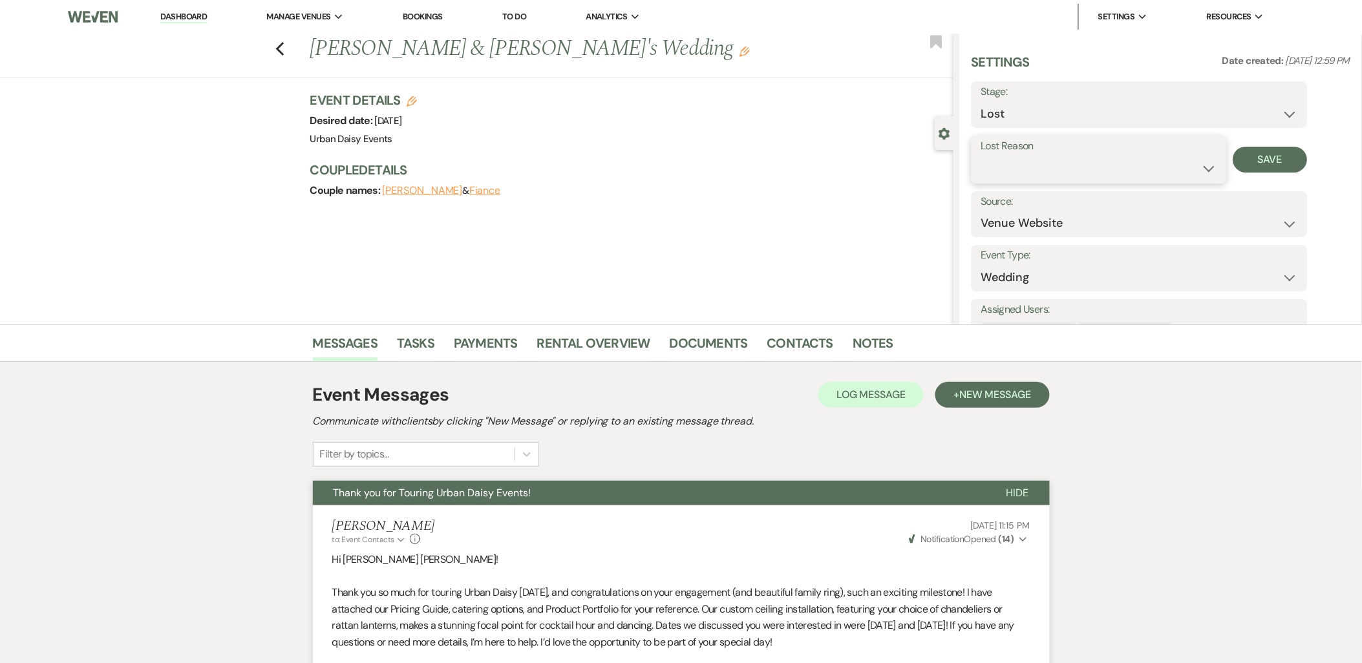
click at [1187, 162] on select "Booked Elsewhere Budget Date Unavailable No Response Not a Good Match Capacity …" at bounding box center [1100, 168] width 236 height 25
click at [982, 156] on select "Booked Elsewhere Budget Date Unavailable No Response Not a Good Match Capacity …" at bounding box center [1100, 168] width 236 height 25
click at [1268, 162] on button "Save" at bounding box center [1271, 160] width 74 height 26
click at [197, 13] on link "Dashboard" at bounding box center [183, 17] width 47 height 12
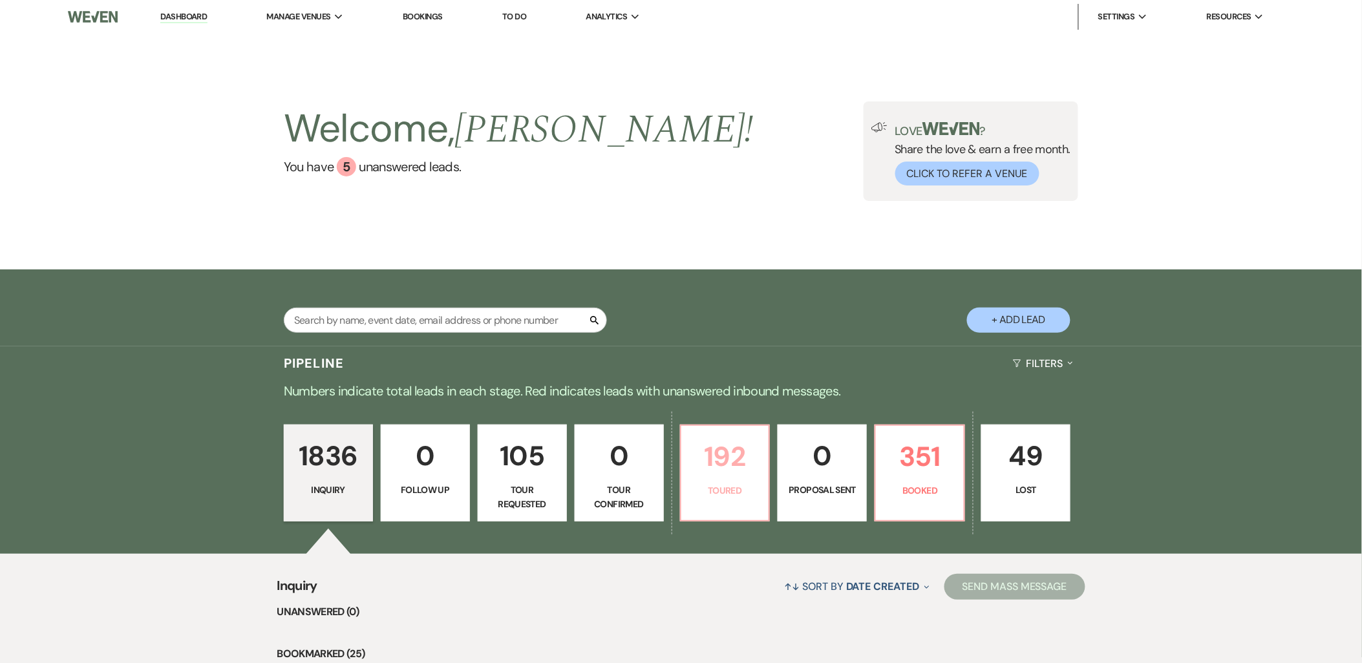
click at [765, 472] on link "192 Toured" at bounding box center [725, 473] width 91 height 97
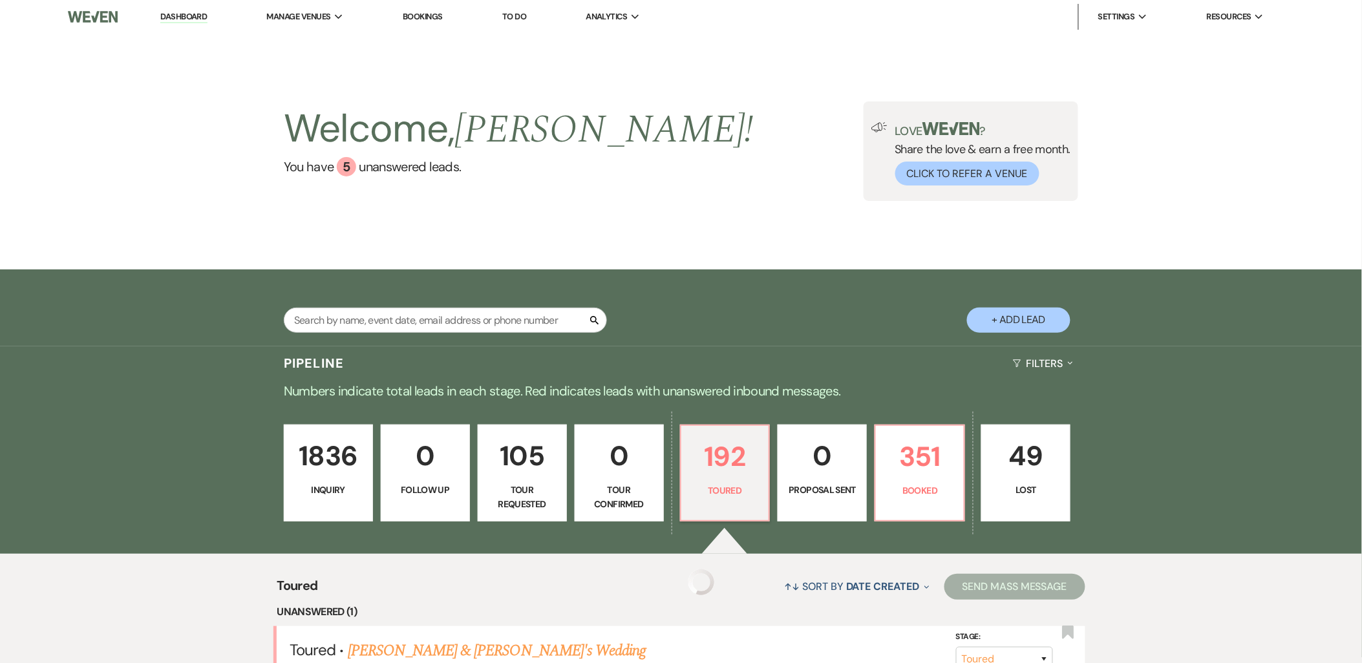
scroll to position [287, 0]
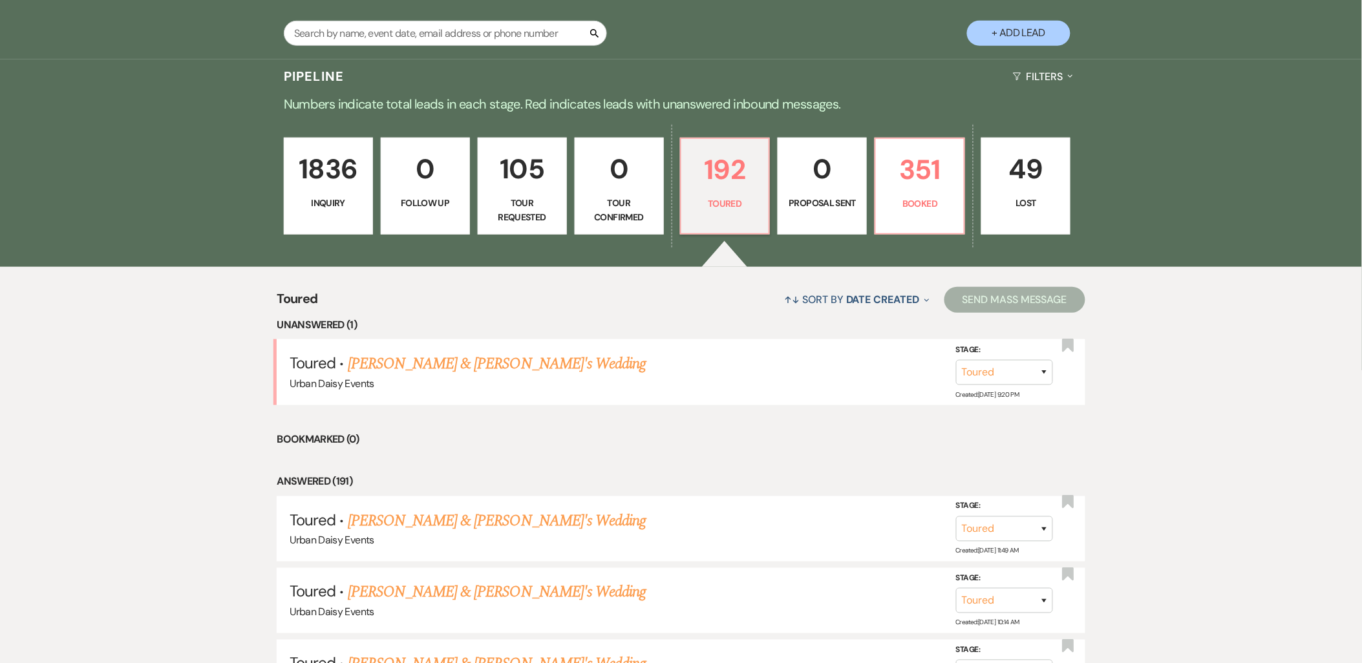
click at [361, 367] on link "[PERSON_NAME] & [PERSON_NAME]'s Wedding" at bounding box center [497, 363] width 299 height 23
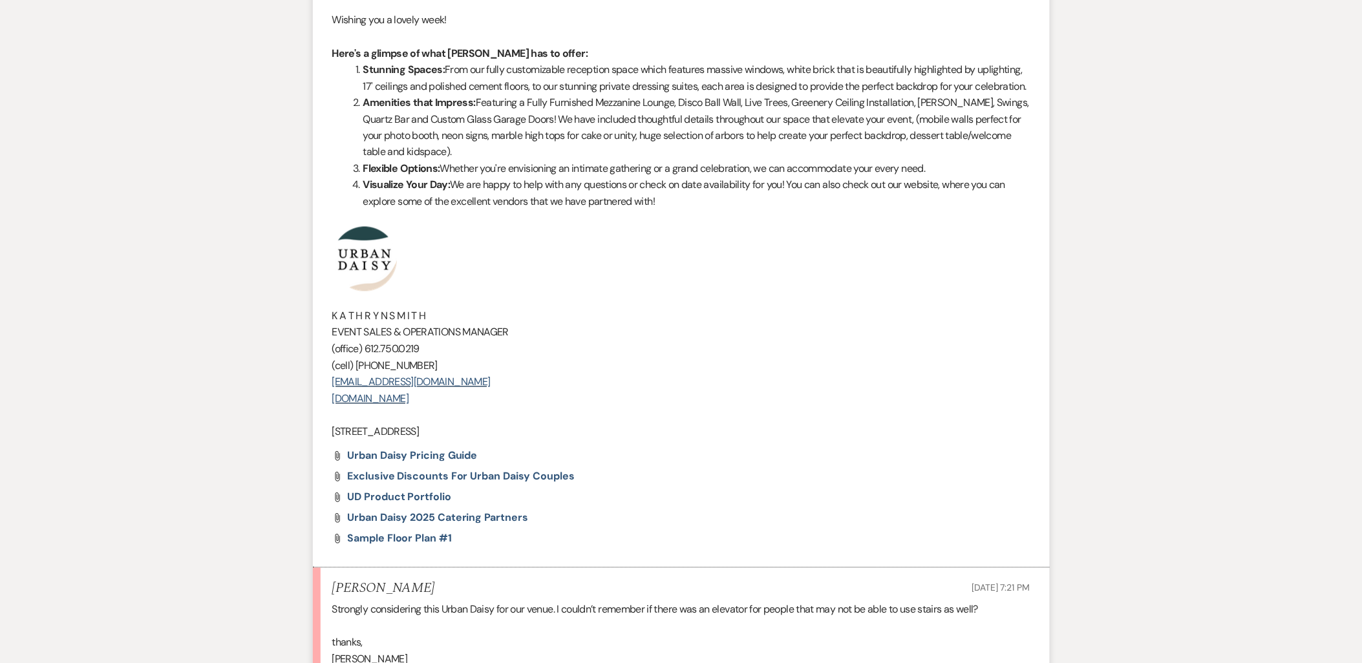
scroll to position [912, 0]
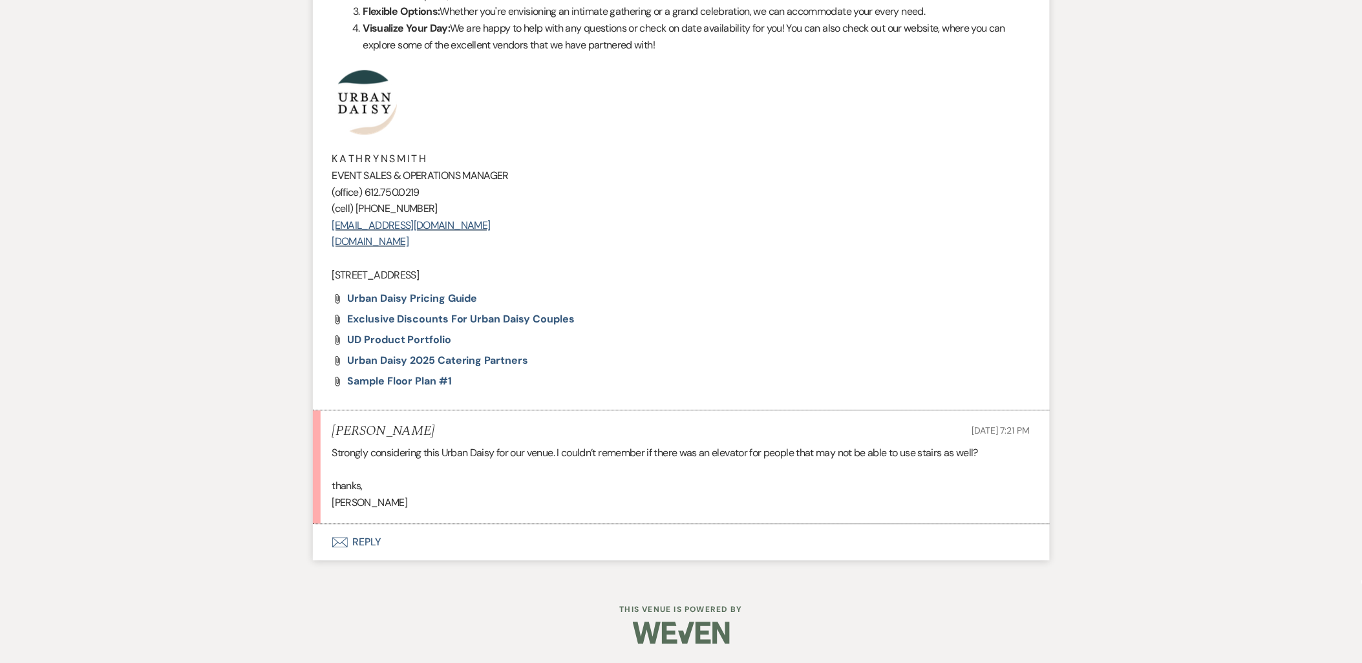
click at [378, 535] on button "Envelope Reply" at bounding box center [681, 542] width 737 height 36
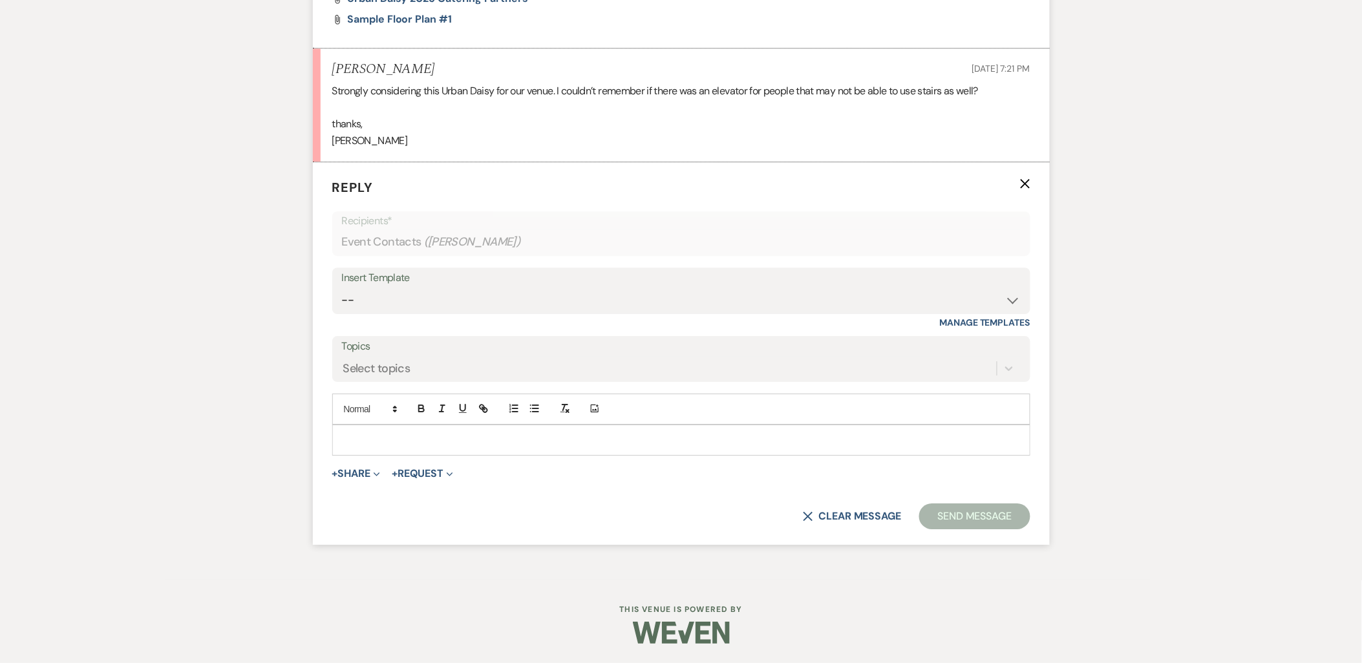
scroll to position [1274, 0]
click at [359, 432] on div at bounding box center [681, 440] width 697 height 30
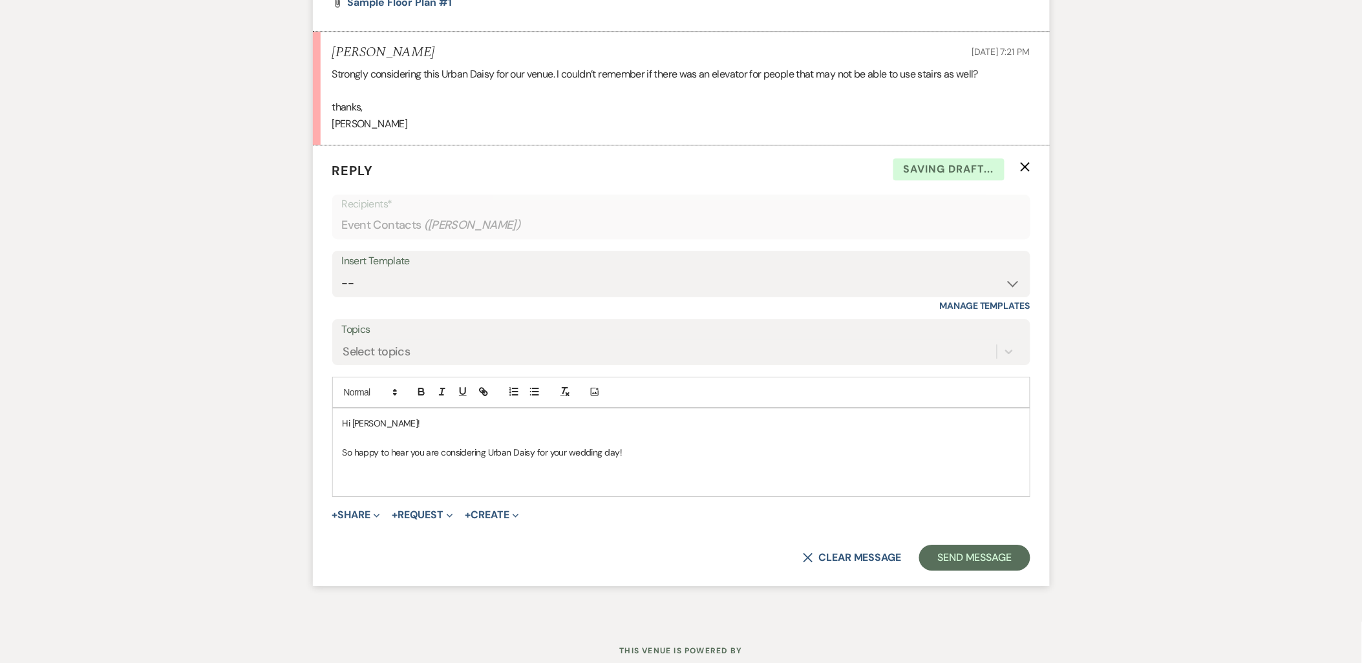
click at [462, 497] on div "Hi [PERSON_NAME]! So happy to hear you are considering [PERSON_NAME] for your w…" at bounding box center [681, 453] width 697 height 88
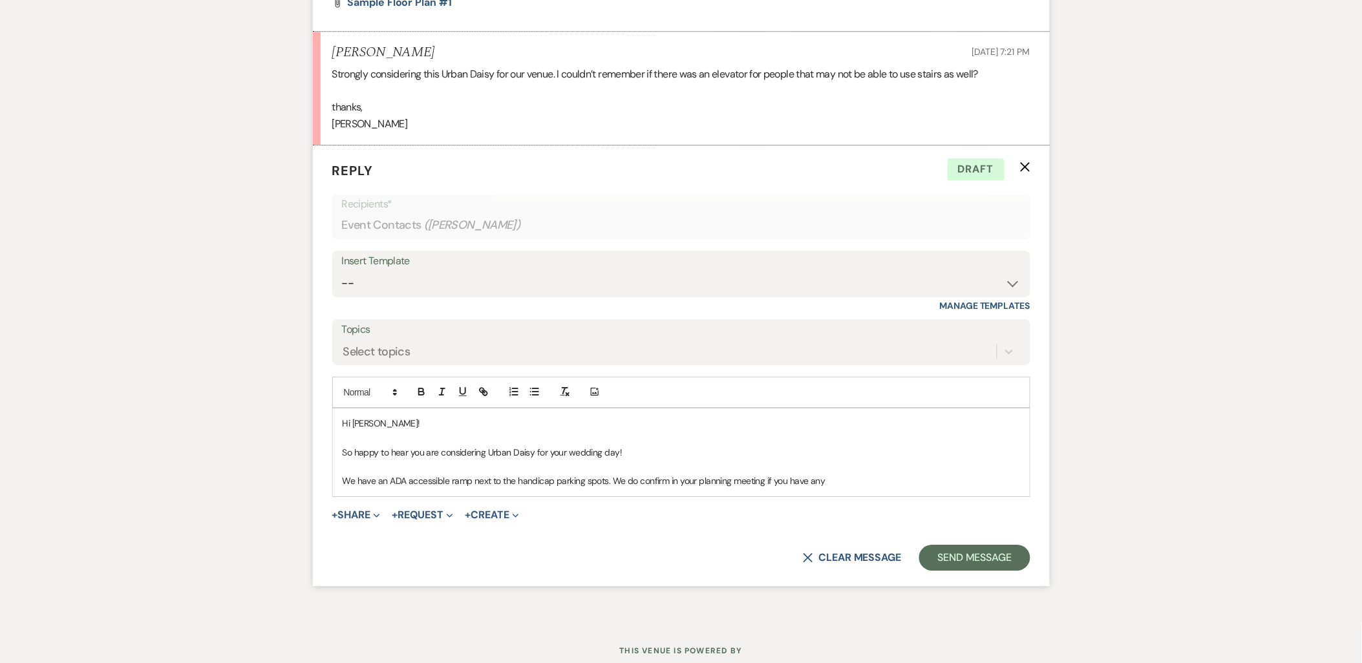
click at [865, 488] on p "We have an ADA accessible ramp next to the handicap parking spots. We do confir…" at bounding box center [682, 481] width 678 height 14
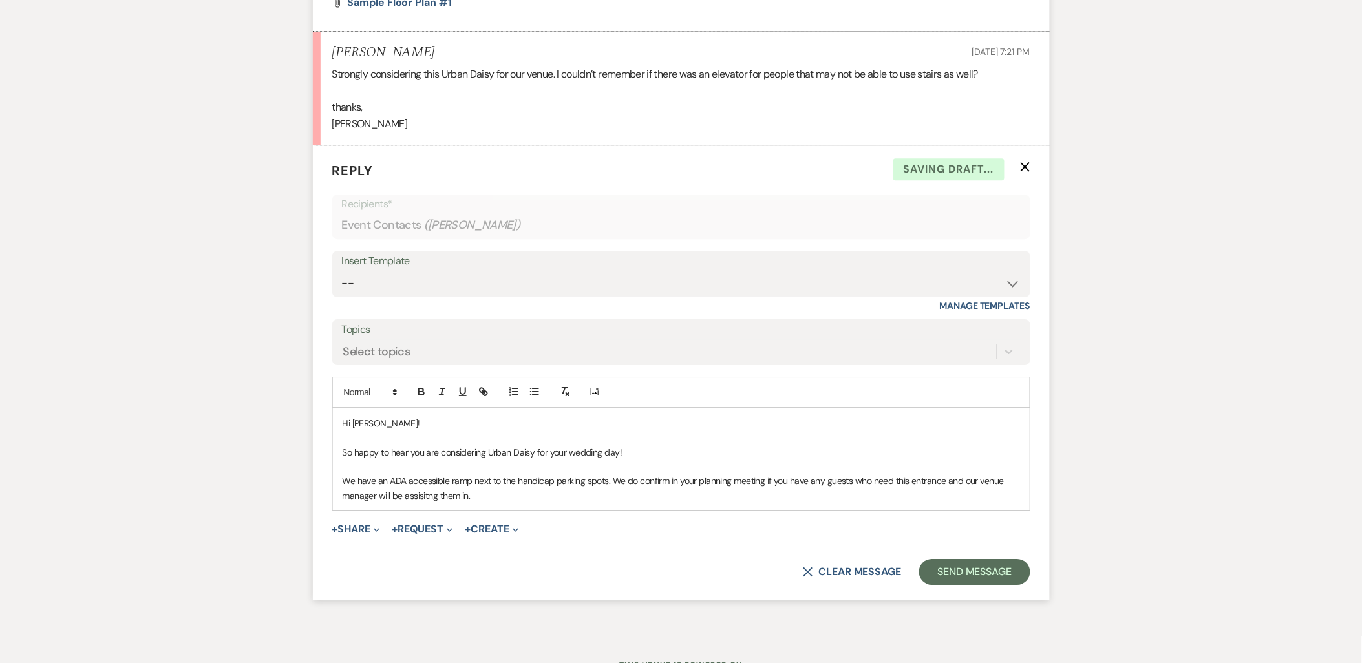
click at [420, 501] on p "We have an ADA accessible ramp next to the handicap parking spots. We do confir…" at bounding box center [682, 488] width 678 height 29
click at [519, 503] on p "We have an ADA accessible ramp next to the handicap parking spots. We do confir…" at bounding box center [682, 488] width 678 height 29
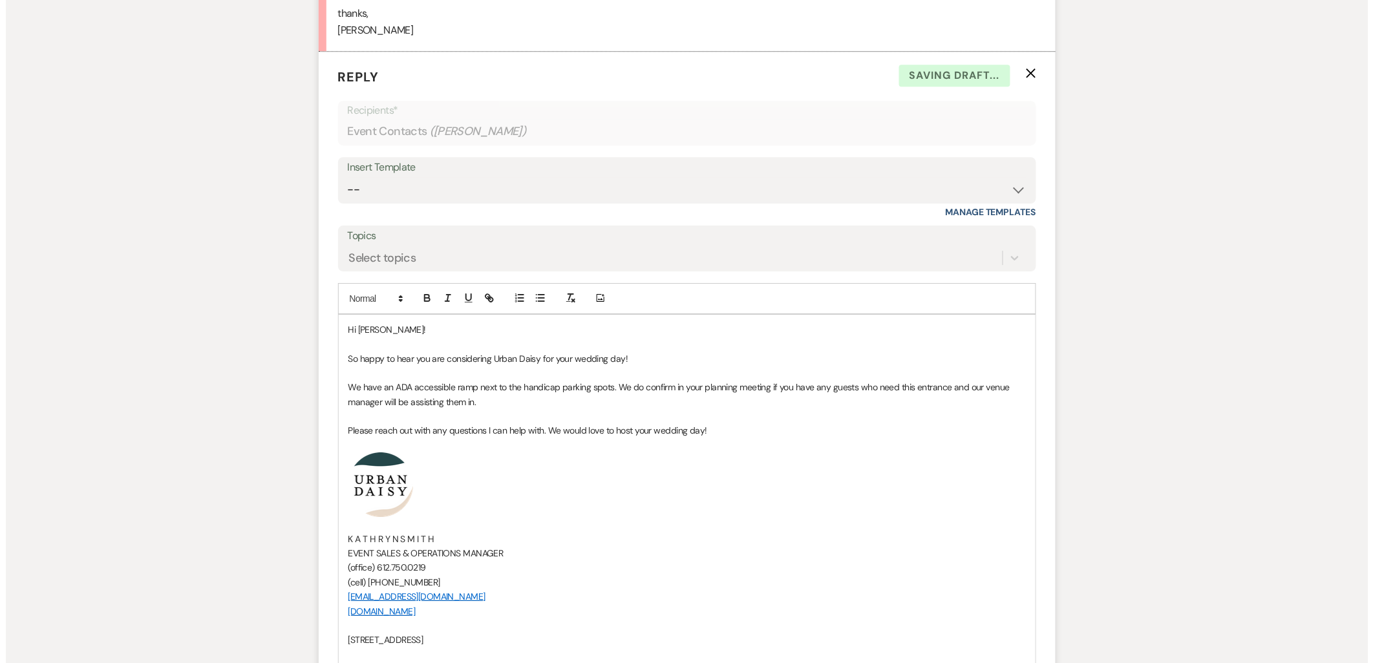
scroll to position [1490, 0]
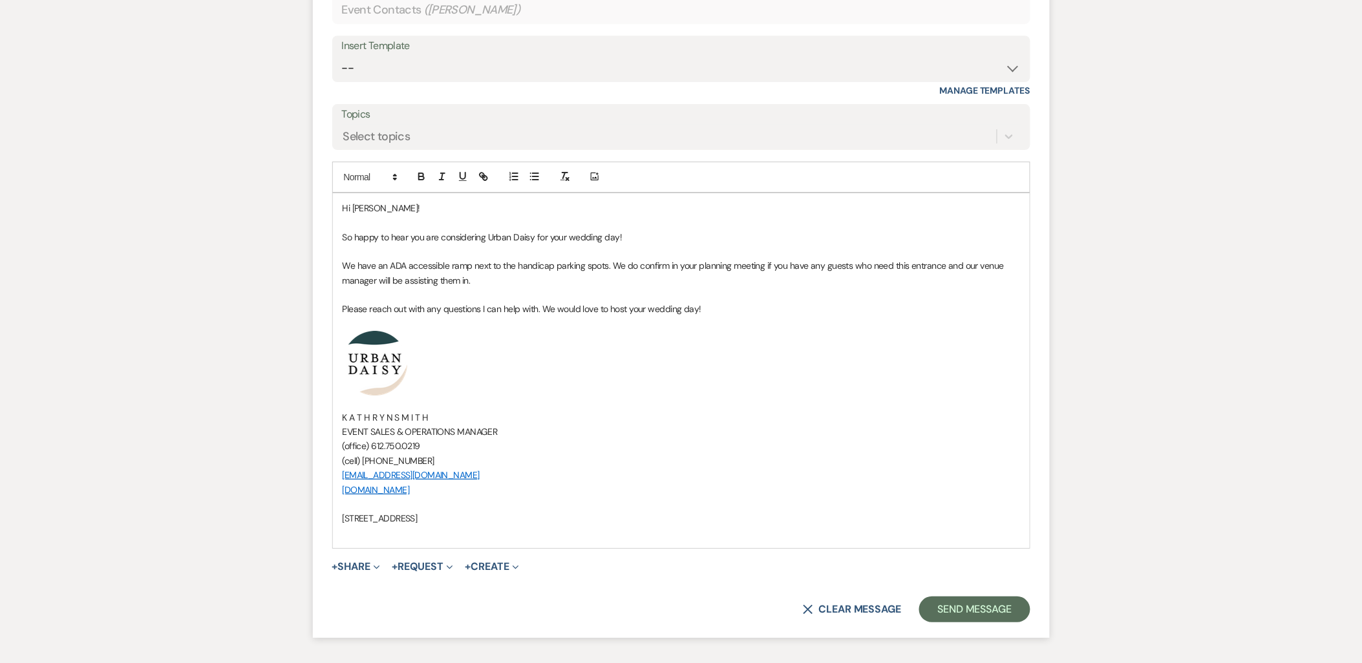
click at [366, 572] on button "+ Share Expand" at bounding box center [356, 567] width 48 height 10
click at [373, 599] on span "Doc Upload Documents" at bounding box center [382, 593] width 74 height 14
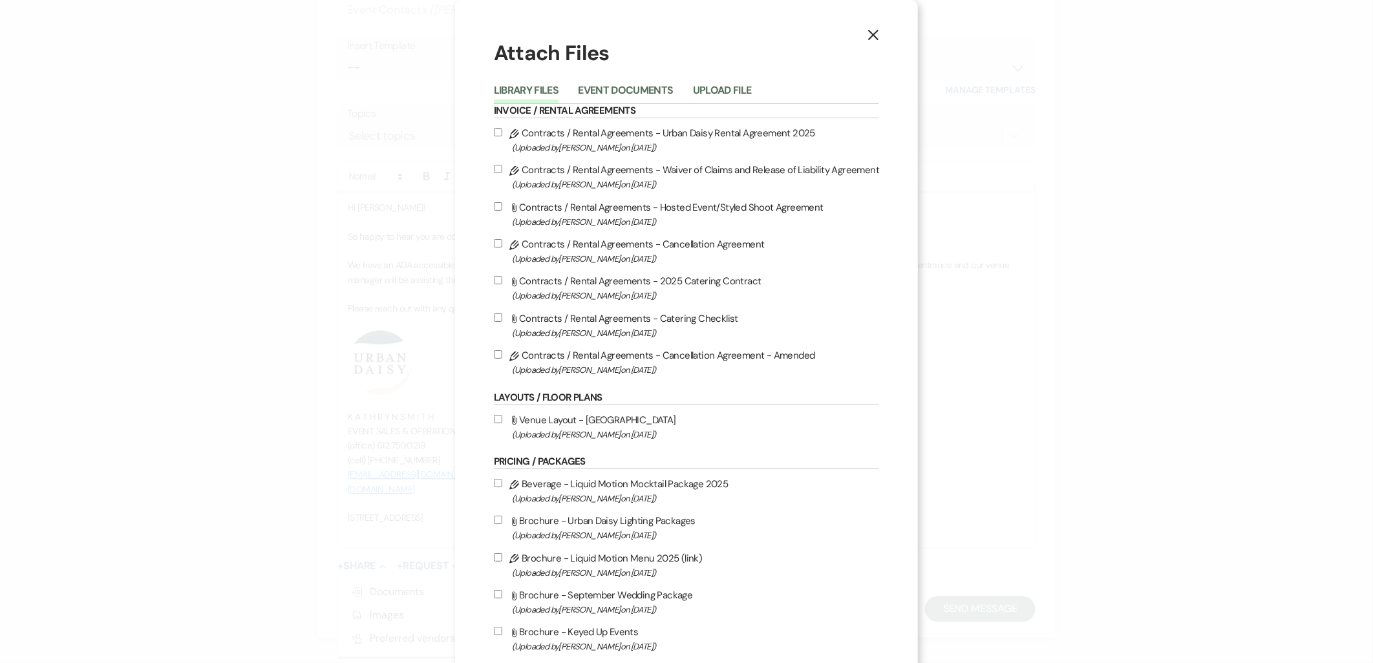
click at [614, 88] on button "Event Documents" at bounding box center [625, 94] width 95 height 18
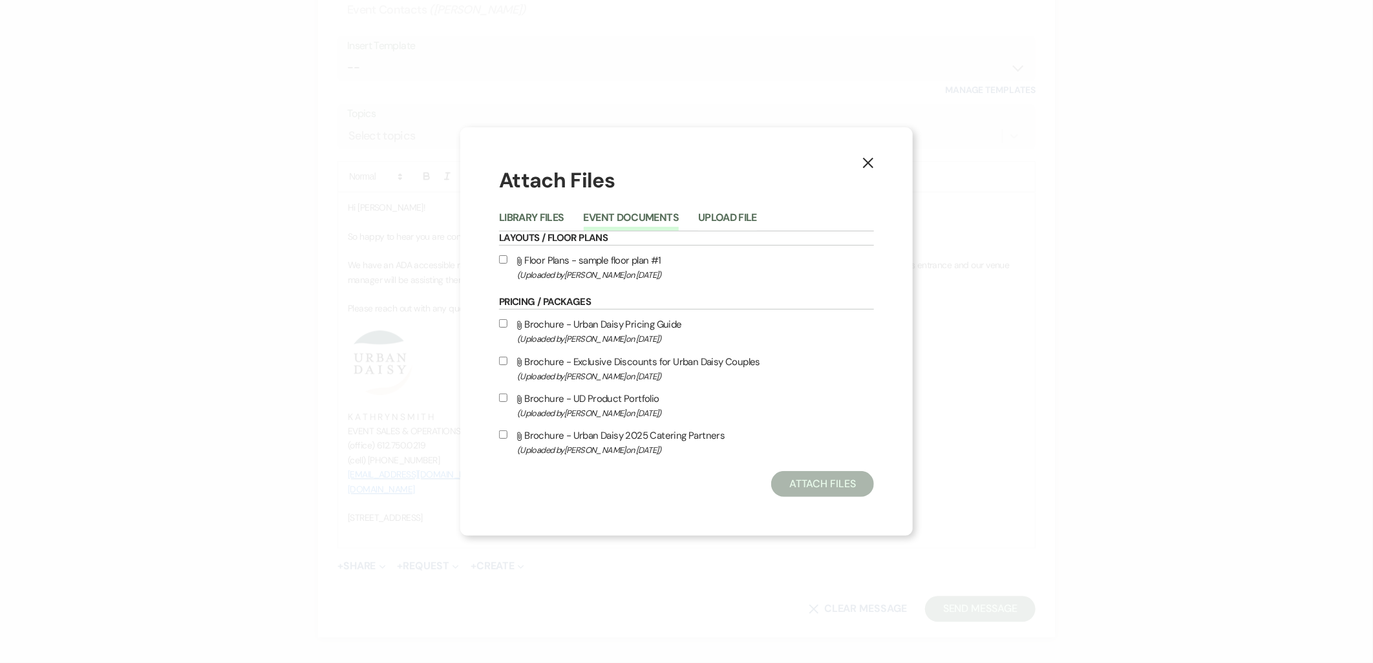
click at [554, 217] on button "Library Files" at bounding box center [531, 222] width 65 height 18
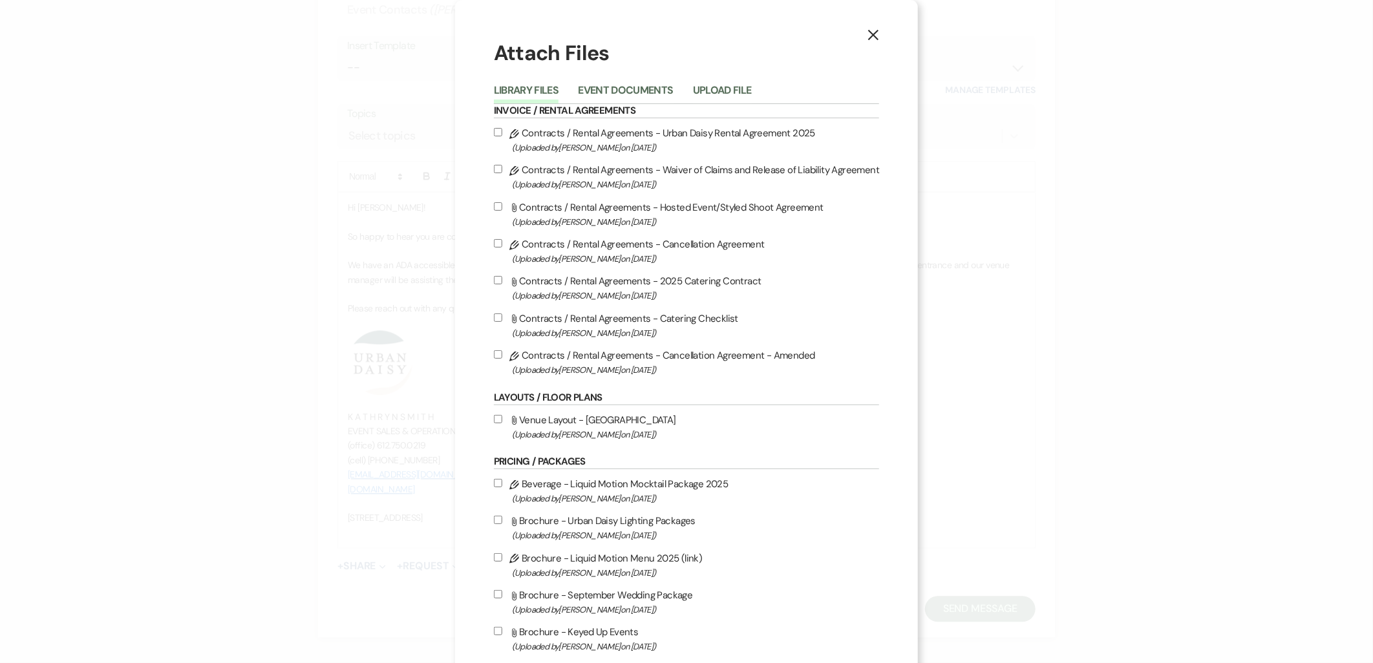
click at [596, 424] on label "Attach File Venue Layout - UD Parking (Uploaded by [PERSON_NAME] on [DATE] )" at bounding box center [687, 427] width 386 height 30
click at [502, 424] on input "Attach File Venue Layout - UD Parking (Uploaded by [PERSON_NAME] on [DATE] )" at bounding box center [498, 419] width 8 height 8
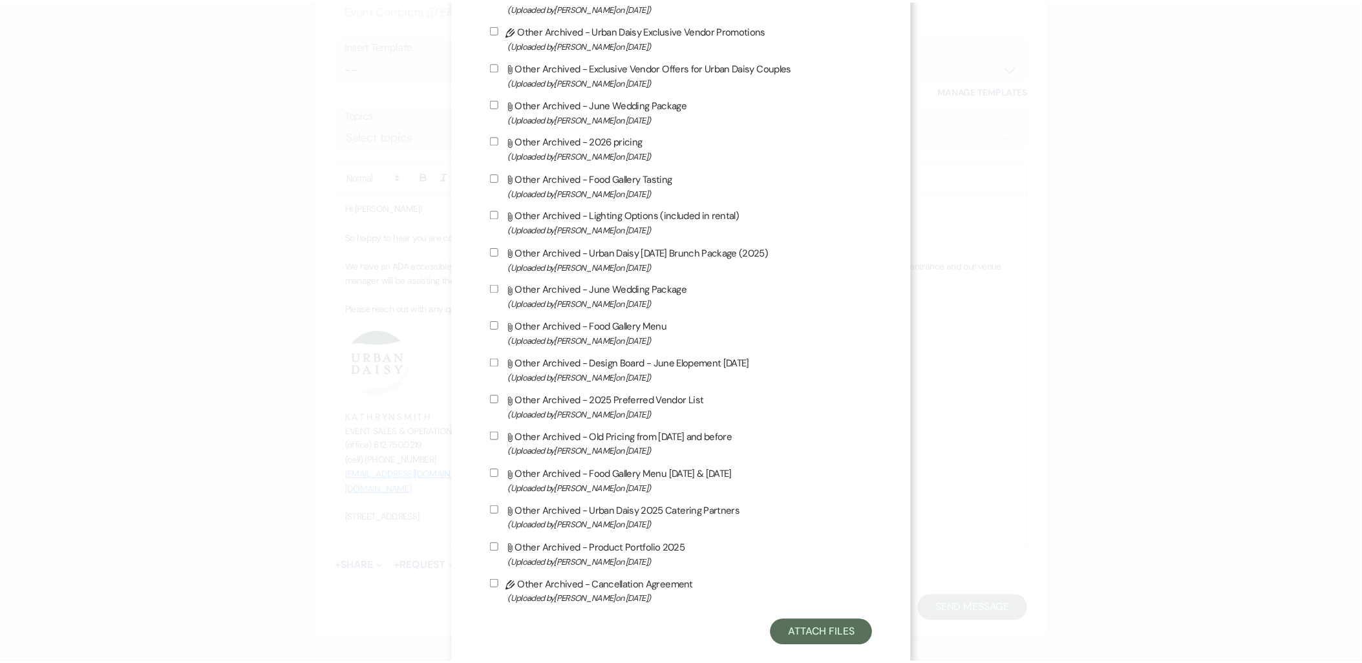
scroll to position [1969, 0]
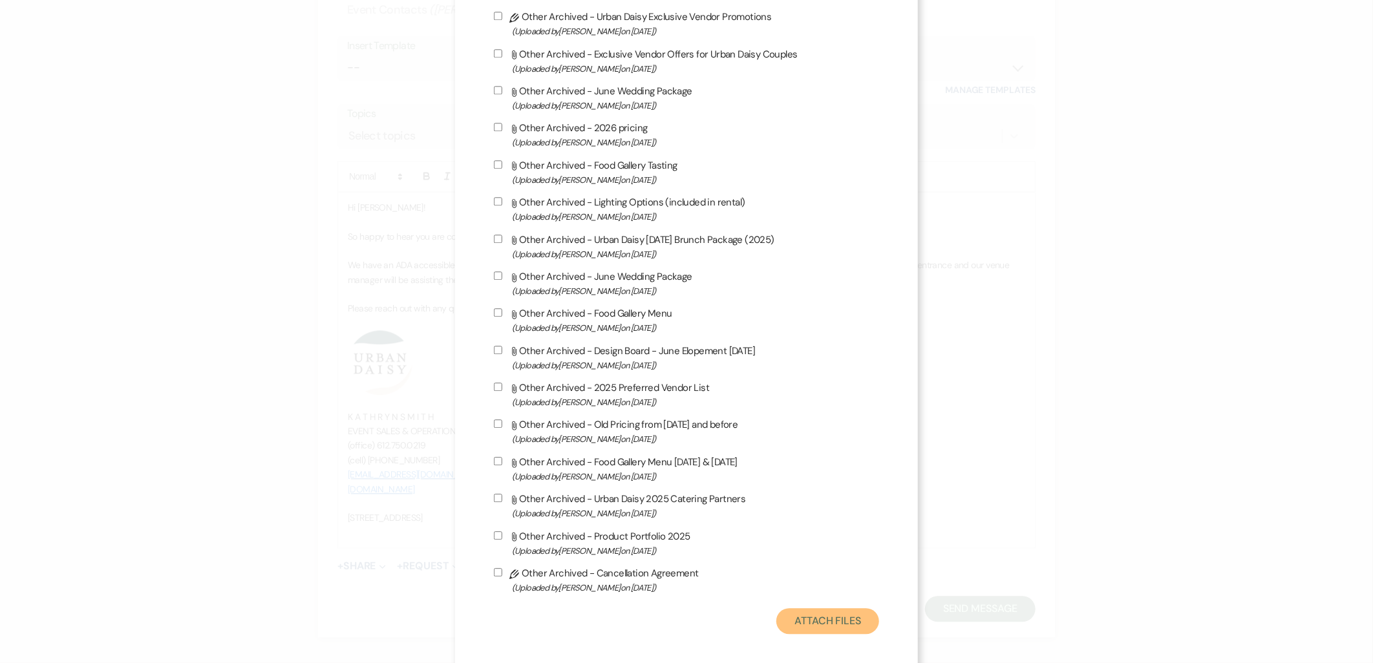
click at [806, 614] on button "Attach Files" at bounding box center [828, 621] width 103 height 26
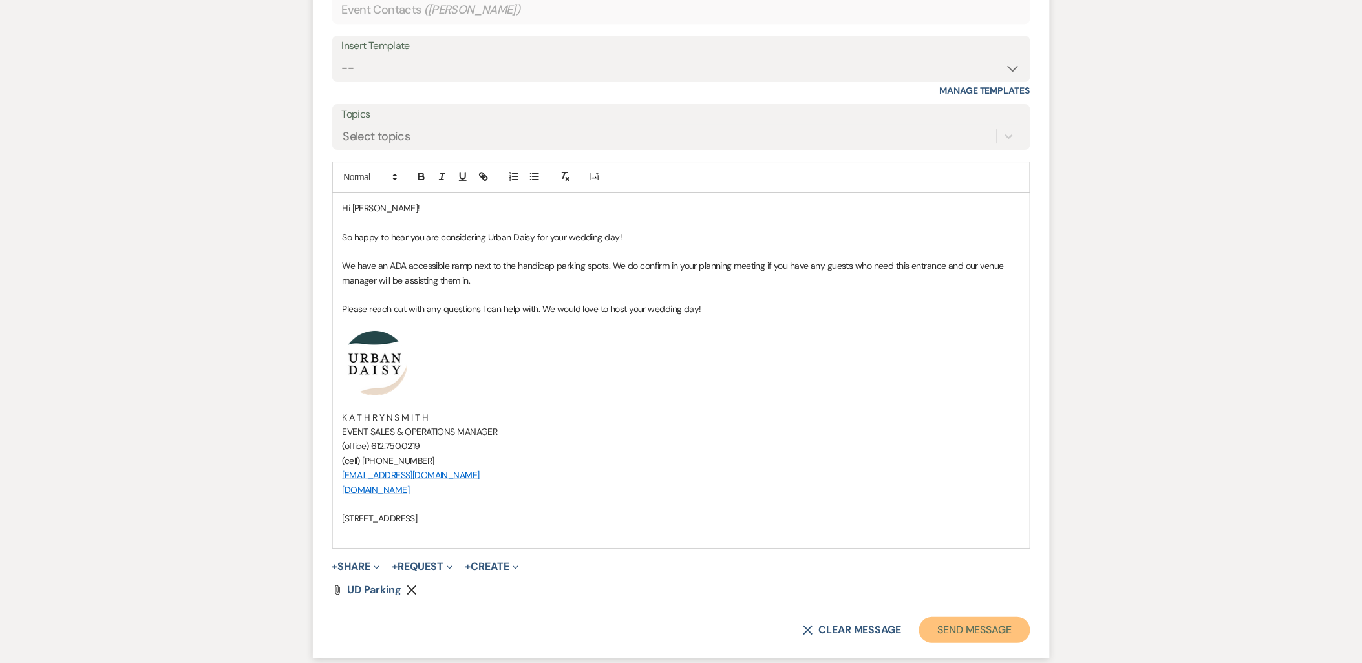
click at [993, 643] on button "Send Message" at bounding box center [974, 631] width 111 height 26
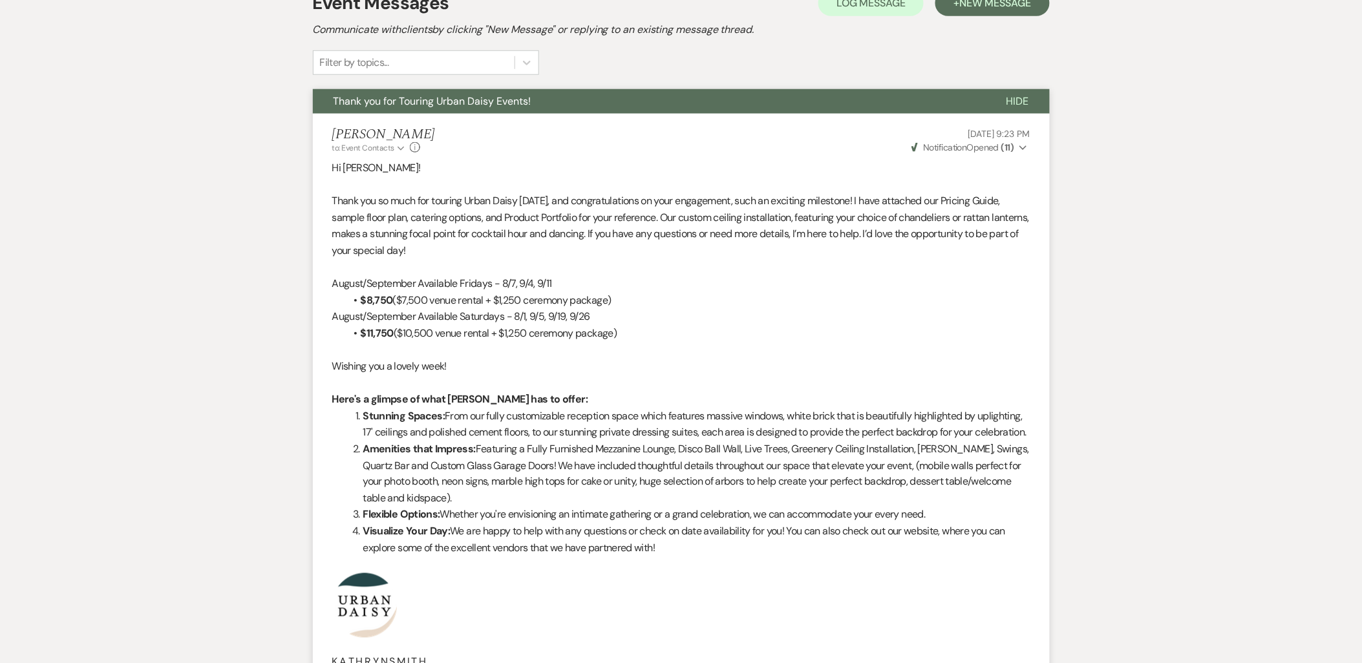
scroll to position [0, 0]
